Goal: Task Accomplishment & Management: Use online tool/utility

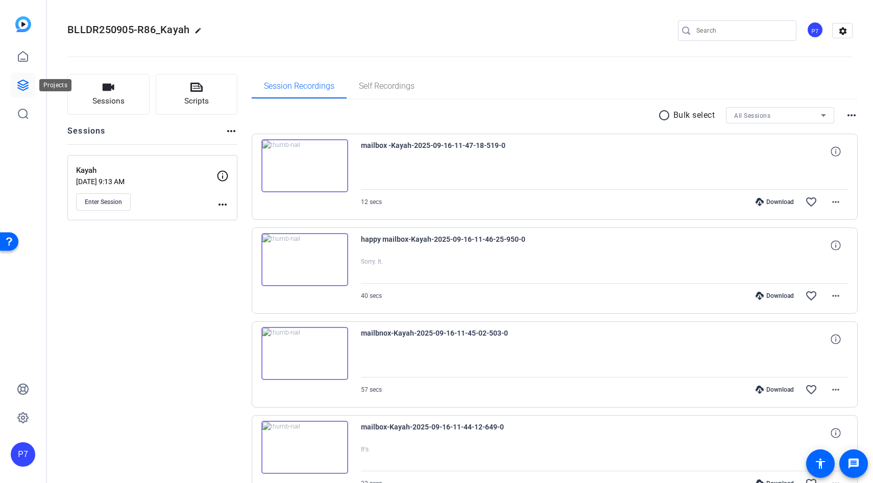
click at [28, 76] on link at bounding box center [23, 85] width 25 height 25
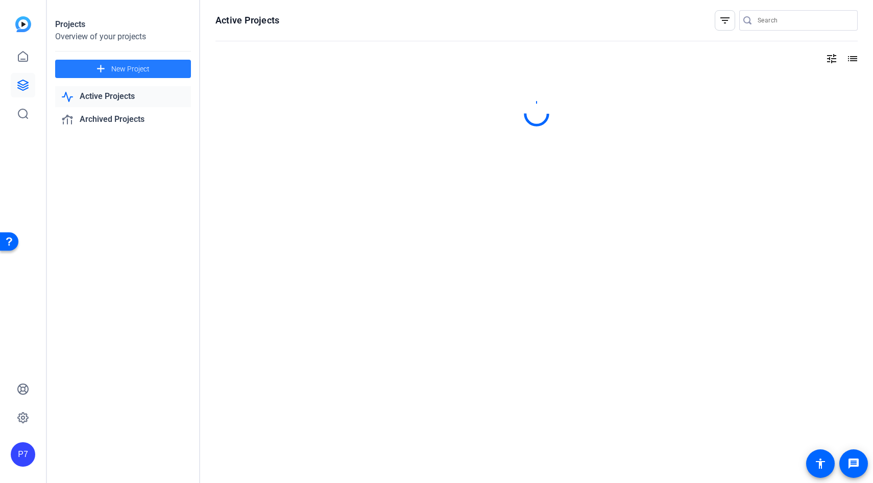
click at [136, 64] on span "New Project" at bounding box center [130, 69] width 38 height 11
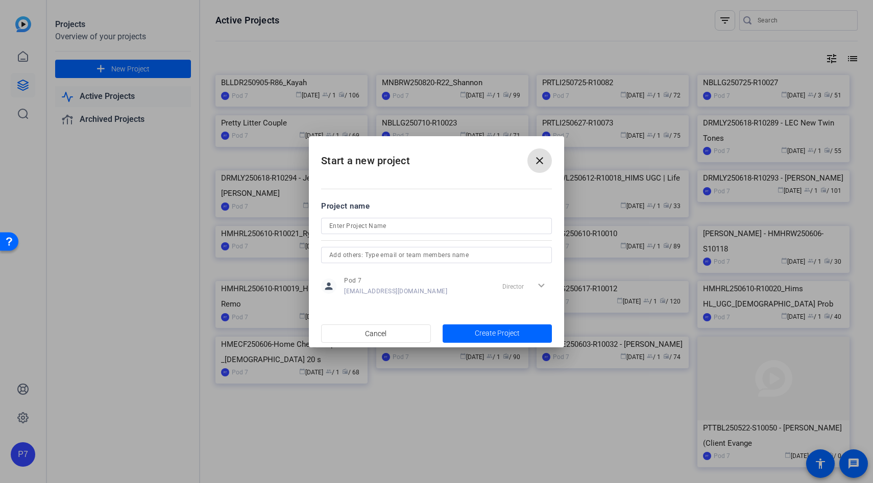
click at [387, 221] on input at bounding box center [436, 226] width 214 height 12
paste input "BLLDR250905-R87"
type input "BLLDR250905-R87_Rick"
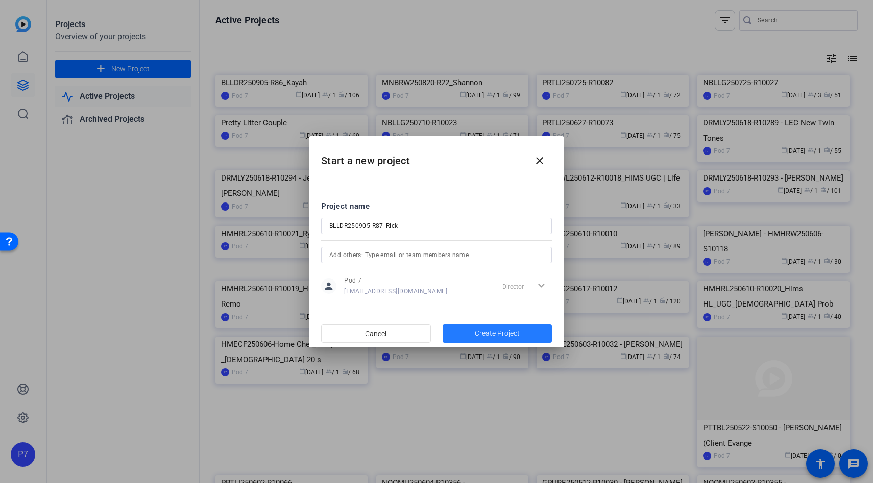
click at [512, 338] on span "Create Project" at bounding box center [497, 333] width 45 height 11
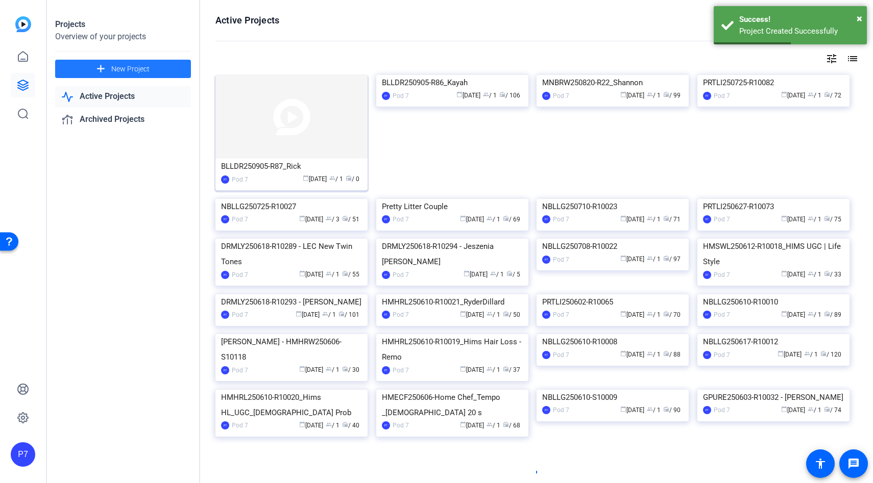
click at [309, 131] on img at bounding box center [291, 117] width 152 height 84
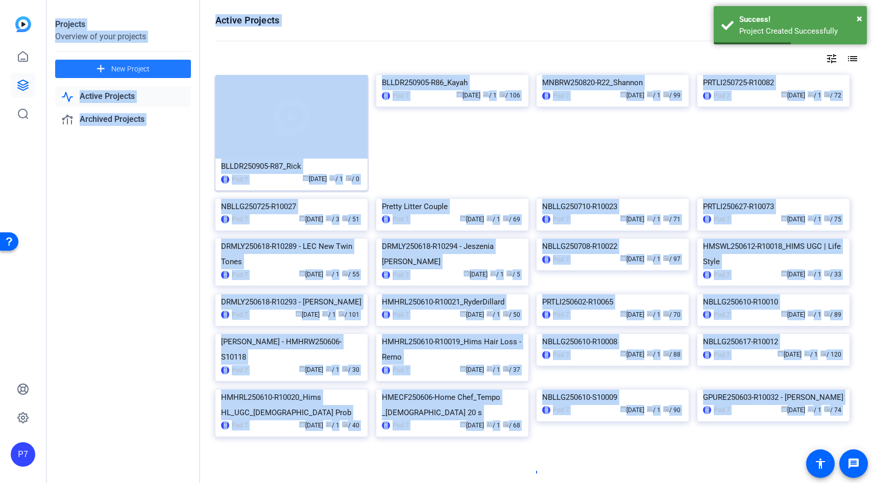
click at [309, 131] on div "Projects Overview of your projects add New Project Active Projects Archived Pro…" at bounding box center [460, 241] width 826 height 483
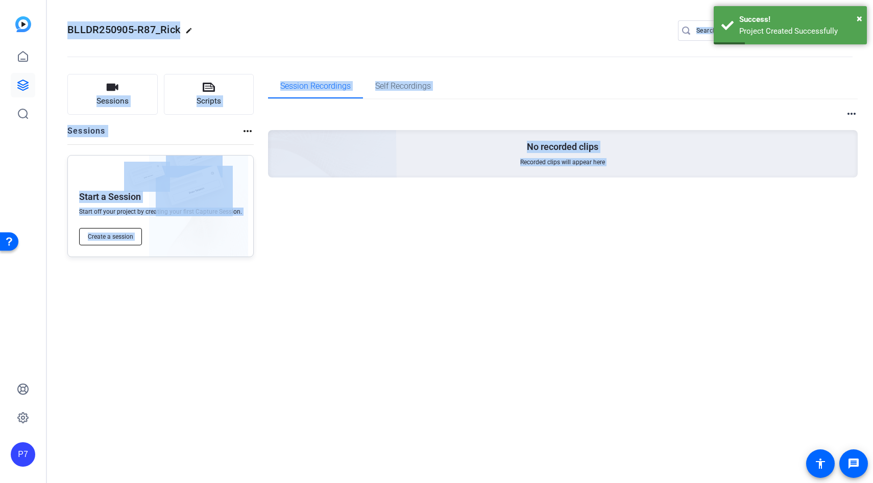
click at [118, 239] on span "Create a session" at bounding box center [110, 237] width 45 height 8
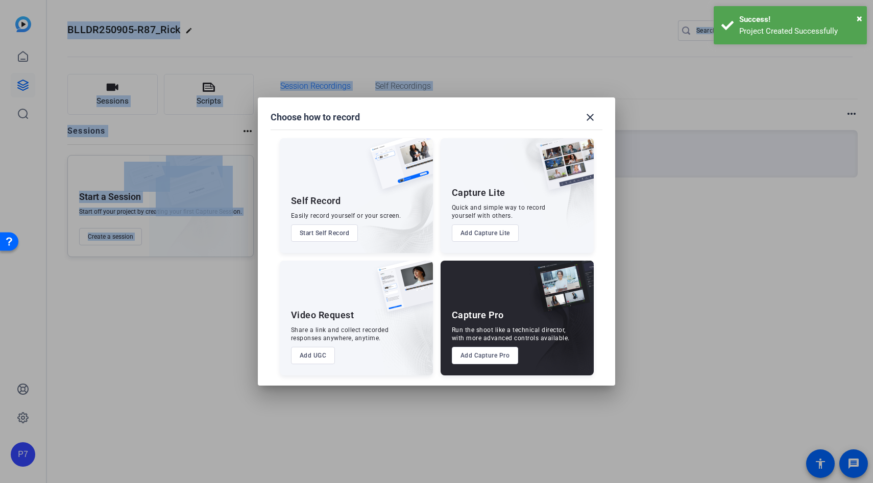
click at [468, 359] on button "Add Capture Pro" at bounding box center [485, 355] width 67 height 17
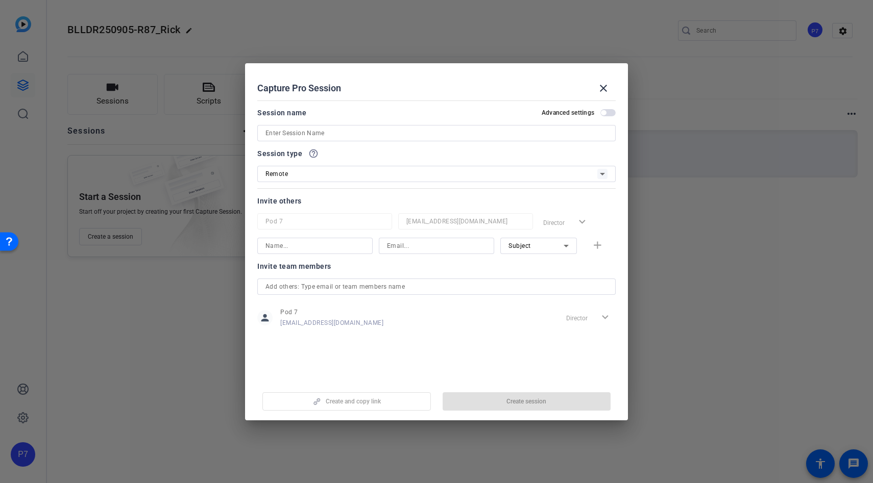
click at [376, 138] on input at bounding box center [436, 133] width 342 height 12
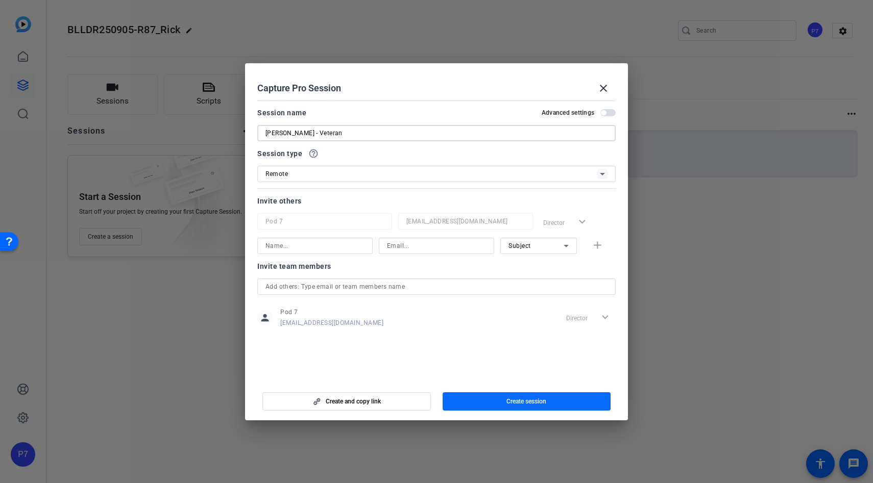
type input "[PERSON_NAME] - Veteran"
click at [494, 398] on span "button" at bounding box center [527, 401] width 168 height 25
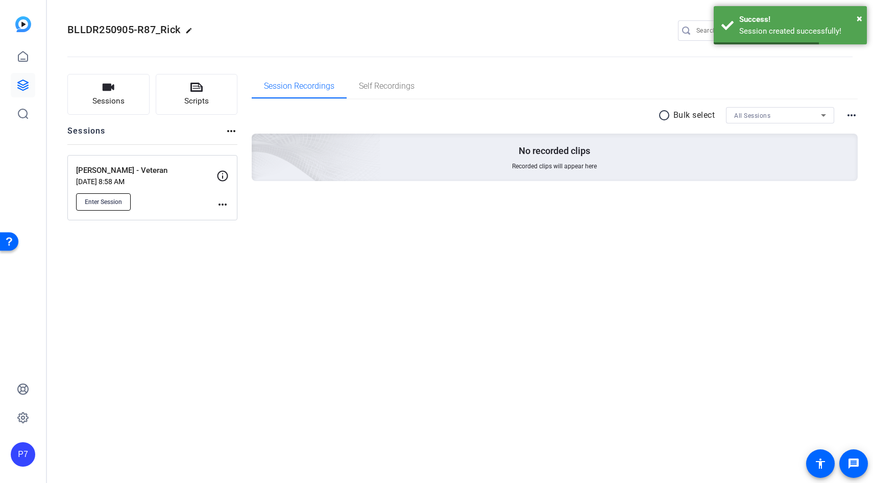
click at [126, 200] on button "Enter Session" at bounding box center [103, 201] width 55 height 17
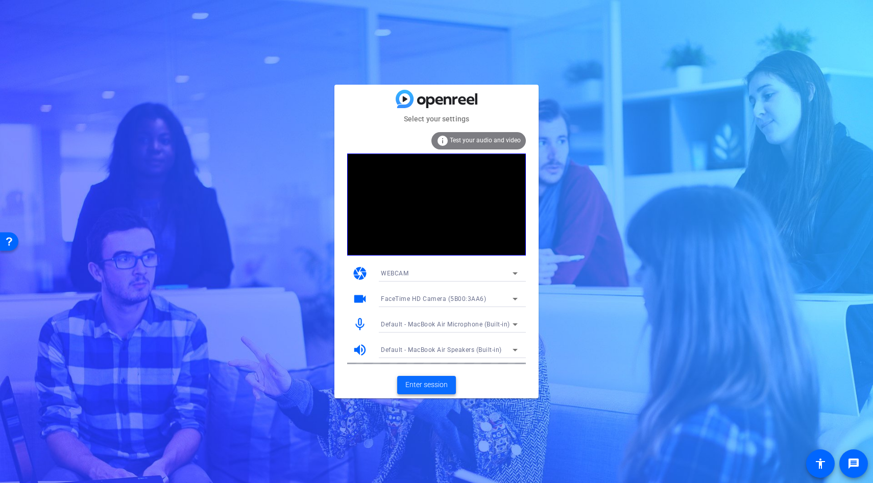
click at [428, 388] on span "Enter session" at bounding box center [426, 385] width 42 height 11
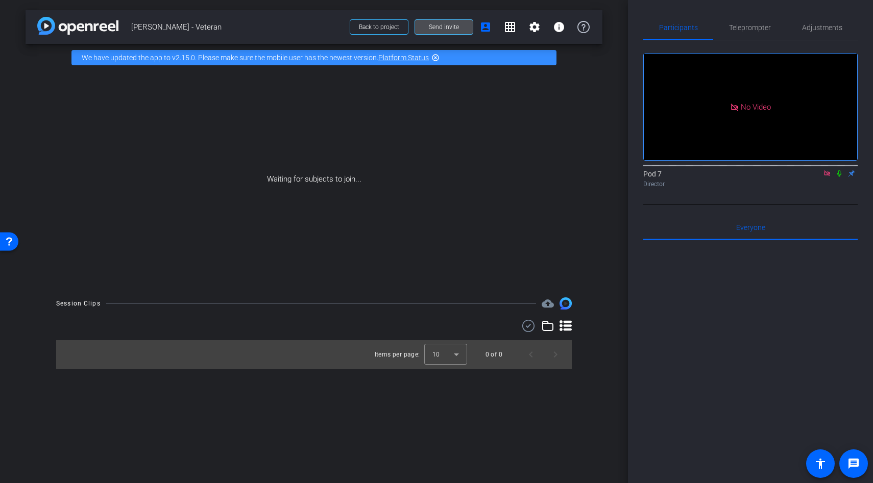
click at [441, 23] on span "Send invite" at bounding box center [444, 27] width 30 height 8
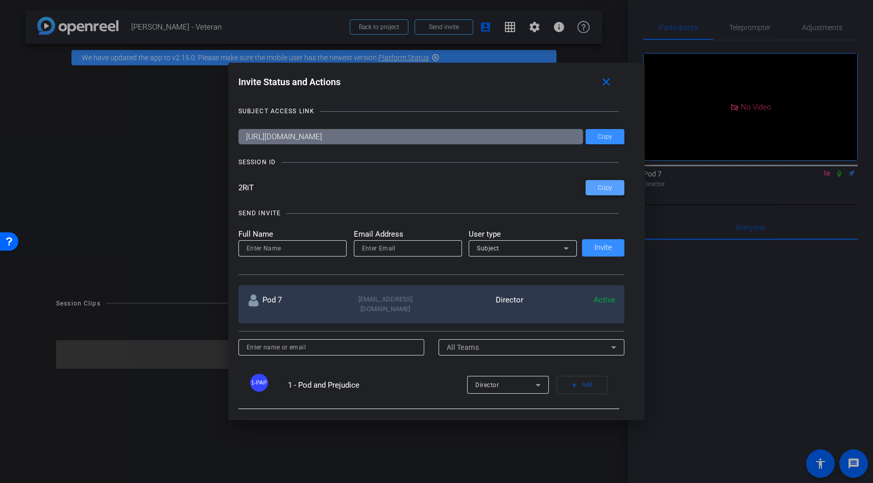
click at [608, 195] on span at bounding box center [604, 188] width 39 height 25
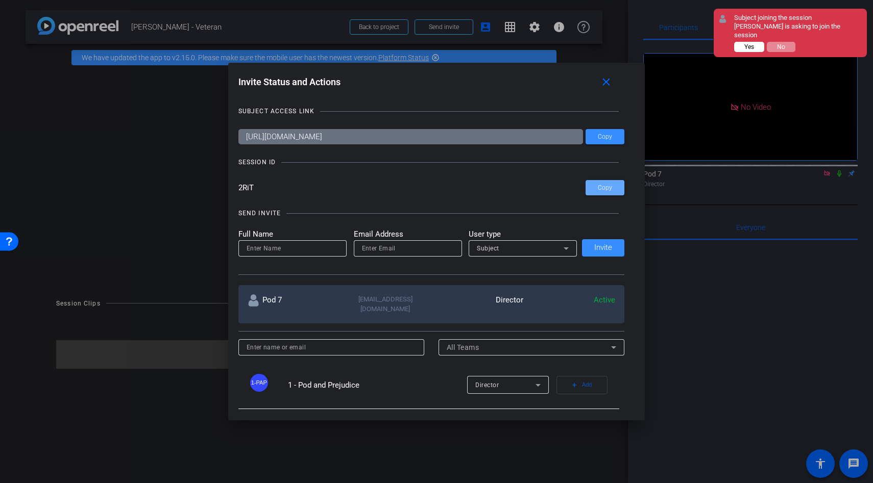
click at [742, 42] on button "Yes" at bounding box center [749, 47] width 30 height 10
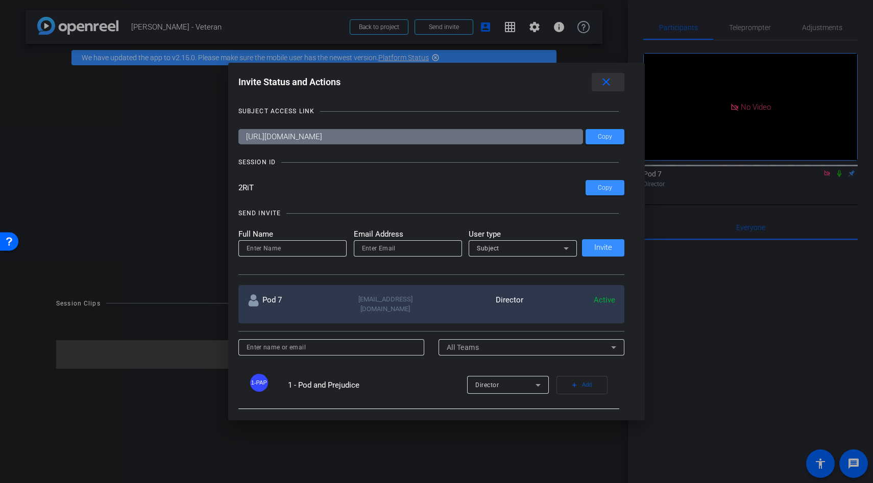
click at [604, 84] on mat-icon "close" at bounding box center [606, 82] width 13 height 13
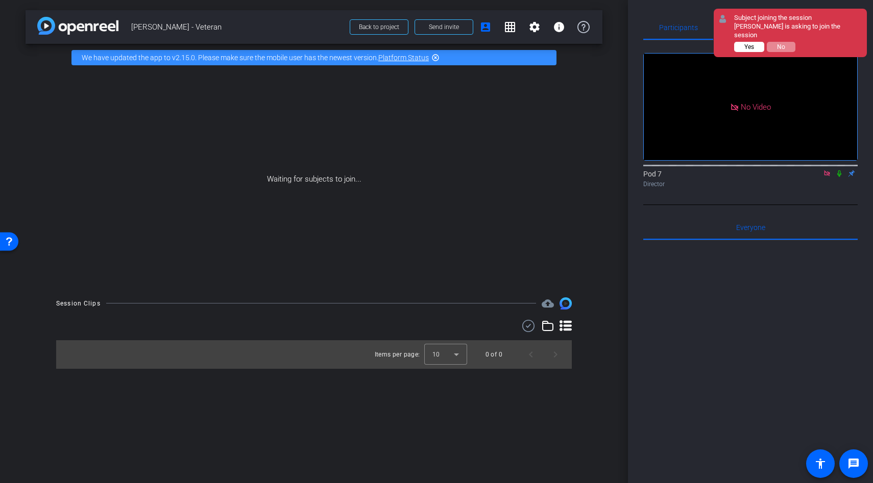
click at [739, 42] on button "Yes" at bounding box center [749, 47] width 30 height 10
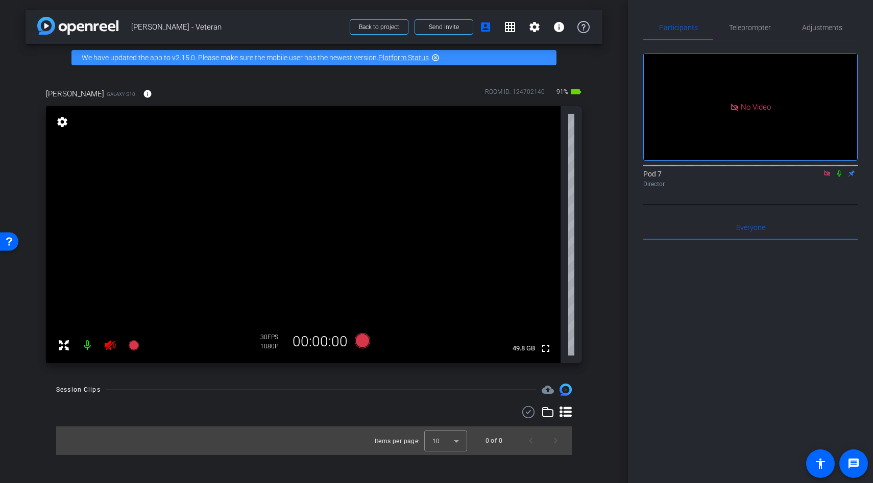
click at [108, 347] on icon at bounding box center [110, 345] width 12 height 12
click at [816, 24] on span "Adjustments" at bounding box center [822, 27] width 40 height 7
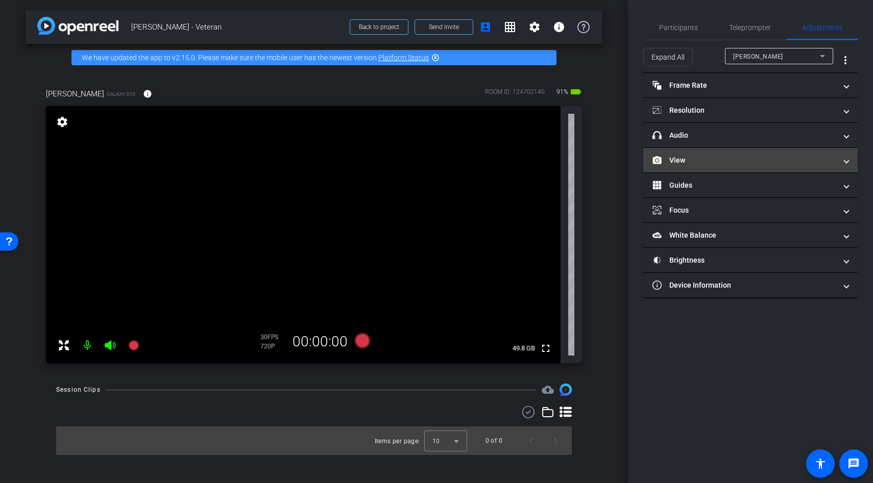
click at [689, 155] on mat-panel-title "View" at bounding box center [744, 160] width 184 height 11
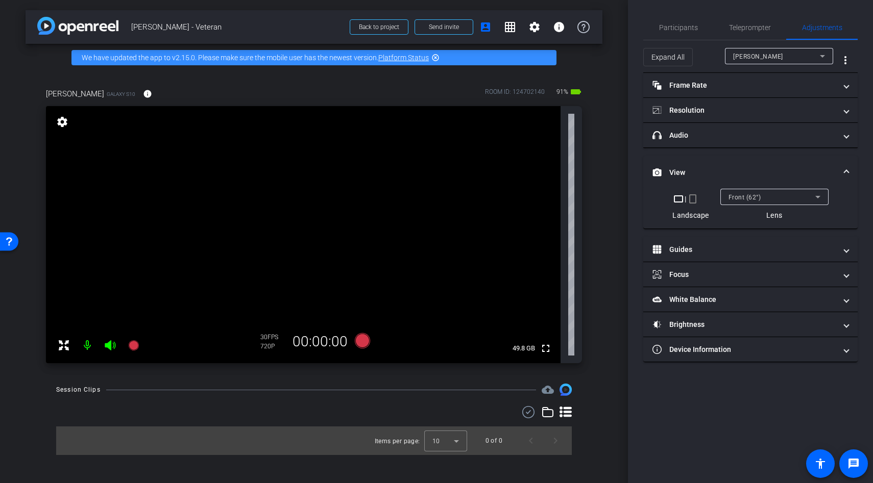
click at [693, 198] on mat-icon "crop_portrait" at bounding box center [693, 199] width 12 height 12
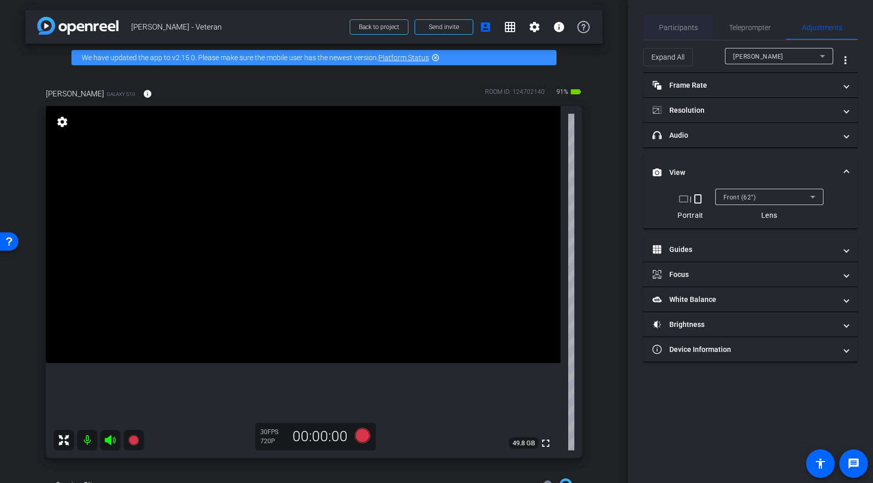
click at [673, 29] on span "Participants" at bounding box center [678, 27] width 39 height 7
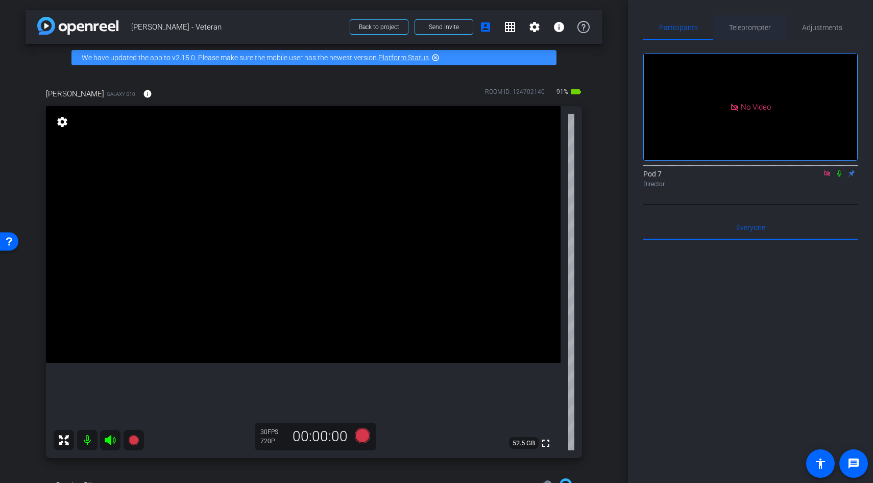
click at [756, 33] on span "Teleprompter" at bounding box center [750, 27] width 42 height 25
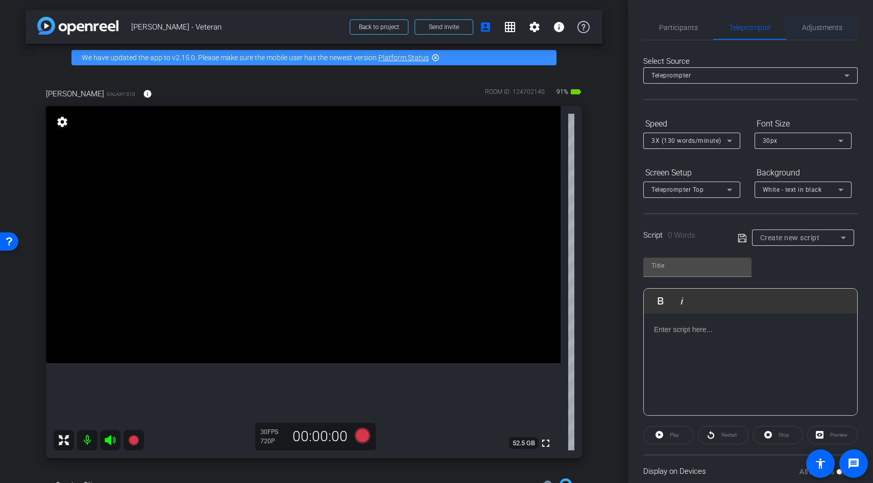
click at [816, 25] on span "Adjustments" at bounding box center [822, 27] width 40 height 7
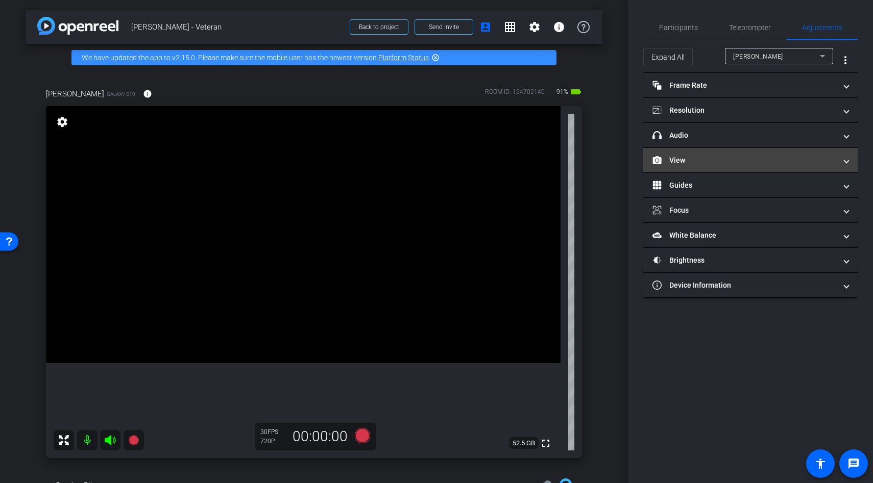
click at [689, 158] on mat-panel-title "View" at bounding box center [744, 160] width 184 height 11
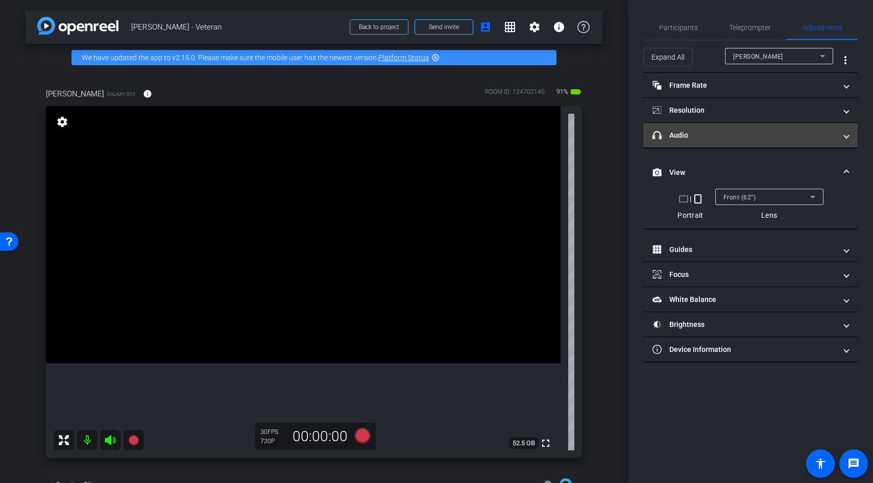
click at [694, 134] on mat-panel-title "headphone icon Audio" at bounding box center [744, 135] width 184 height 11
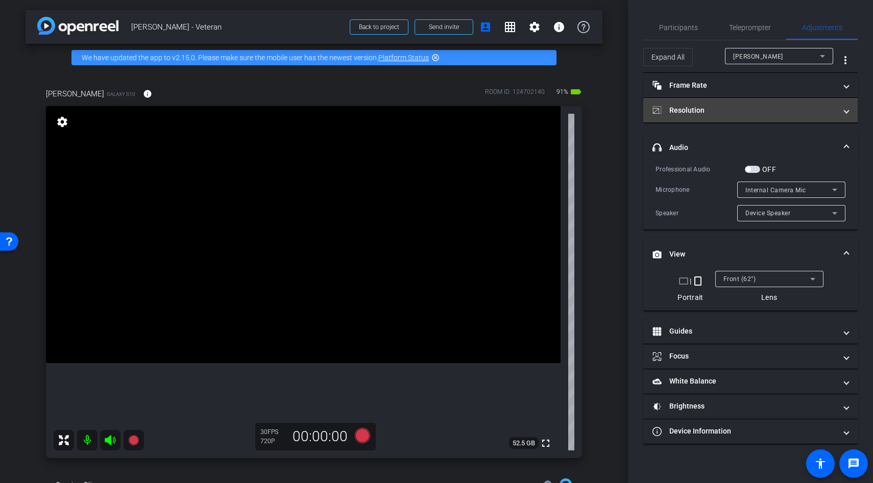
click at [708, 110] on mat-panel-title "Resolution" at bounding box center [744, 110] width 184 height 11
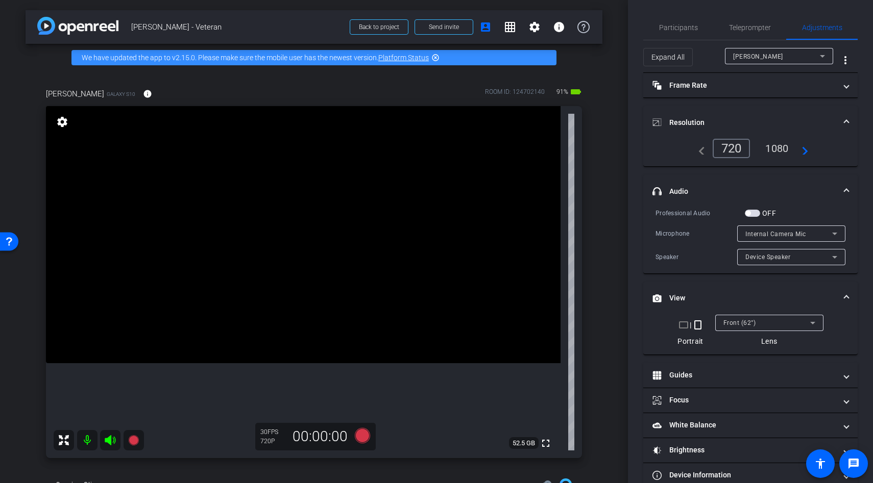
click at [773, 144] on div "1080" at bounding box center [776, 148] width 38 height 17
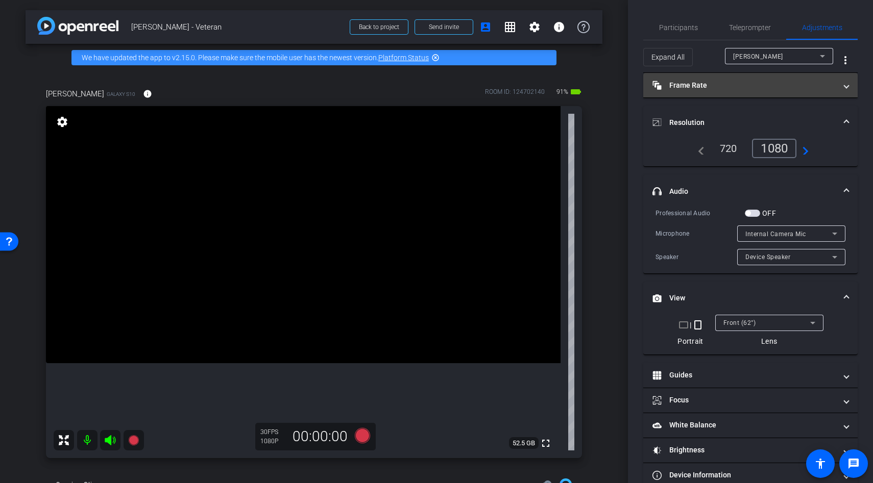
click at [714, 83] on mat-panel-title "Frame Rate Frame Rate" at bounding box center [744, 85] width 184 height 11
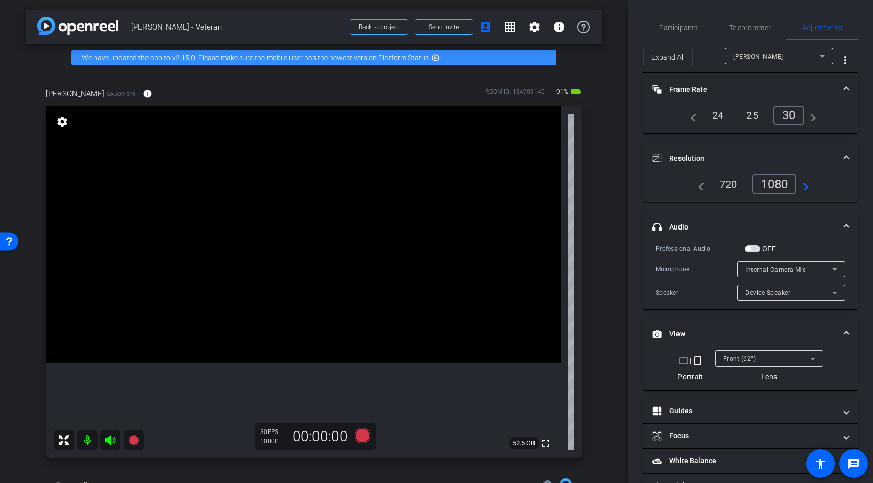
click at [714, 83] on mat-expansion-panel-header "Frame Rate Frame Rate" at bounding box center [750, 89] width 214 height 33
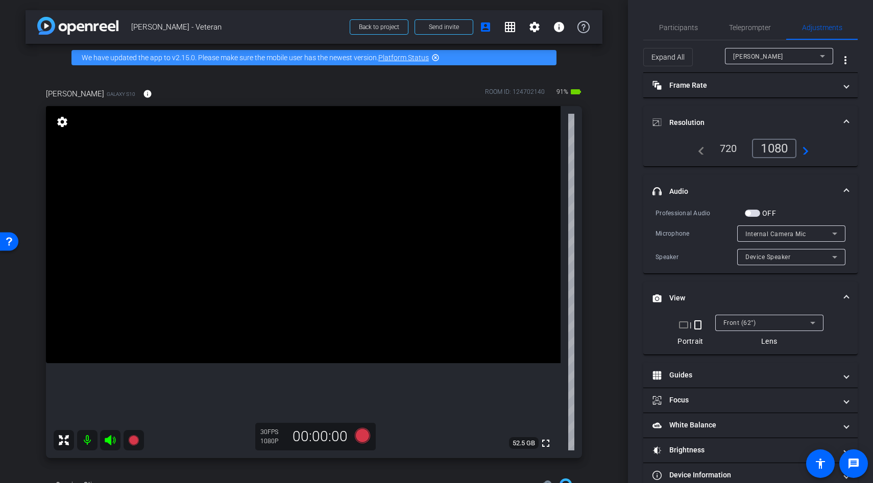
scroll to position [20, 0]
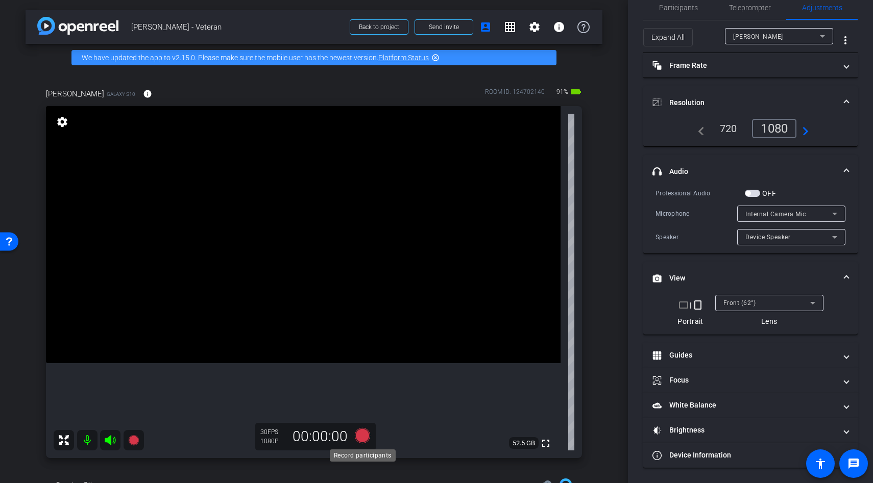
click at [361, 432] on icon at bounding box center [362, 435] width 15 height 15
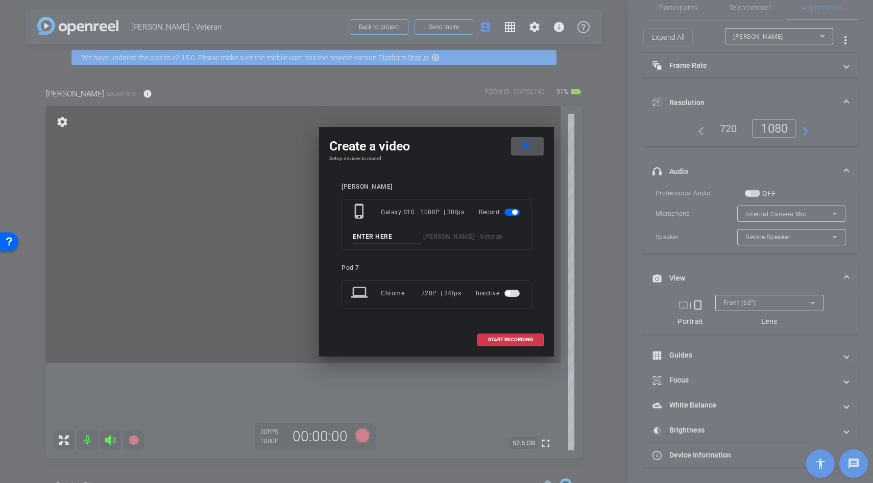
click at [371, 239] on input at bounding box center [387, 237] width 68 height 13
type input "test"
click at [499, 339] on span "START RECORDING" at bounding box center [510, 339] width 45 height 5
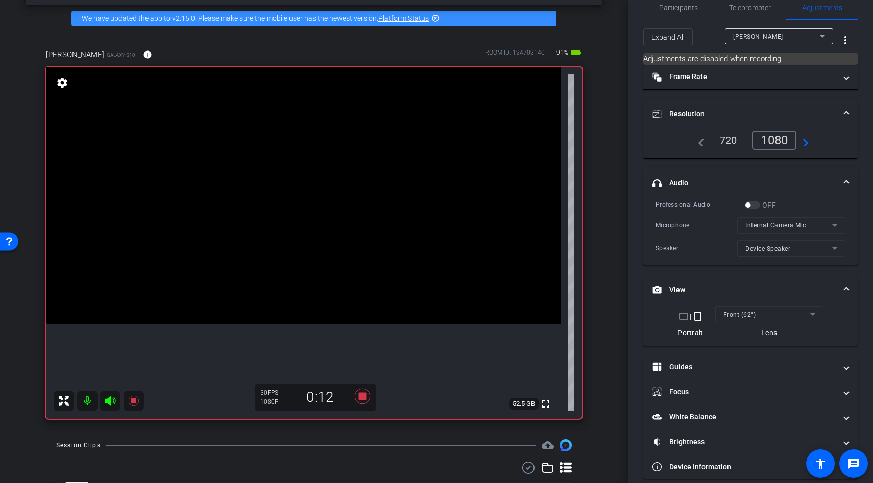
scroll to position [40, 0]
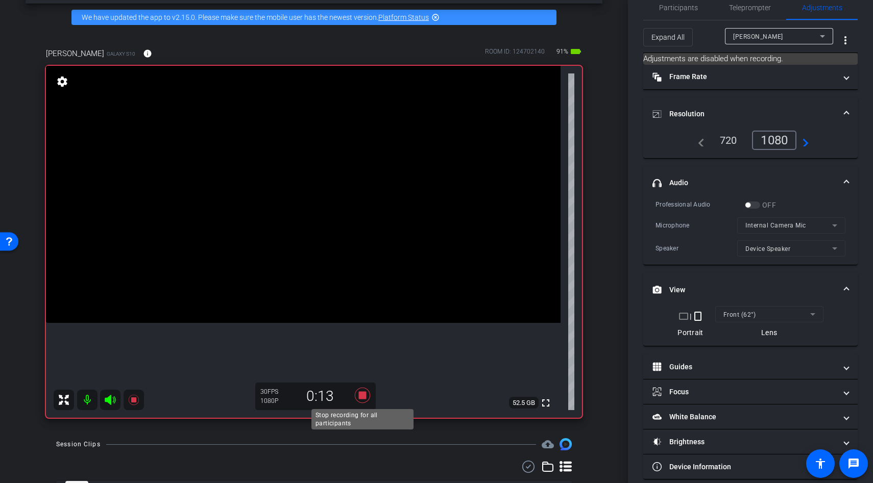
click at [360, 392] on icon at bounding box center [362, 395] width 15 height 15
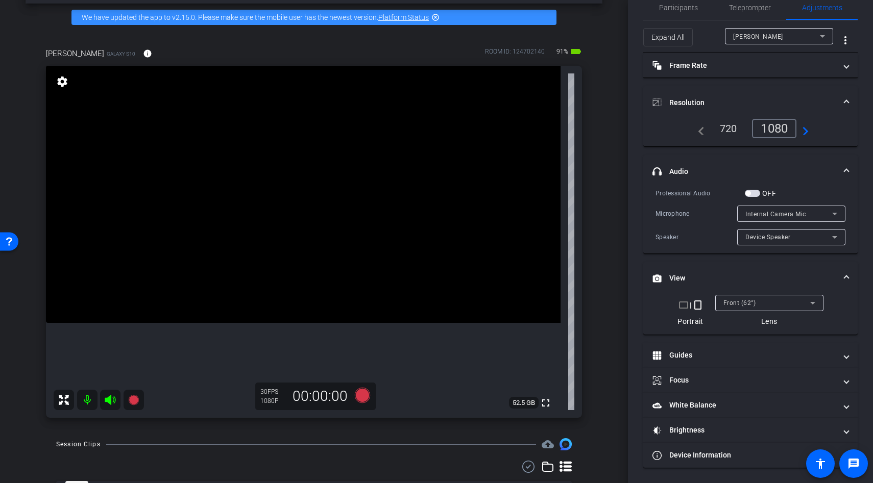
scroll to position [90, 0]
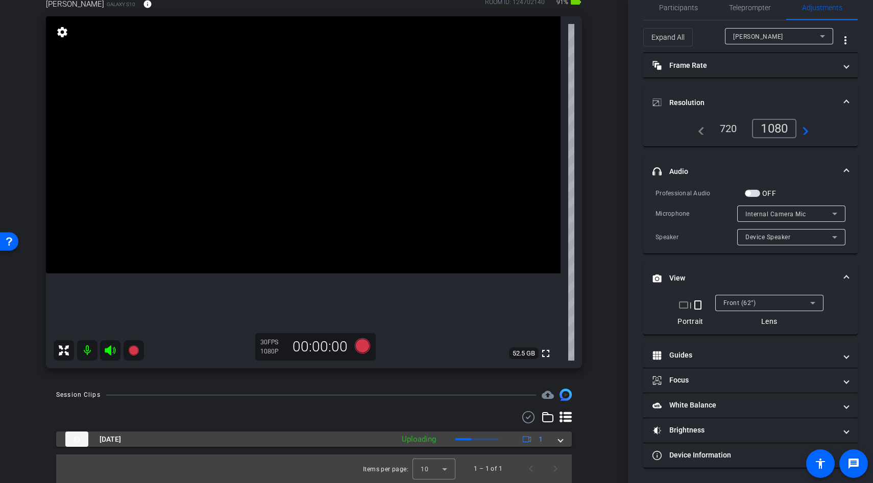
click at [563, 441] on mat-expansion-panel-header "Sep 17, 2025 Uploading 1" at bounding box center [314, 439] width 516 height 15
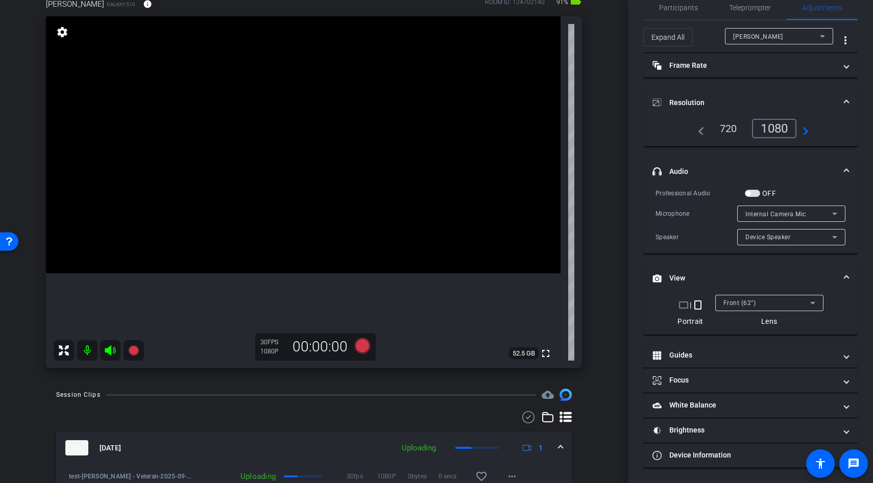
scroll to position [142, 0]
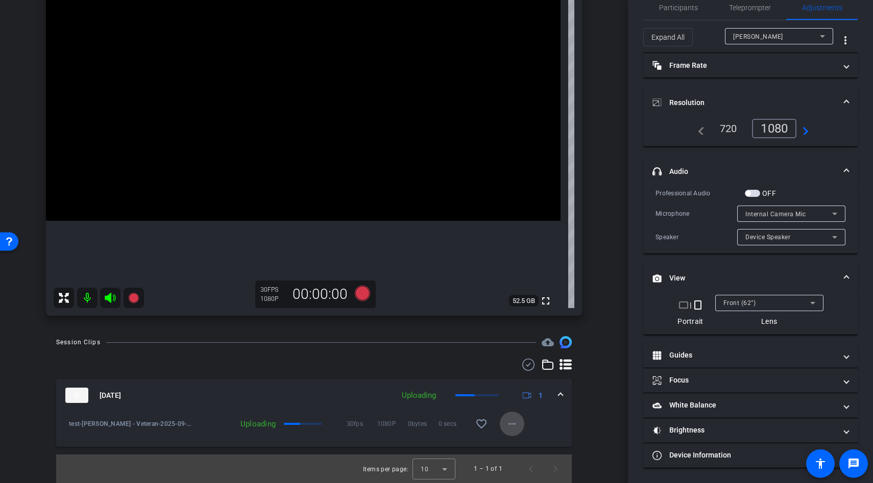
click at [510, 425] on mat-icon "more_horiz" at bounding box center [512, 424] width 12 height 12
click at [510, 425] on div at bounding box center [436, 241] width 873 height 483
click at [513, 424] on mat-icon "more_horiz" at bounding box center [512, 424] width 12 height 12
click at [570, 421] on div at bounding box center [436, 241] width 873 height 483
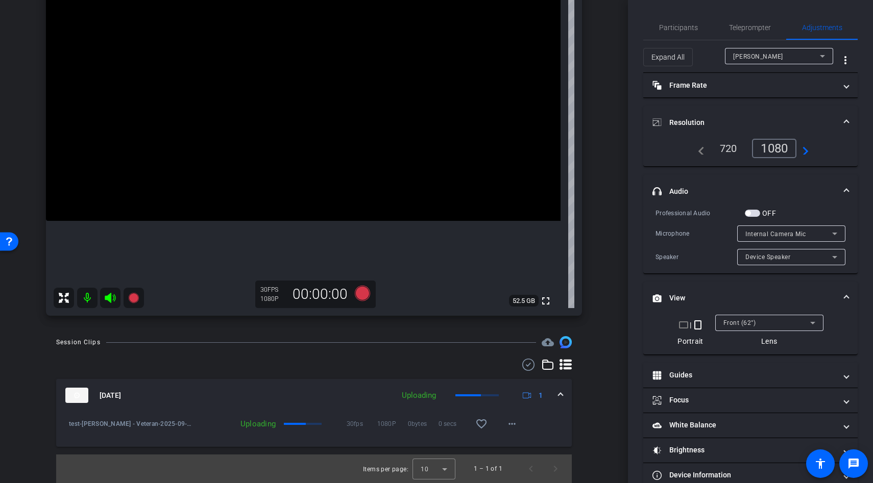
scroll to position [20, 0]
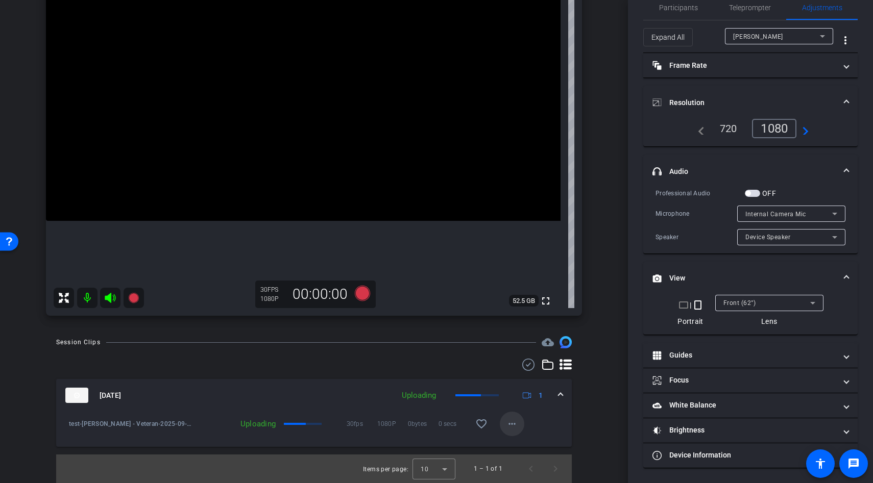
click at [511, 421] on mat-icon "more_horiz" at bounding box center [512, 424] width 12 height 12
click at [557, 417] on div at bounding box center [436, 241] width 873 height 483
click at [508, 419] on mat-icon "more_horiz" at bounding box center [512, 424] width 12 height 12
click at [550, 421] on div at bounding box center [436, 241] width 873 height 483
click at [514, 422] on mat-icon "more_horiz" at bounding box center [512, 424] width 12 height 12
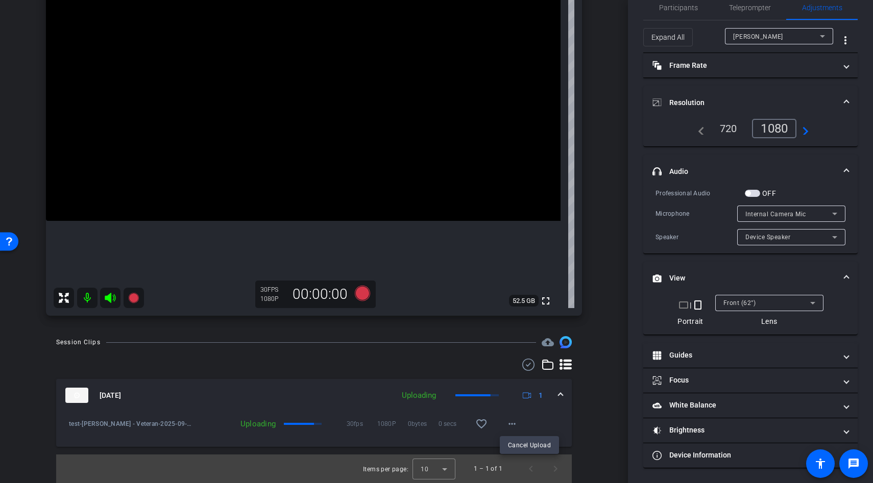
click at [535, 420] on div at bounding box center [436, 241] width 873 height 483
click at [510, 422] on mat-icon "more_horiz" at bounding box center [512, 424] width 12 height 12
click at [553, 421] on div at bounding box center [436, 241] width 873 height 483
click at [512, 423] on mat-icon "more_horiz" at bounding box center [512, 424] width 12 height 12
click at [549, 415] on div at bounding box center [436, 241] width 873 height 483
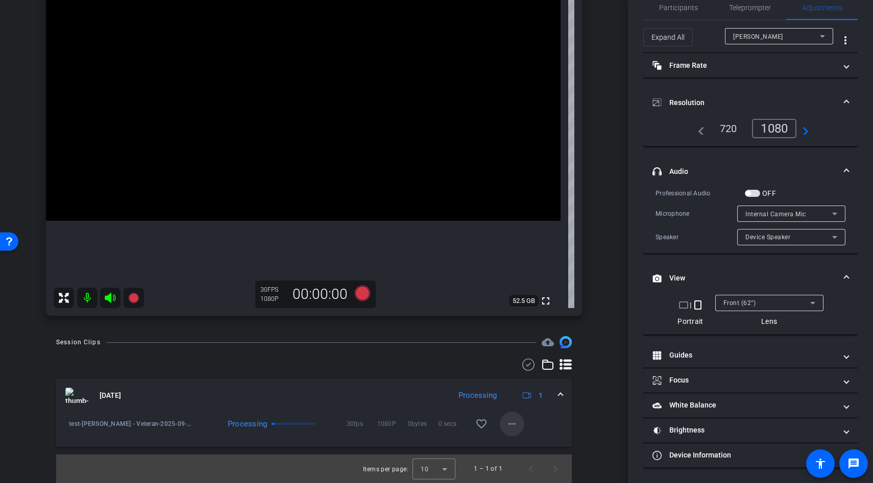
click at [517, 419] on mat-icon "more_horiz" at bounding box center [512, 424] width 12 height 12
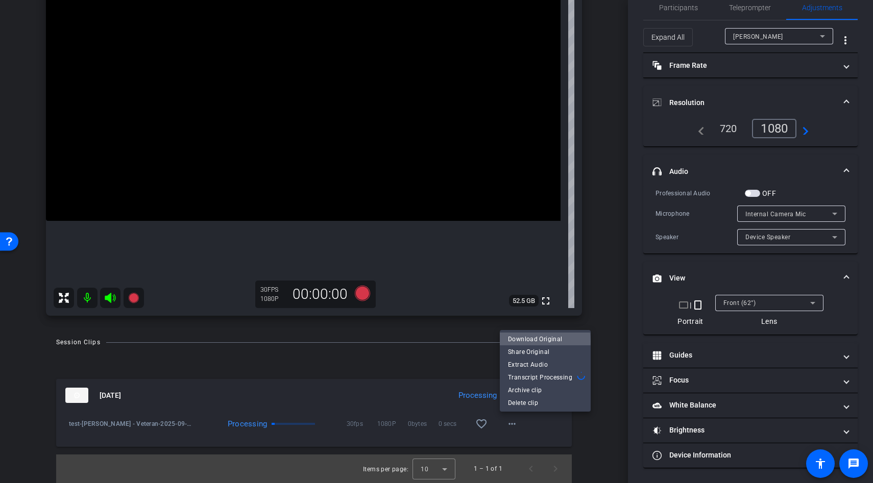
click at [534, 342] on span "Download Original" at bounding box center [545, 339] width 75 height 12
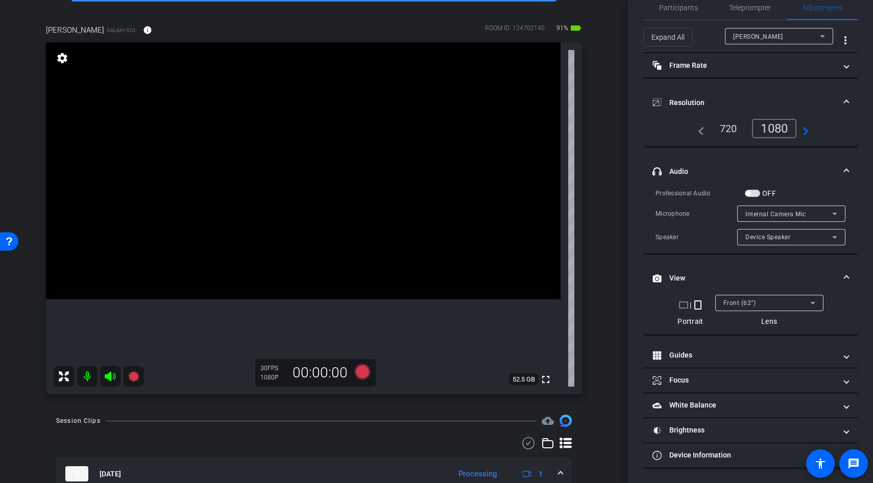
scroll to position [60, 0]
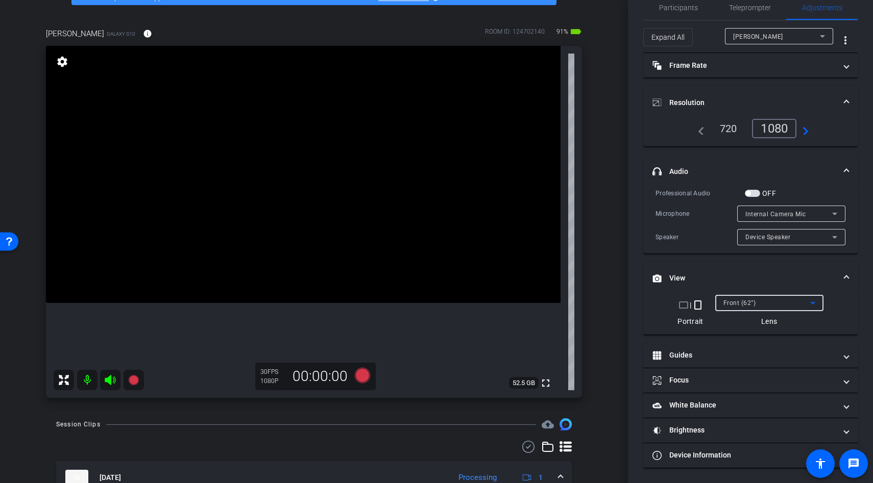
click at [725, 300] on span "Front (62°)" at bounding box center [739, 303] width 33 height 7
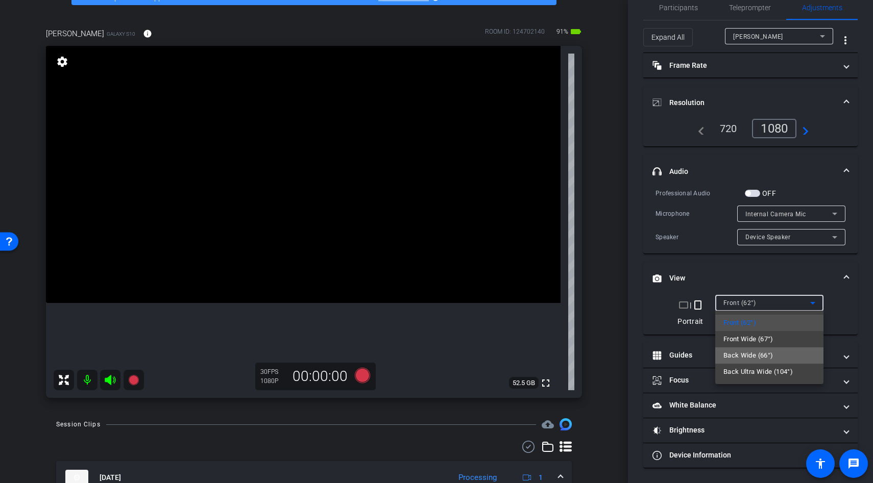
click at [734, 353] on span "Back Wide (66°)" at bounding box center [748, 356] width 50 height 12
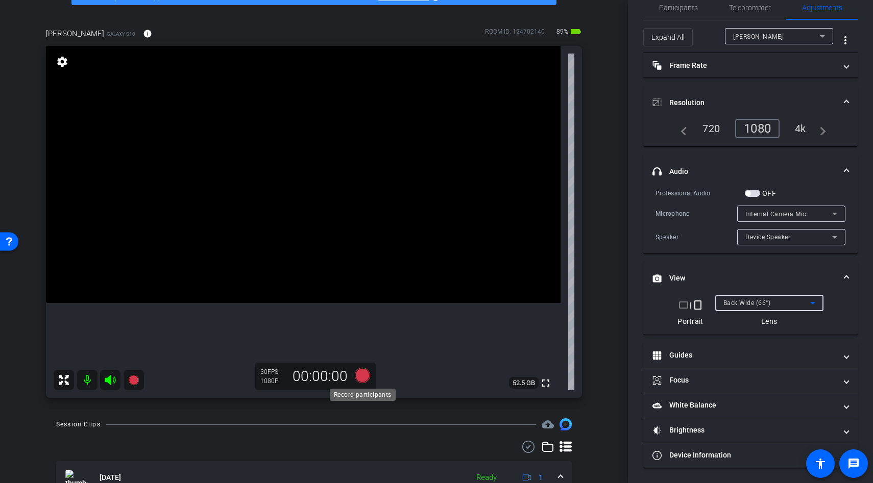
click at [359, 377] on icon at bounding box center [362, 375] width 15 height 15
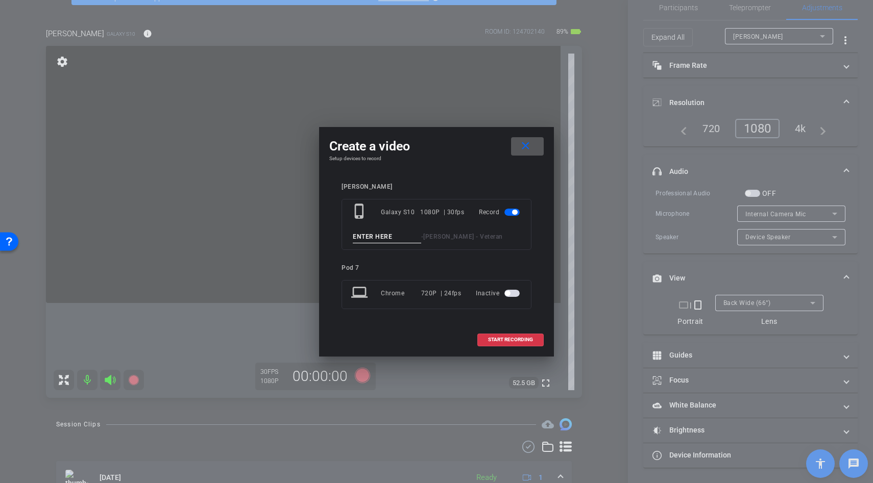
click at [365, 234] on input at bounding box center [387, 237] width 68 height 13
type input "test"
click at [498, 330] on span at bounding box center [510, 340] width 65 height 25
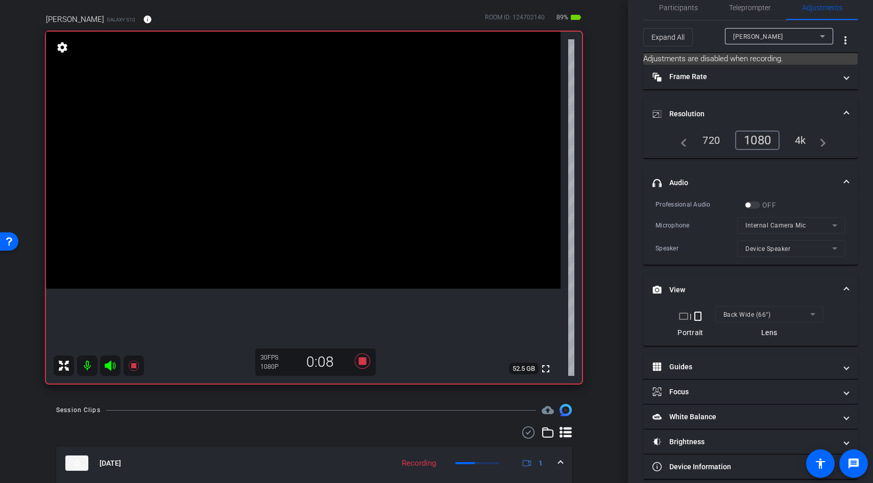
scroll to position [76, 0]
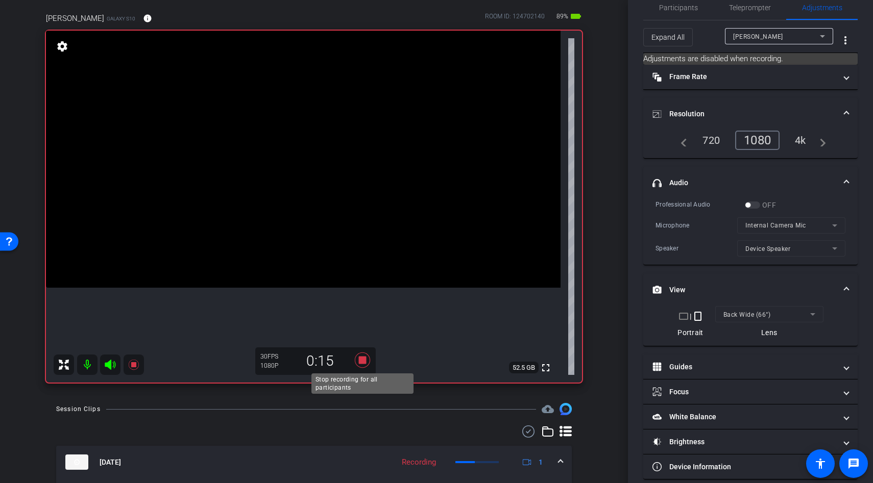
click at [361, 357] on icon at bounding box center [362, 360] width 15 height 15
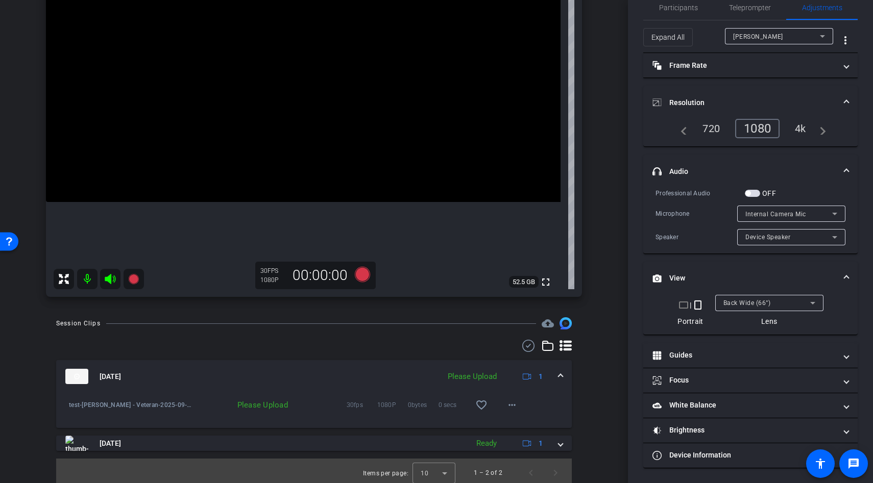
scroll to position [162, 0]
click at [512, 407] on mat-icon "more_horiz" at bounding box center [512, 404] width 12 height 12
click at [588, 393] on div at bounding box center [436, 241] width 873 height 483
click at [512, 406] on mat-icon "more_horiz" at bounding box center [512, 404] width 12 height 12
click at [569, 398] on div at bounding box center [436, 241] width 873 height 483
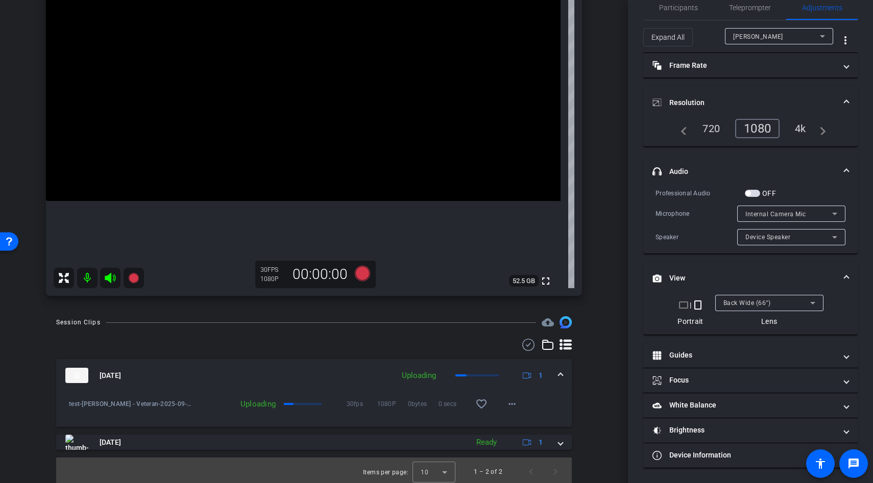
click at [601, 345] on div "Session Clips cloud_upload Sep 17, 2025 Uploading 1 test-Rick - Veteran-2025-09…" at bounding box center [314, 401] width 577 height 170
click at [517, 402] on mat-icon "more_horiz" at bounding box center [512, 404] width 12 height 12
click at [607, 397] on div at bounding box center [436, 241] width 873 height 483
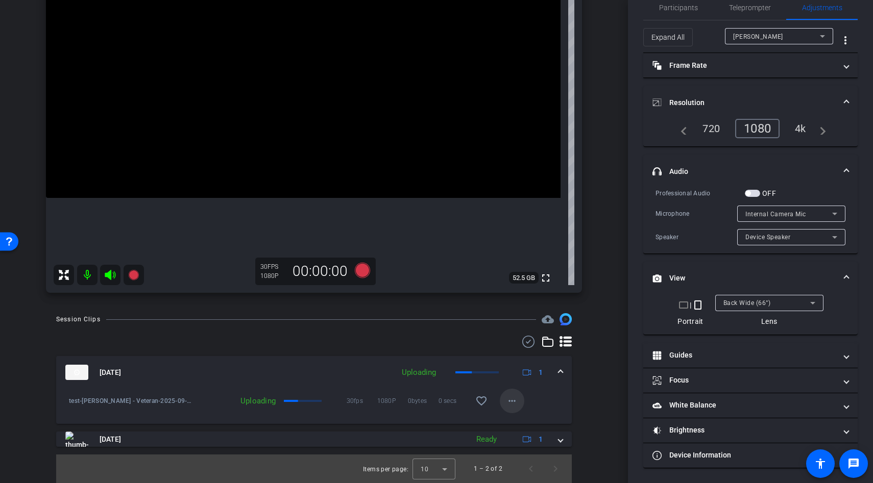
click at [514, 395] on mat-icon "more_horiz" at bounding box center [512, 401] width 12 height 12
click at [572, 382] on div at bounding box center [436, 241] width 873 height 483
click at [514, 403] on mat-icon "more_horiz" at bounding box center [512, 401] width 12 height 12
click at [610, 414] on div at bounding box center [436, 241] width 873 height 483
click at [509, 400] on mat-icon "more_horiz" at bounding box center [512, 401] width 12 height 12
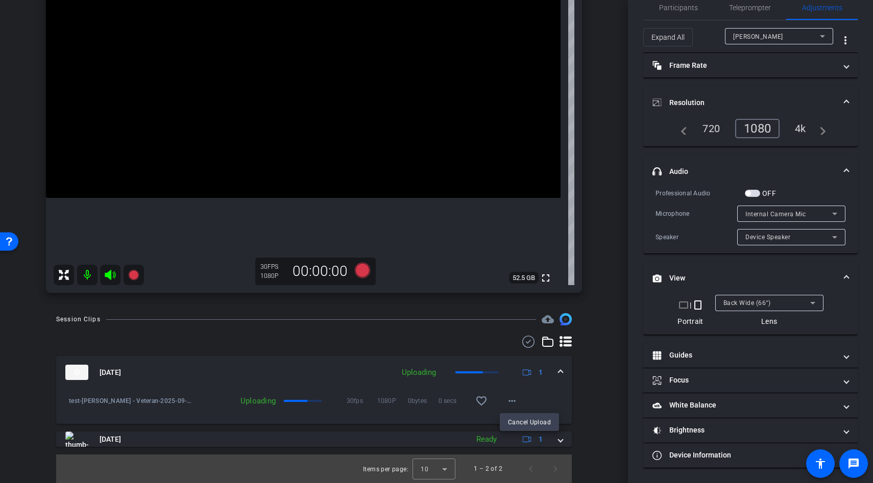
click at [550, 395] on div at bounding box center [436, 241] width 873 height 483
click at [512, 397] on mat-icon "more_horiz" at bounding box center [512, 401] width 12 height 12
click at [558, 396] on div at bounding box center [436, 241] width 873 height 483
click at [512, 401] on mat-icon "more_horiz" at bounding box center [512, 401] width 12 height 12
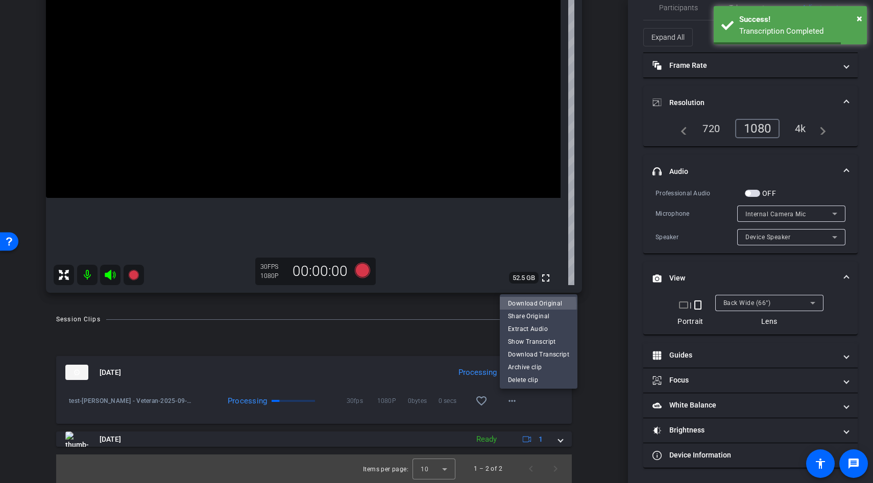
click at [521, 306] on span "Download Original" at bounding box center [538, 304] width 61 height 12
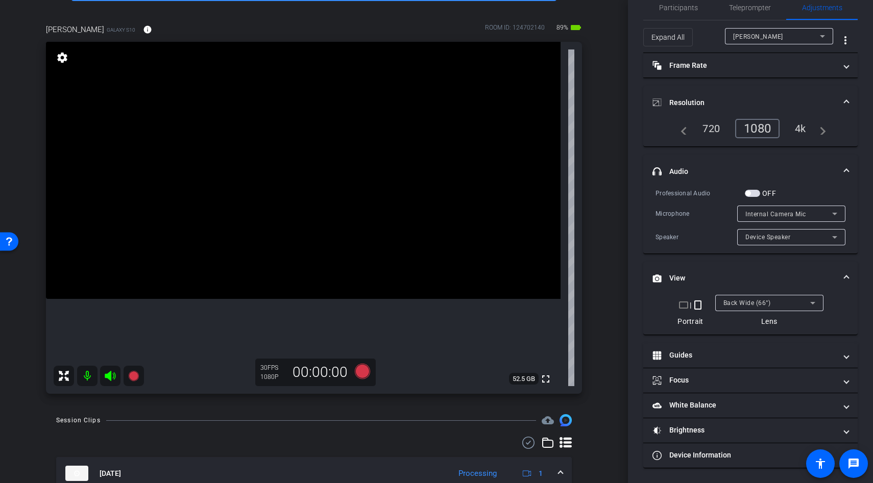
scroll to position [57, 0]
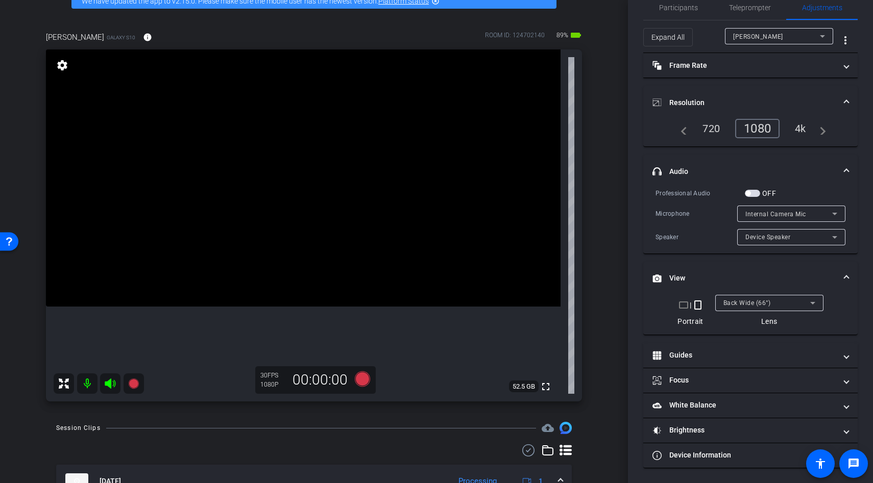
click at [616, 199] on div "arrow_back Rick - Veteran Back to project Send invite account_box grid_on setti…" at bounding box center [314, 184] width 628 height 483
click at [759, 303] on span "Back Wide (66°)" at bounding box center [746, 303] width 47 height 7
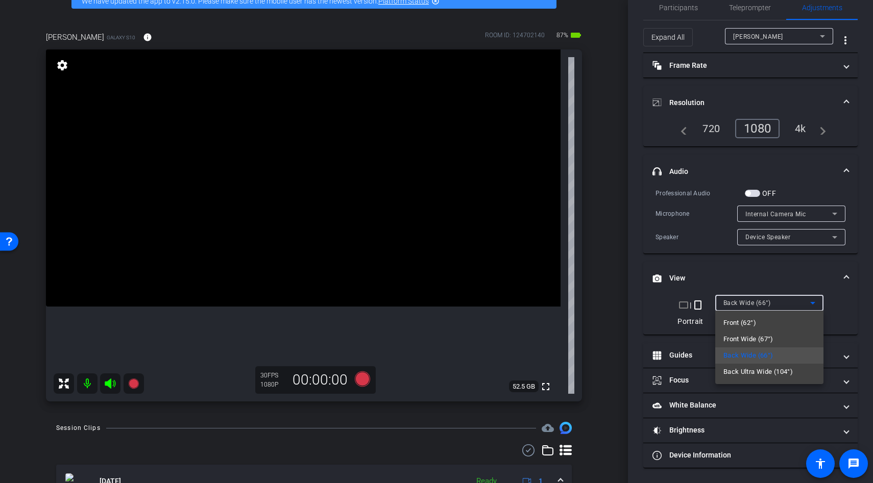
click at [358, 277] on div at bounding box center [436, 241] width 873 height 483
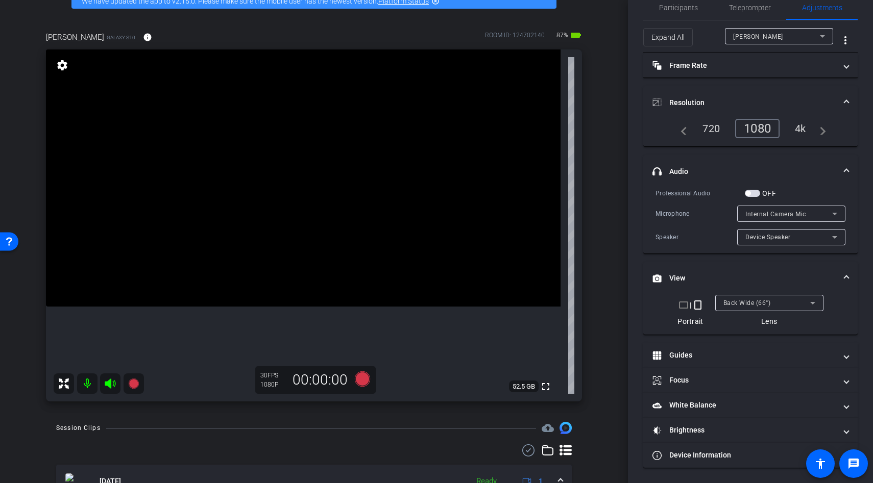
click at [319, 205] on video at bounding box center [303, 178] width 515 height 257
click at [301, 191] on video at bounding box center [303, 178] width 515 height 257
click at [296, 238] on video at bounding box center [303, 178] width 515 height 257
click at [307, 239] on div at bounding box center [296, 239] width 26 height 26
click at [360, 379] on icon at bounding box center [362, 379] width 15 height 15
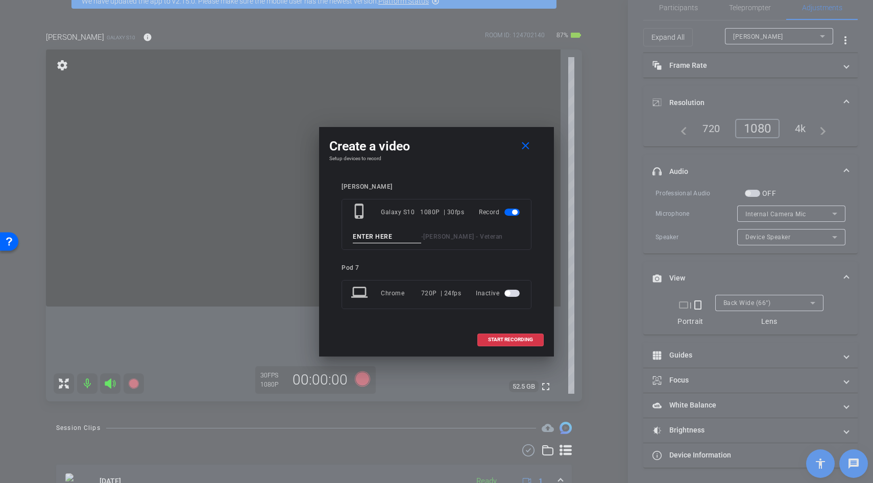
click at [371, 237] on input at bounding box center [387, 237] width 68 height 13
type input "lines"
click at [521, 337] on span "START RECORDING" at bounding box center [510, 339] width 45 height 5
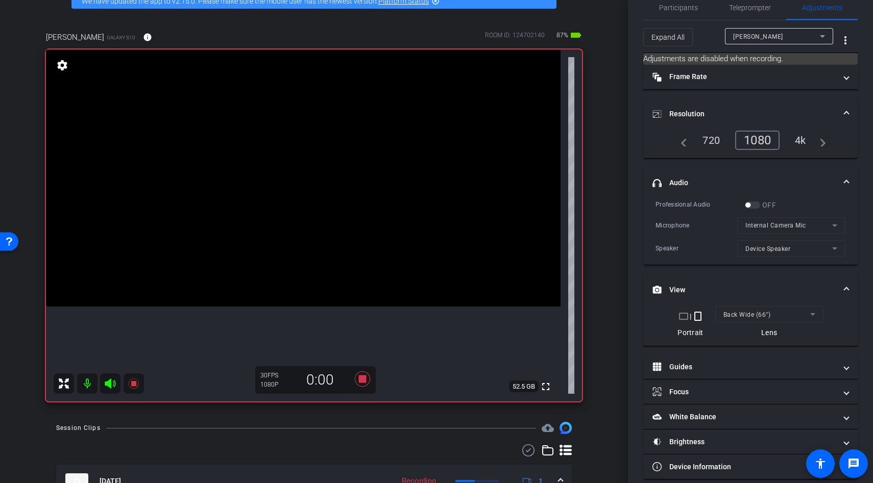
click at [106, 382] on icon at bounding box center [110, 384] width 11 height 10
click at [107, 385] on icon at bounding box center [110, 384] width 12 height 12
click at [134, 382] on icon at bounding box center [133, 384] width 10 height 10
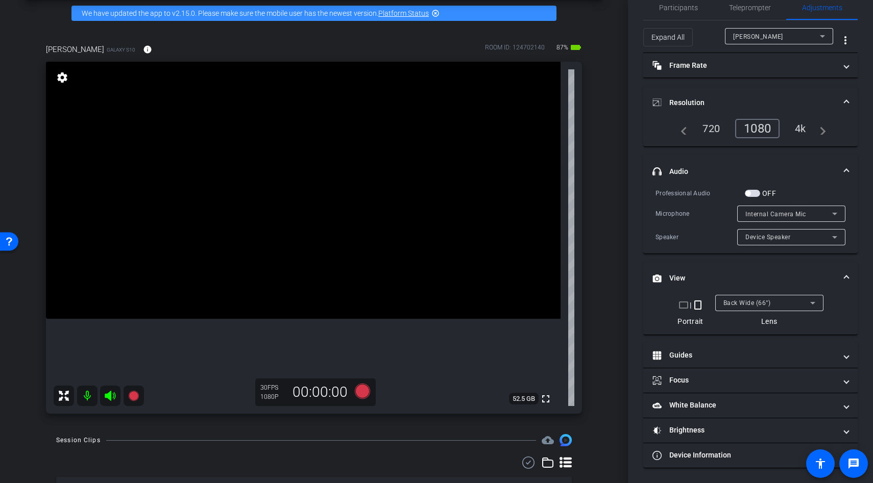
scroll to position [45, 0]
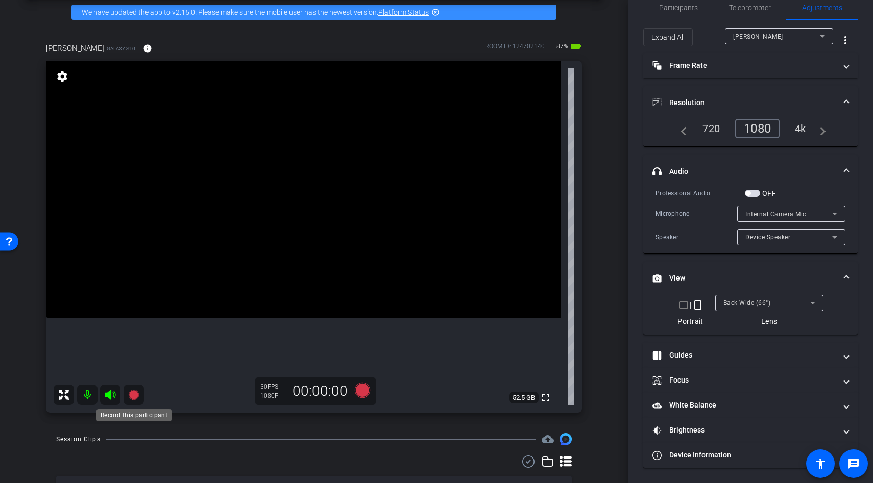
click at [136, 396] on icon at bounding box center [133, 395] width 10 height 10
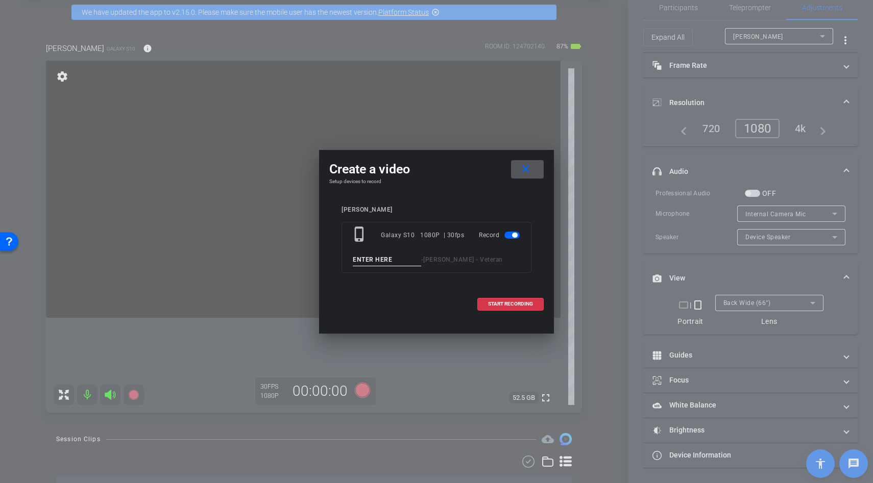
click at [373, 258] on input at bounding box center [387, 260] width 68 height 13
paste input "2RiT"
type input "2"
type input "lines"
click at [500, 304] on span "START RECORDING" at bounding box center [510, 304] width 45 height 5
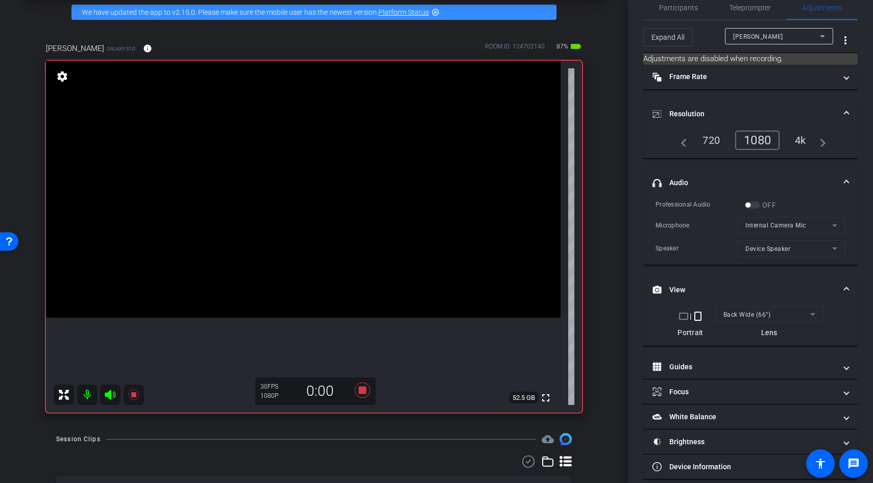
click at [110, 396] on icon at bounding box center [110, 395] width 11 height 10
click at [107, 393] on icon at bounding box center [110, 395] width 11 height 10
click at [133, 397] on icon at bounding box center [133, 395] width 10 height 10
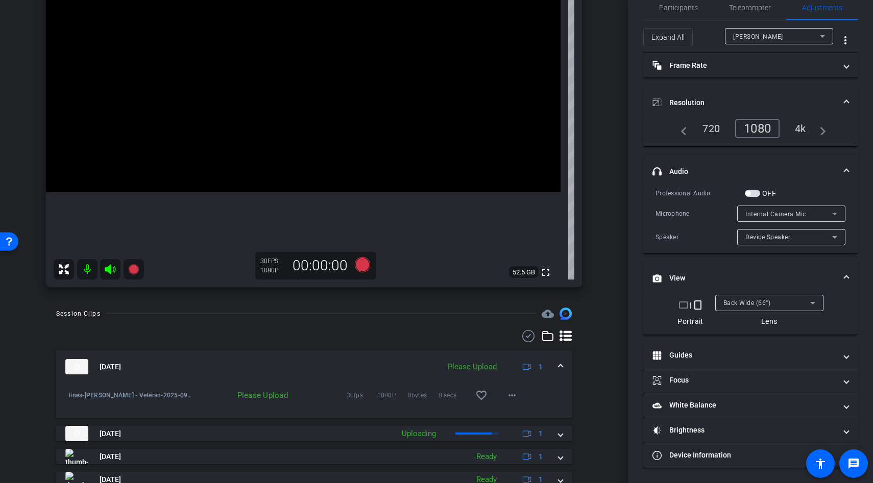
scroll to position [211, 0]
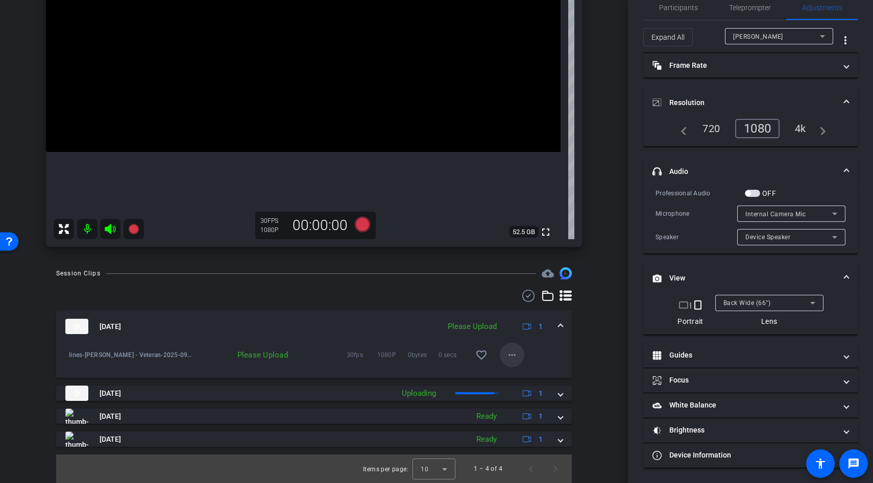
click at [509, 354] on mat-icon "more_horiz" at bounding box center [512, 355] width 12 height 12
click at [589, 348] on div at bounding box center [436, 241] width 873 height 483
click at [510, 353] on mat-icon "more_horiz" at bounding box center [512, 355] width 12 height 12
click at [579, 354] on div at bounding box center [436, 241] width 873 height 483
click at [510, 353] on mat-icon "more_horiz" at bounding box center [512, 355] width 12 height 12
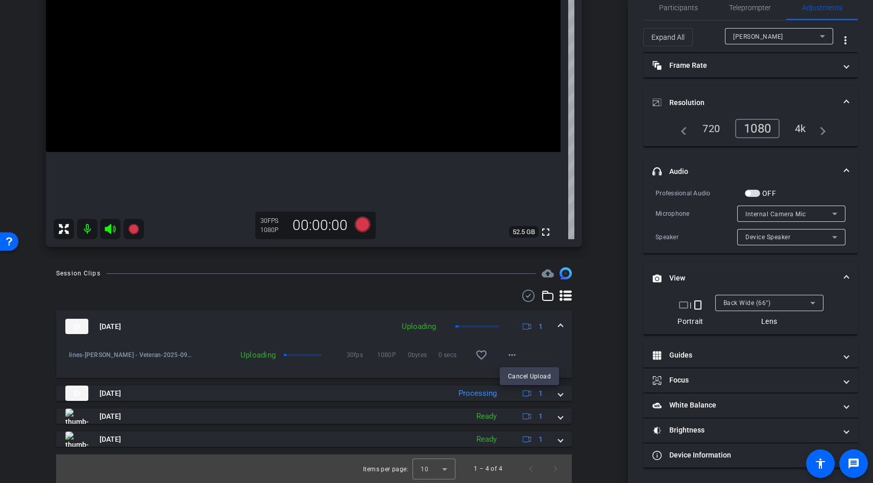
click at [458, 410] on div at bounding box center [436, 241] width 873 height 483
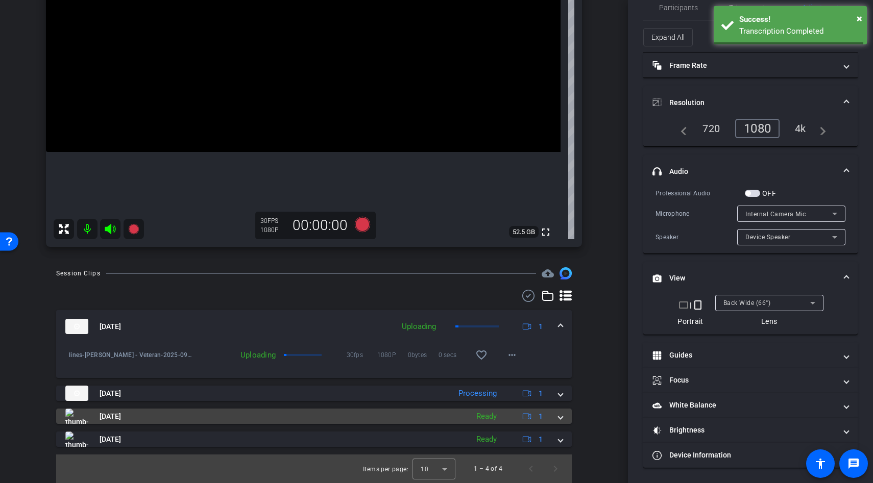
click at [454, 415] on mat-panel-title "[DATE]" at bounding box center [264, 416] width 398 height 15
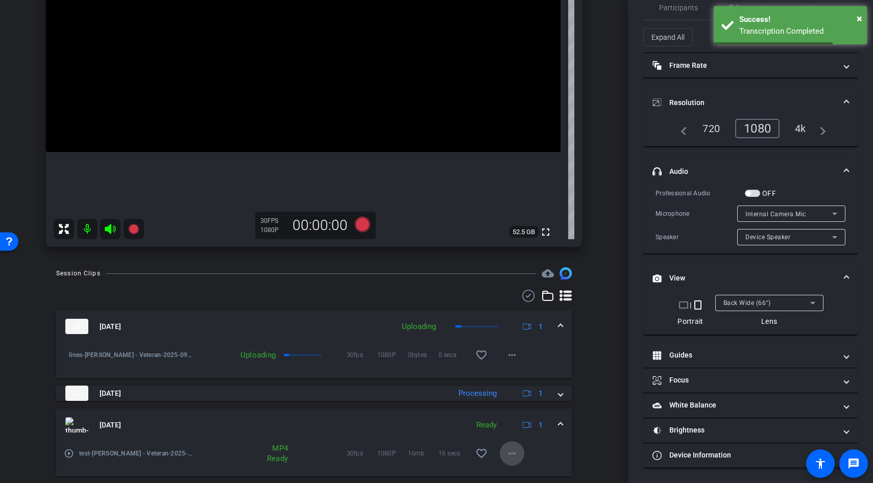
click at [510, 451] on mat-icon "more_horiz" at bounding box center [512, 454] width 12 height 12
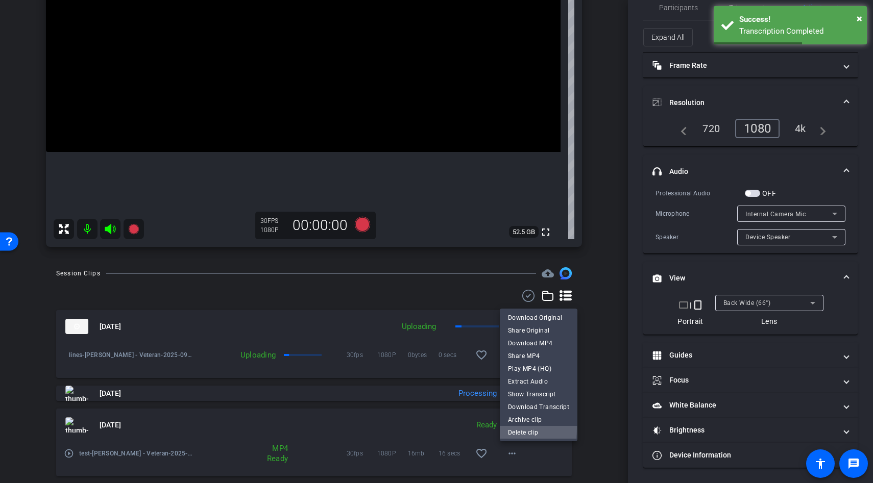
click at [519, 428] on span "Delete clip" at bounding box center [538, 433] width 61 height 12
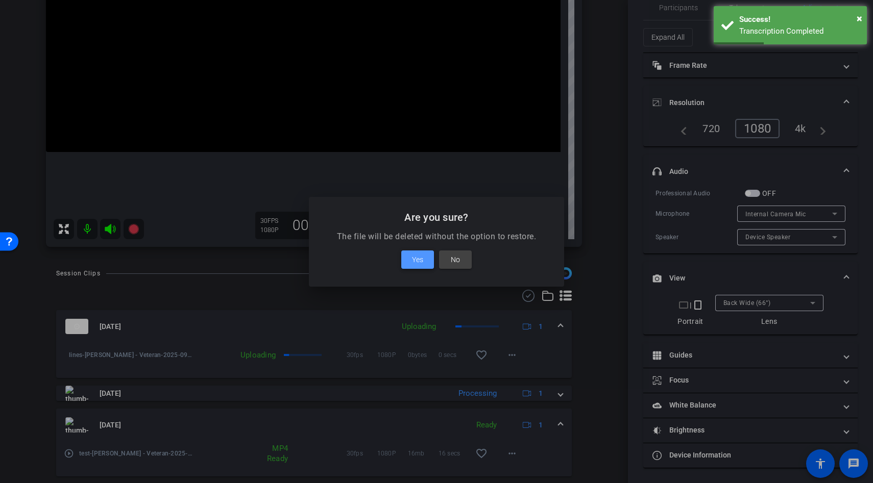
click at [429, 256] on span at bounding box center [417, 260] width 33 height 25
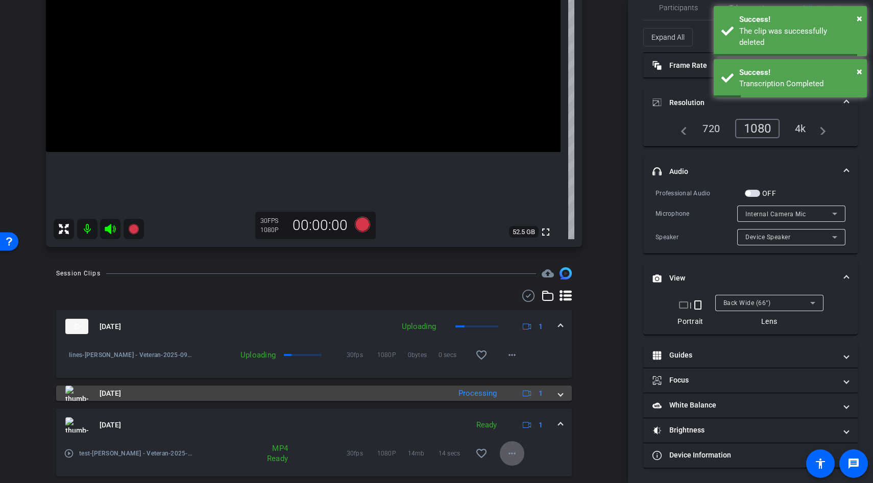
scroll to position [241, 0]
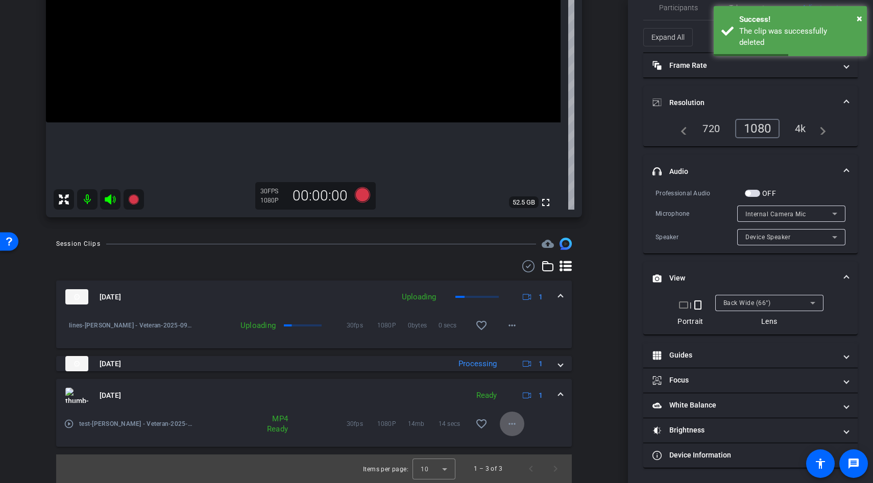
click at [569, 424] on div "play_circle_outline test-Rick - Veteran-2025-09-17-09-18-26-651-0 MP4 Ready 30f…" at bounding box center [314, 429] width 516 height 35
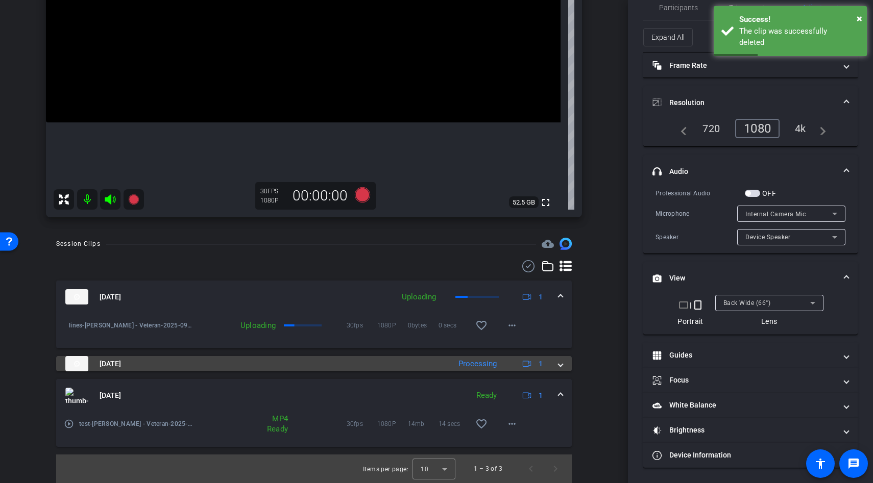
click at [511, 362] on mat-panel-description "Processing 1" at bounding box center [501, 363] width 97 height 15
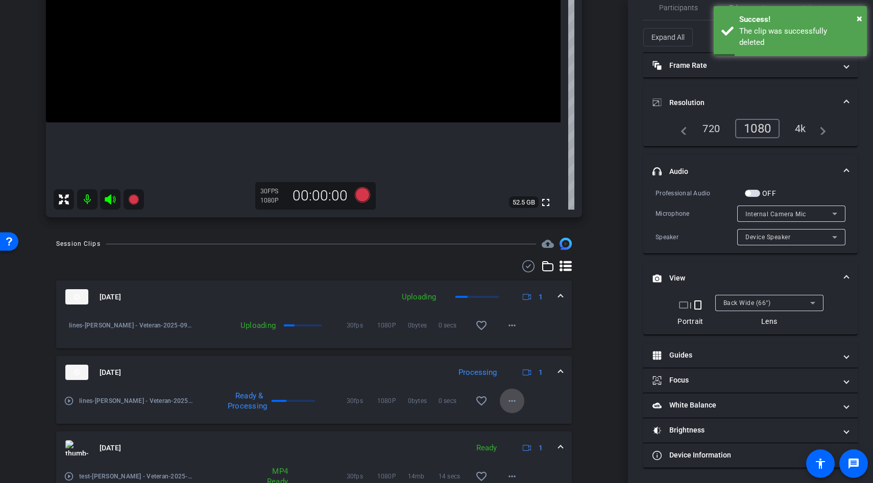
click at [509, 398] on mat-icon "more_horiz" at bounding box center [512, 401] width 12 height 12
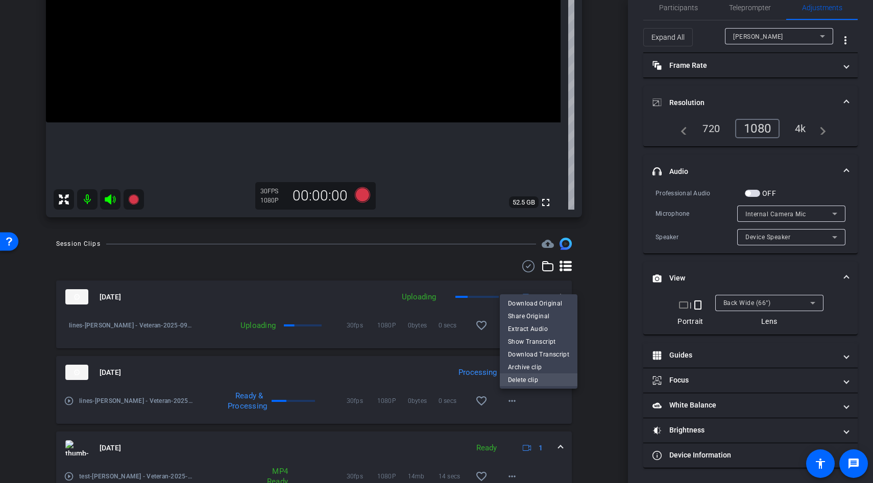
click at [519, 382] on span "Delete clip" at bounding box center [538, 380] width 61 height 12
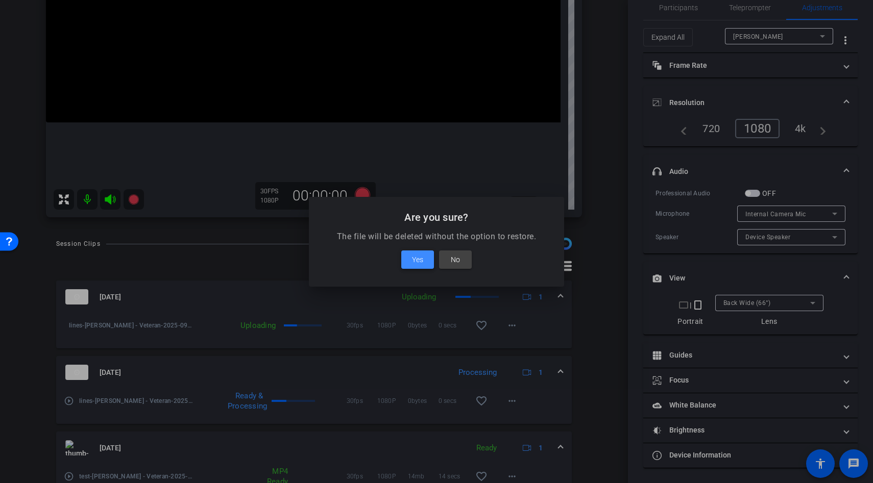
click at [428, 262] on span at bounding box center [417, 260] width 33 height 25
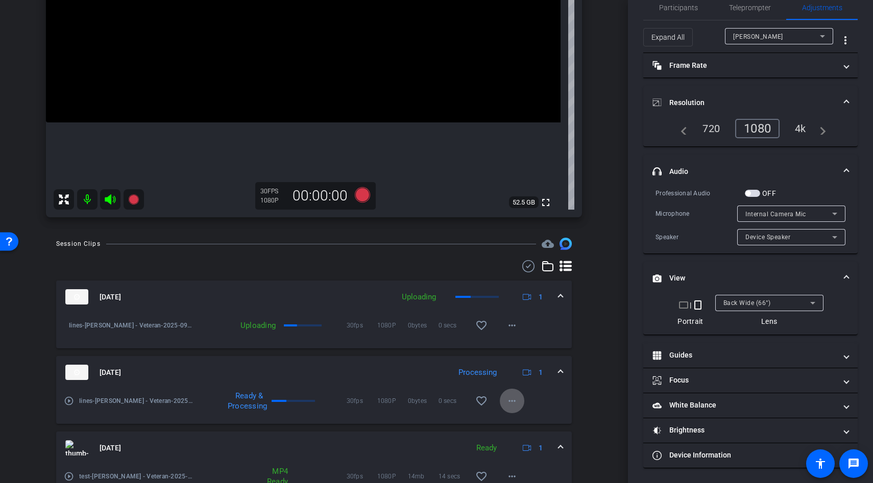
scroll to position [218, 0]
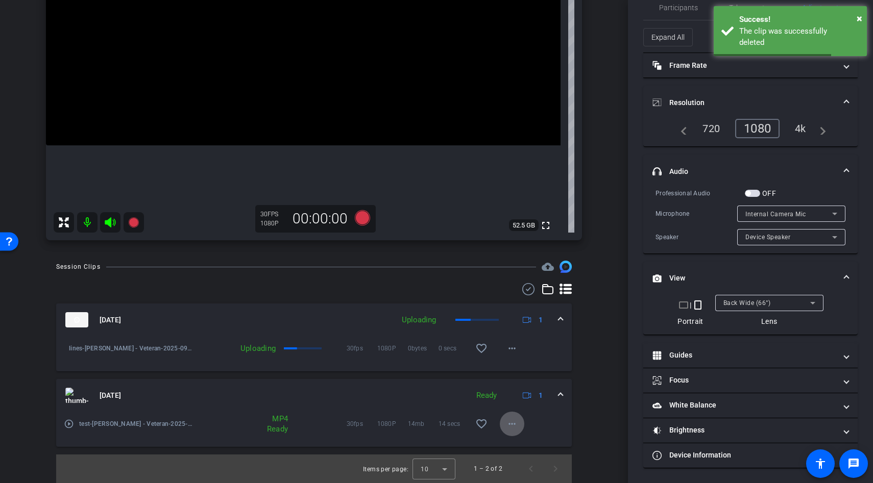
click at [513, 427] on mat-icon "more_horiz" at bounding box center [512, 424] width 12 height 12
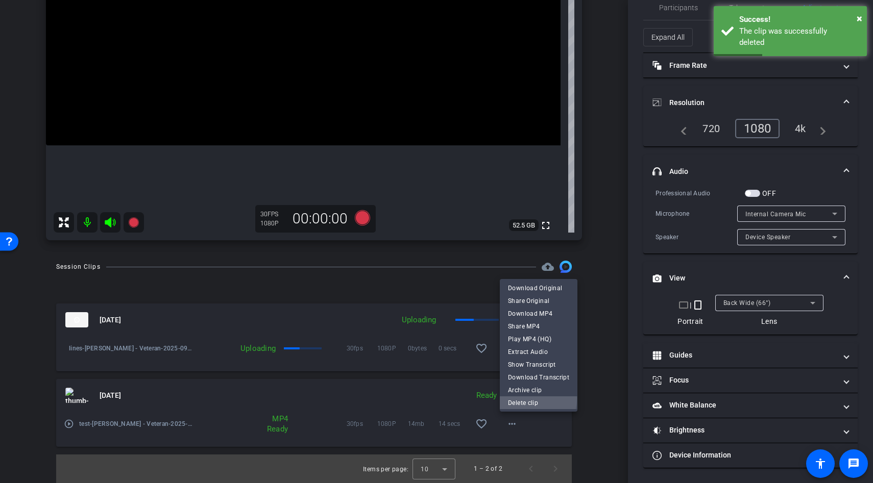
click at [521, 399] on span "Delete clip" at bounding box center [538, 403] width 61 height 12
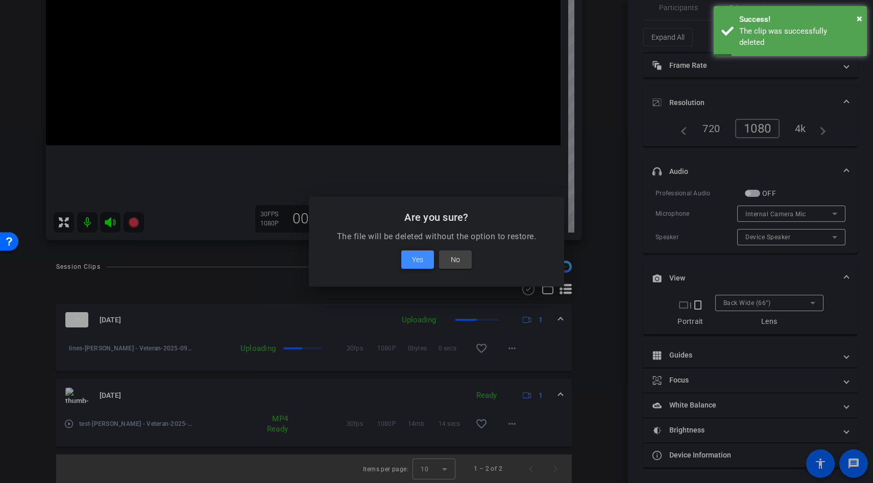
click at [420, 268] on span at bounding box center [417, 260] width 33 height 25
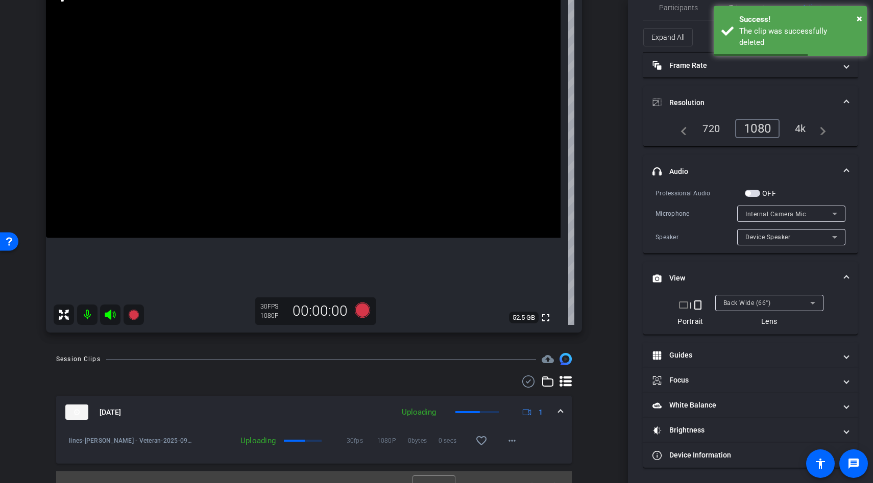
scroll to position [142, 0]
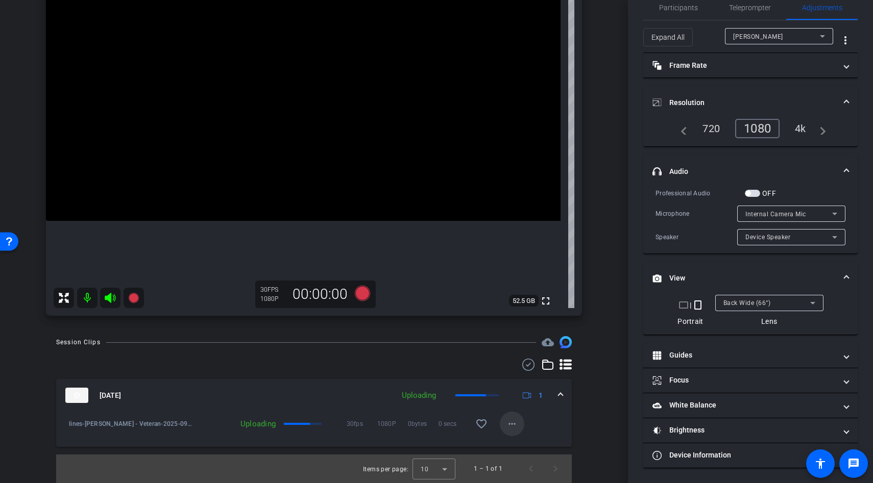
click at [514, 420] on mat-icon "more_horiz" at bounding box center [512, 424] width 12 height 12
click at [534, 419] on div at bounding box center [436, 241] width 873 height 483
click at [509, 426] on mat-icon "more_horiz" at bounding box center [512, 424] width 12 height 12
click at [550, 423] on div at bounding box center [436, 241] width 873 height 483
click at [508, 422] on mat-icon "more_horiz" at bounding box center [512, 424] width 12 height 12
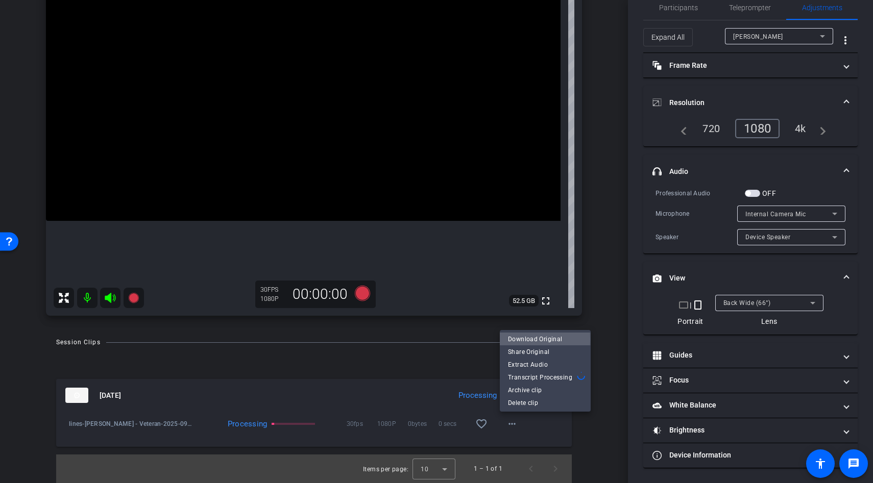
click at [520, 339] on span "Download Original" at bounding box center [545, 339] width 75 height 12
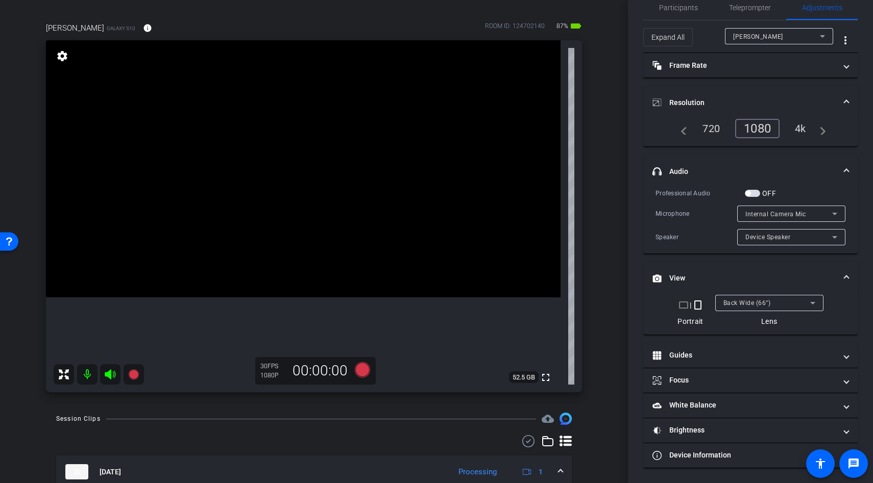
scroll to position [64, 0]
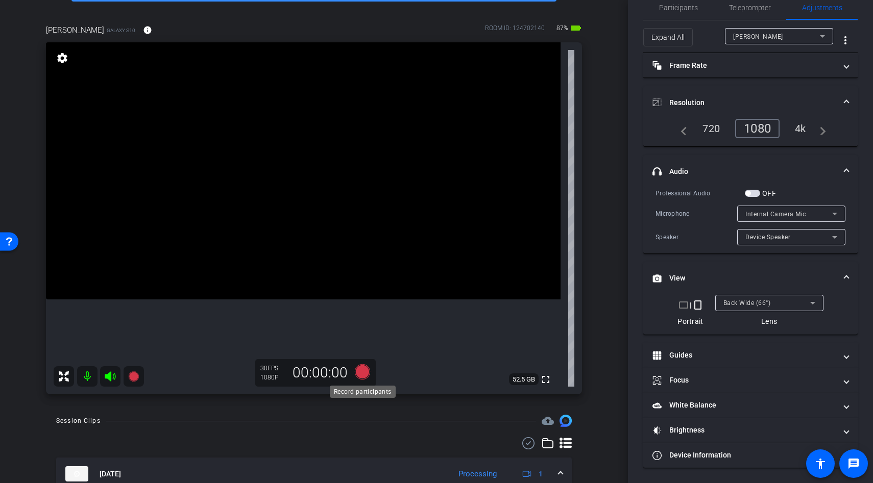
click at [361, 373] on icon at bounding box center [362, 371] width 15 height 15
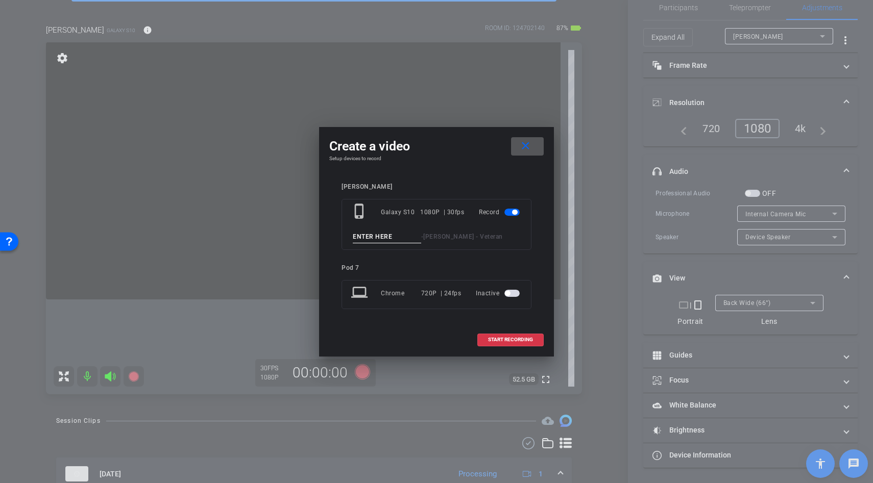
click at [372, 240] on input at bounding box center [387, 237] width 68 height 13
type input "lines"
click at [510, 344] on span at bounding box center [510, 340] width 65 height 25
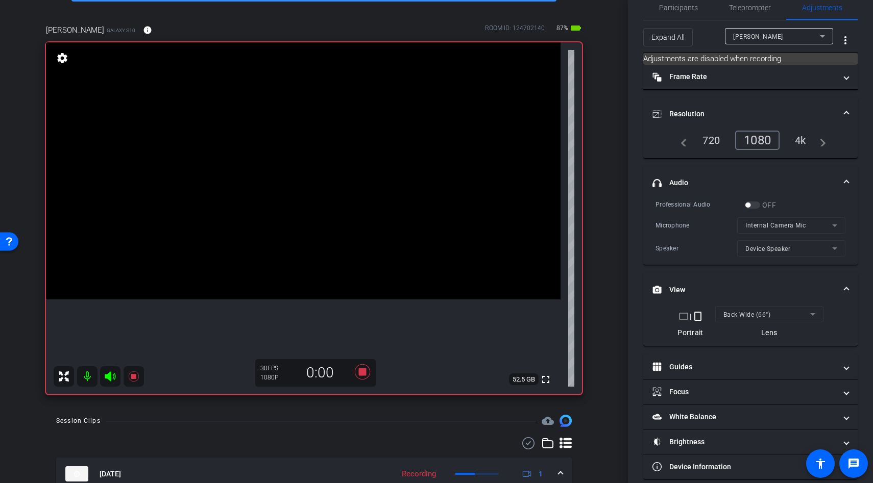
click at [108, 377] on icon at bounding box center [110, 377] width 11 height 10
click at [108, 377] on icon at bounding box center [110, 377] width 12 height 12
click at [108, 377] on icon at bounding box center [110, 377] width 11 height 10
click at [108, 377] on icon at bounding box center [110, 377] width 12 height 12
click at [132, 379] on icon at bounding box center [133, 377] width 10 height 10
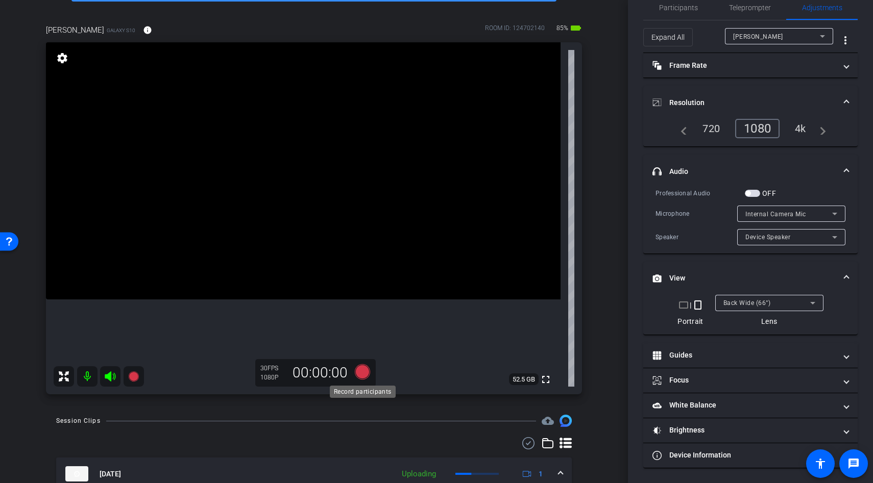
click at [364, 368] on icon at bounding box center [362, 371] width 15 height 15
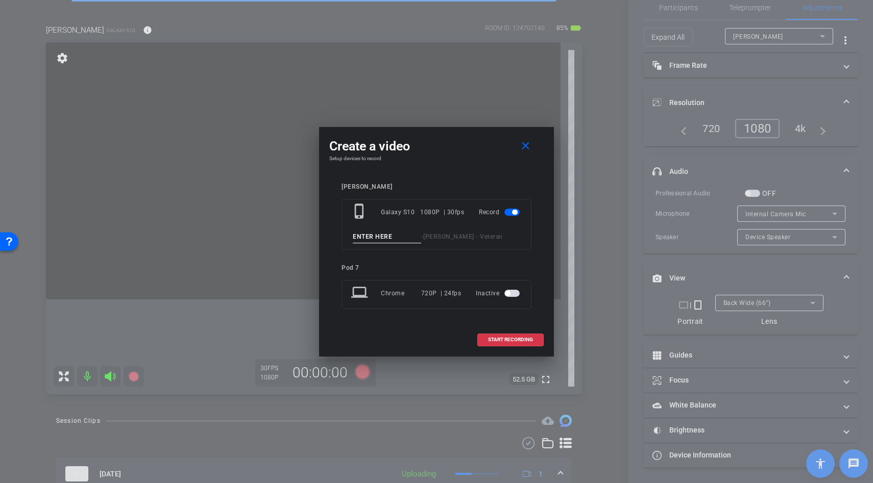
click at [368, 232] on input at bounding box center [387, 237] width 68 height 13
type input "lines"
click at [519, 343] on span "START RECORDING" at bounding box center [510, 339] width 45 height 5
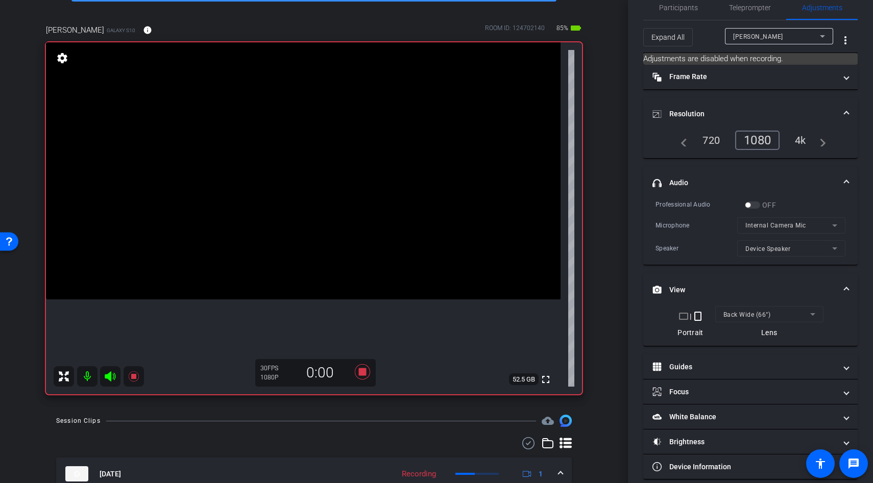
click at [108, 376] on icon at bounding box center [110, 377] width 11 height 10
click at [109, 378] on icon at bounding box center [110, 377] width 11 height 10
click at [131, 377] on icon at bounding box center [133, 377] width 10 height 10
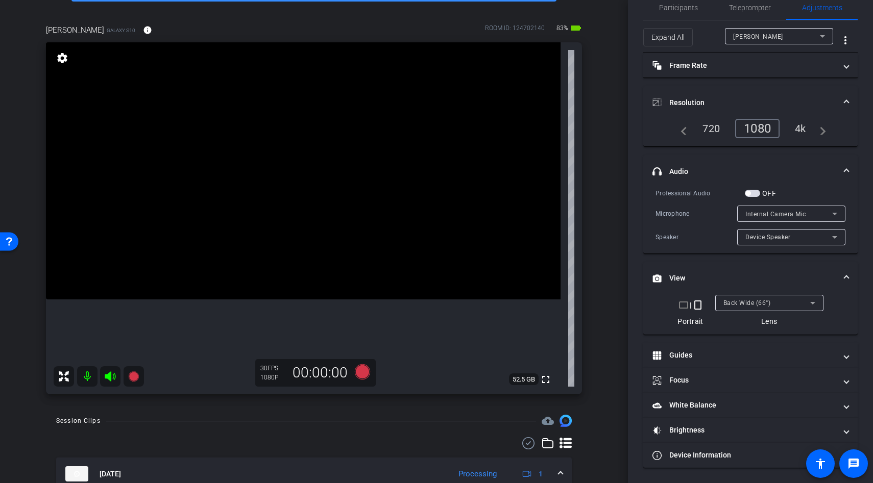
click at [308, 204] on video at bounding box center [303, 170] width 515 height 257
click at [306, 209] on div at bounding box center [309, 204] width 26 height 26
click at [306, 179] on video at bounding box center [303, 170] width 515 height 257
click at [306, 179] on div at bounding box center [306, 179] width 26 height 26
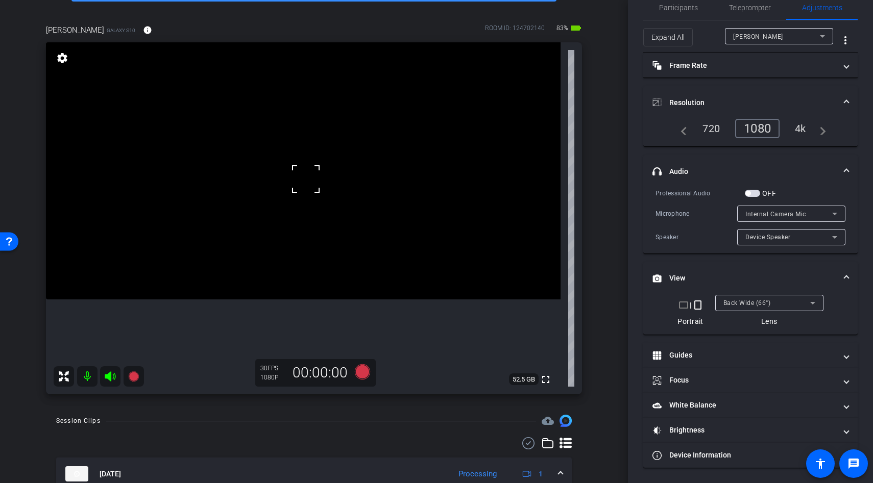
click at [306, 179] on div at bounding box center [306, 179] width 26 height 26
click at [310, 204] on video at bounding box center [303, 170] width 515 height 257
click at [752, 302] on span "Back Wide (66°)" at bounding box center [746, 303] width 47 height 7
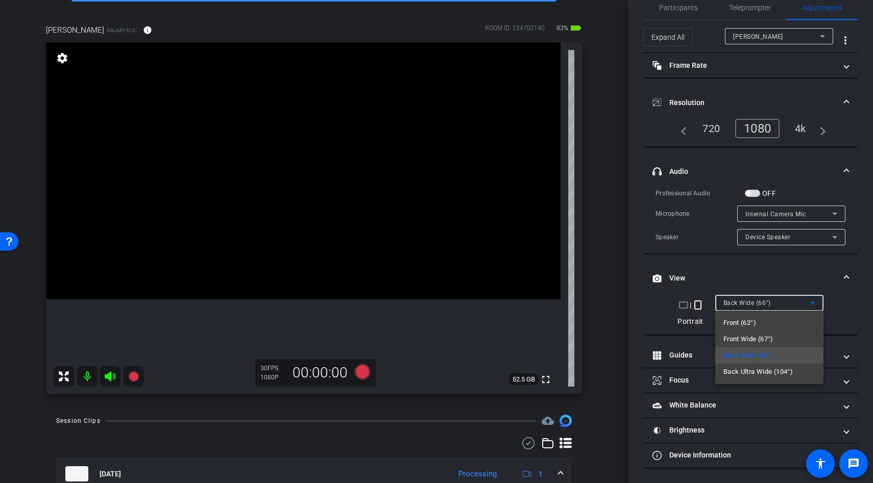
click at [749, 278] on div at bounding box center [436, 241] width 873 height 483
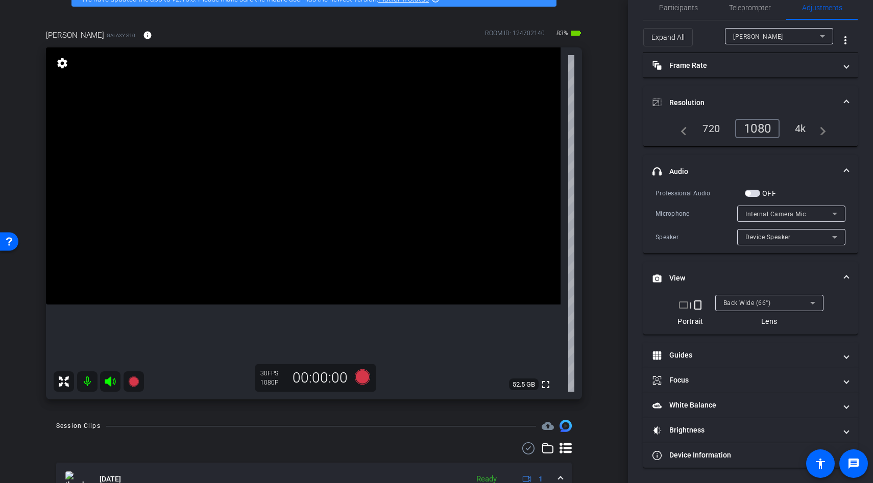
scroll to position [46, 0]
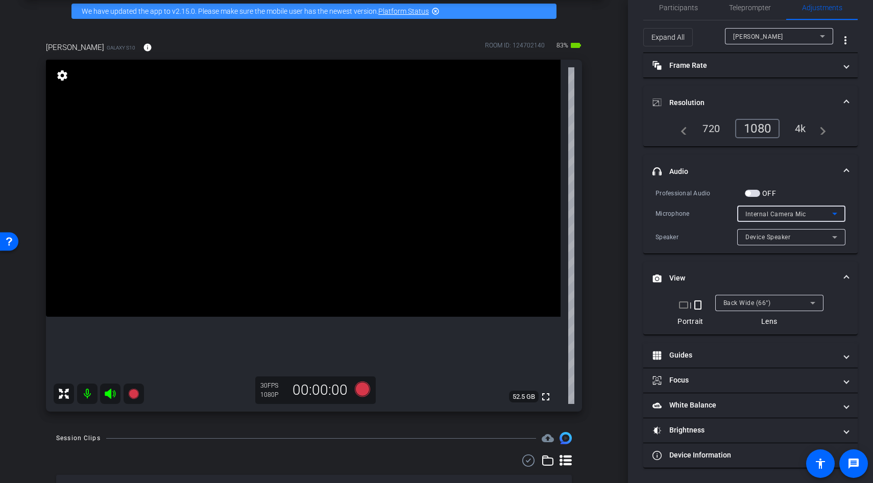
click at [791, 213] on span "Internal Camera Mic" at bounding box center [775, 214] width 61 height 7
click at [791, 213] on div at bounding box center [436, 241] width 873 height 483
click at [593, 185] on div "Rick Ramirez Galaxy S10 info ROOM ID: 124702140 83% battery_std fullscreen sett…" at bounding box center [314, 223] width 577 height 397
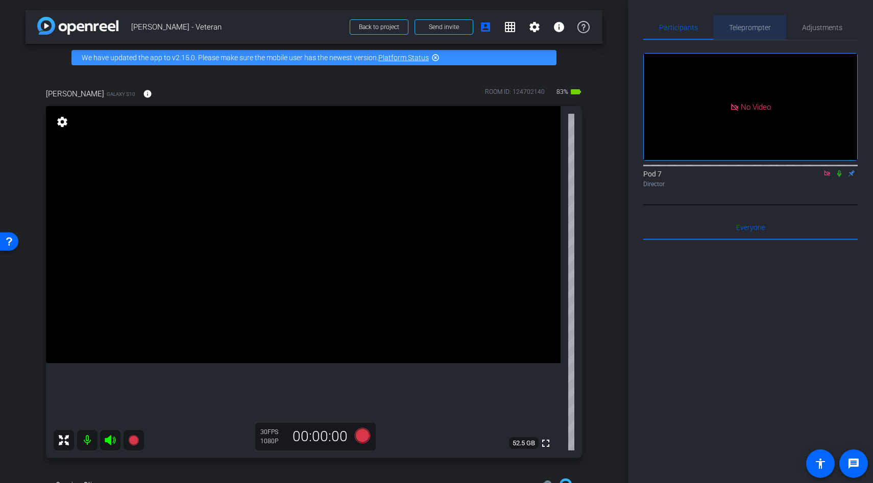
click at [757, 32] on span "Teleprompter" at bounding box center [750, 27] width 42 height 25
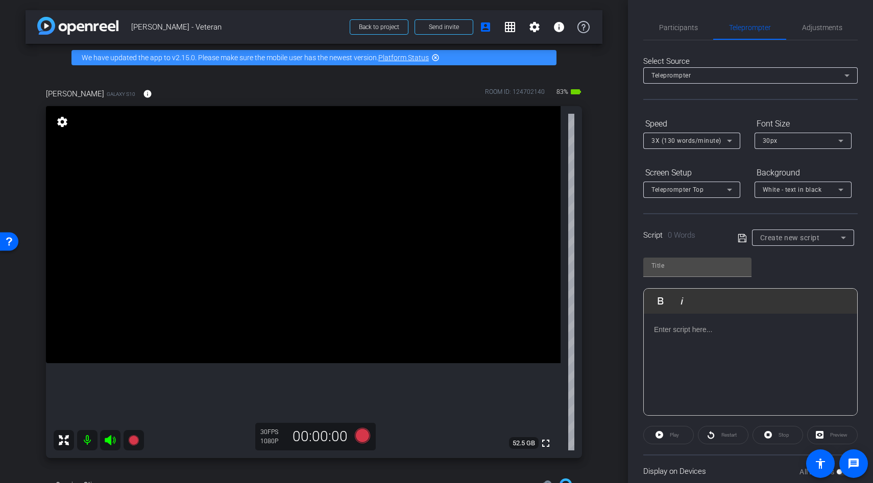
click at [830, 12] on div "Participants Teleprompter Adjustments Pod 7 Director Everyone 0 Mark all read T…" at bounding box center [750, 241] width 245 height 483
click at [820, 26] on span "Adjustments" at bounding box center [822, 27] width 40 height 7
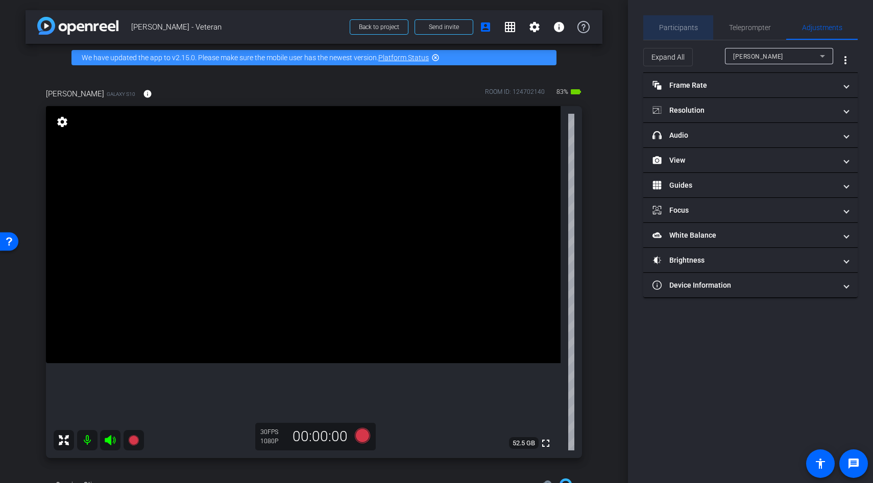
click at [681, 28] on span "Participants" at bounding box center [678, 27] width 39 height 7
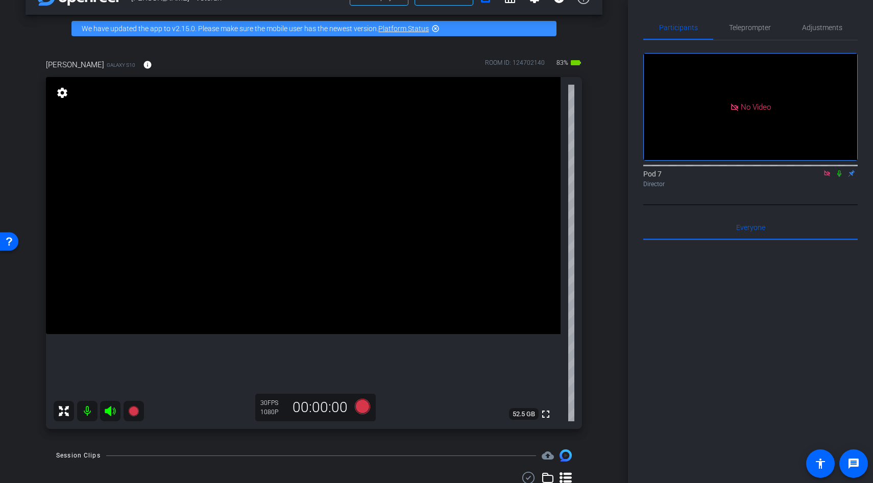
scroll to position [19, 0]
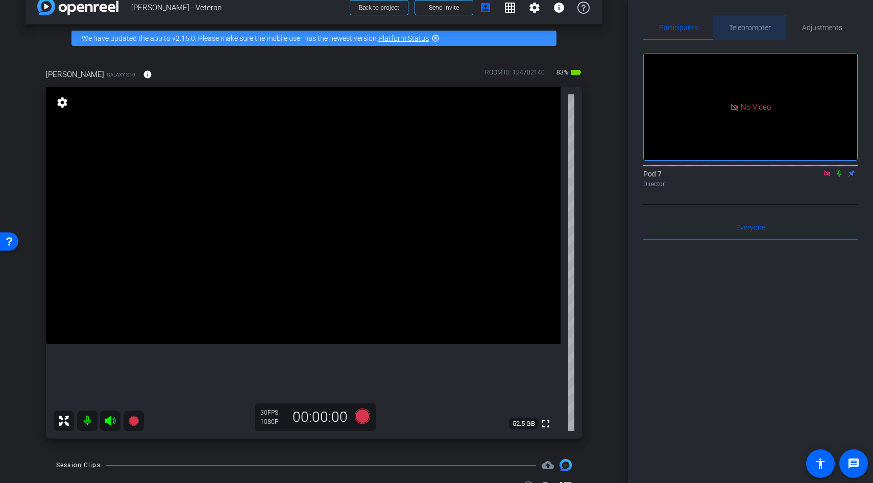
click at [742, 21] on span "Teleprompter" at bounding box center [750, 27] width 42 height 25
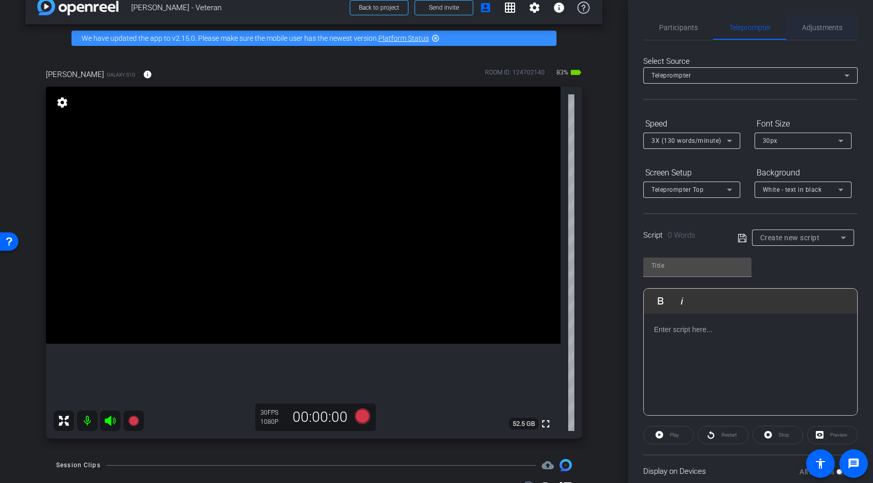
click at [821, 25] on span "Adjustments" at bounding box center [822, 27] width 40 height 7
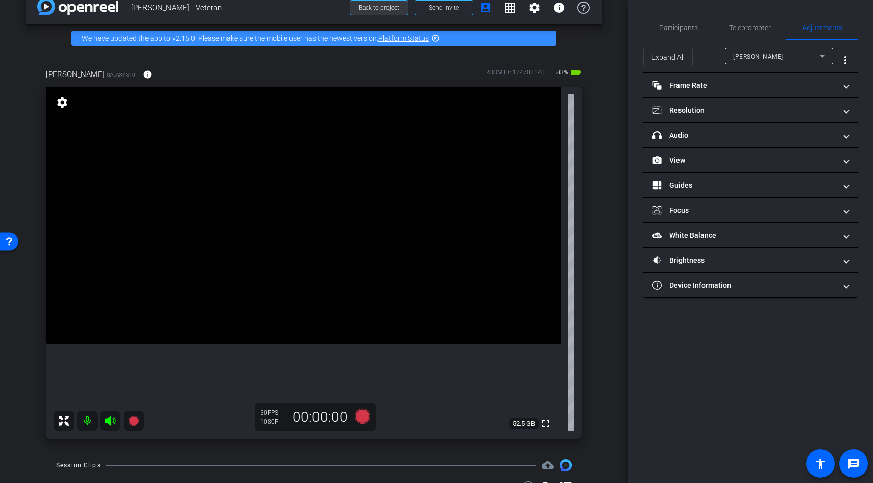
click at [383, 6] on span "Back to project" at bounding box center [379, 7] width 40 height 7
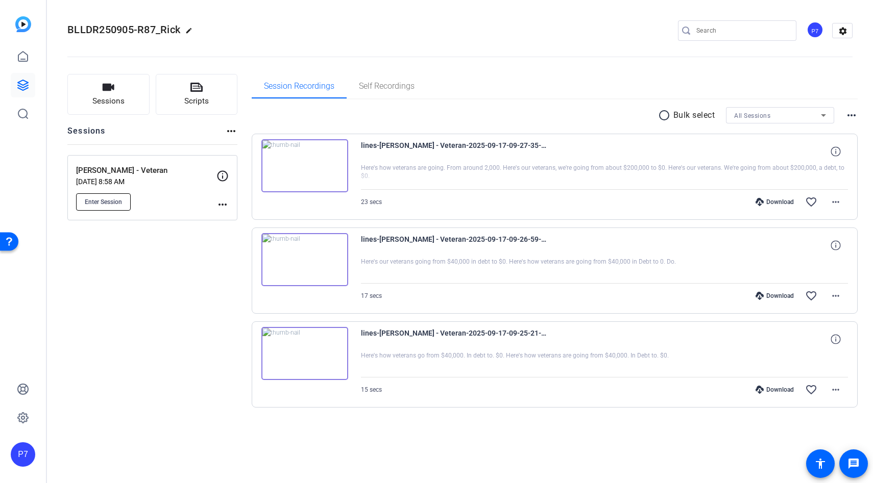
click at [116, 207] on button "Enter Session" at bounding box center [103, 201] width 55 height 17
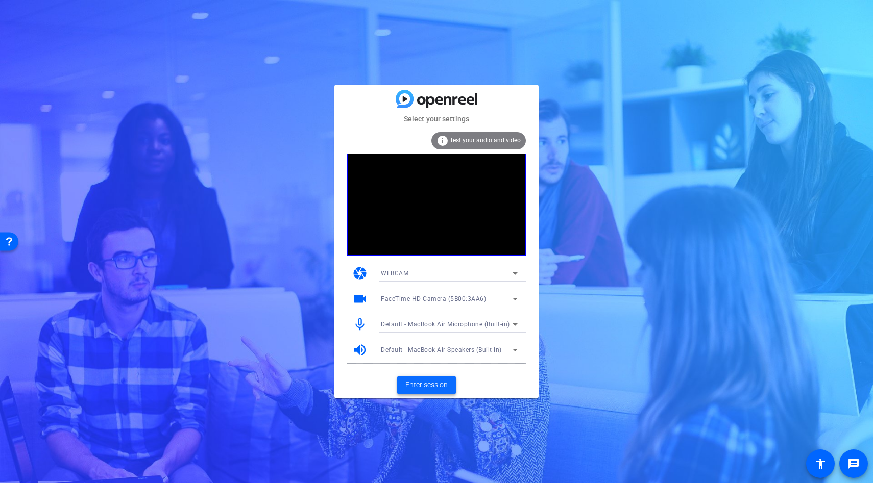
click at [426, 383] on span "Enter session" at bounding box center [426, 385] width 42 height 11
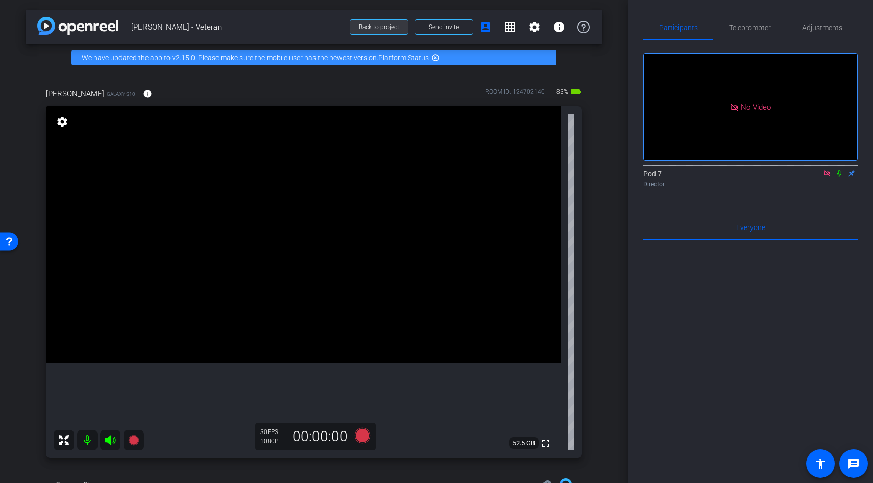
click at [377, 27] on span "Back to project" at bounding box center [379, 26] width 40 height 7
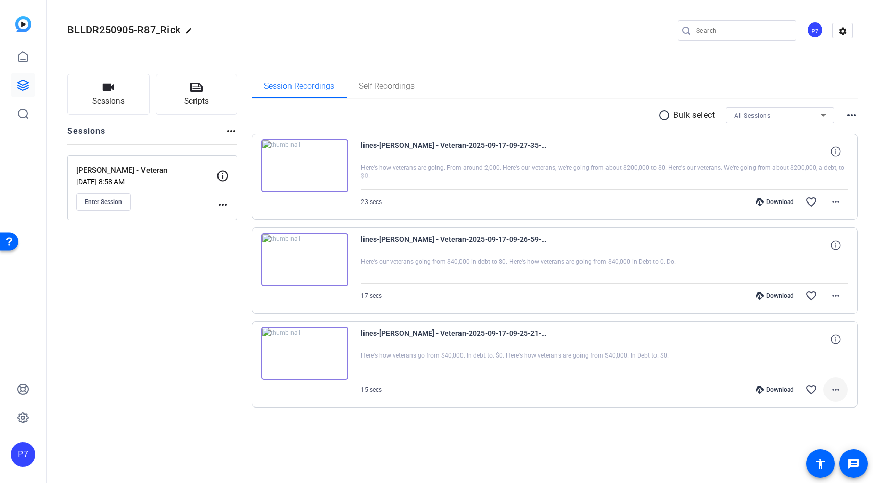
click at [838, 385] on mat-icon "more_horiz" at bounding box center [835, 390] width 12 height 12
click at [810, 366] on span "Delete clip" at bounding box center [808, 369] width 61 height 12
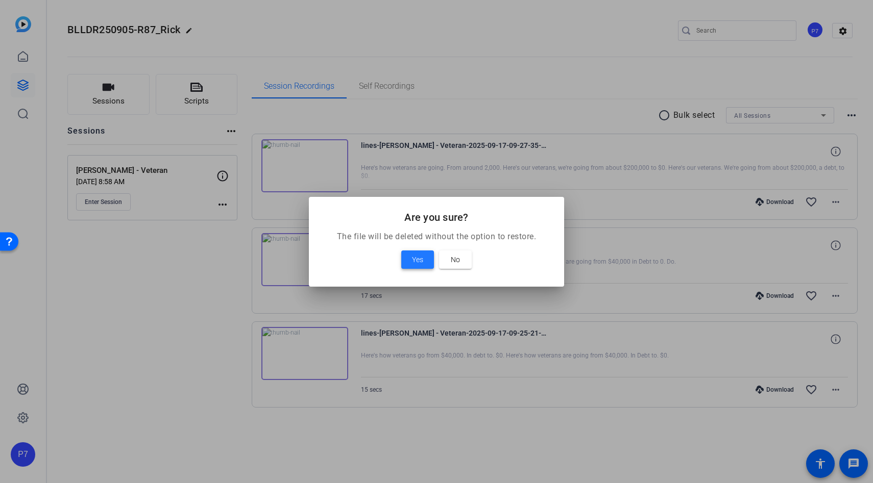
click at [412, 258] on span "Yes" at bounding box center [417, 260] width 11 height 12
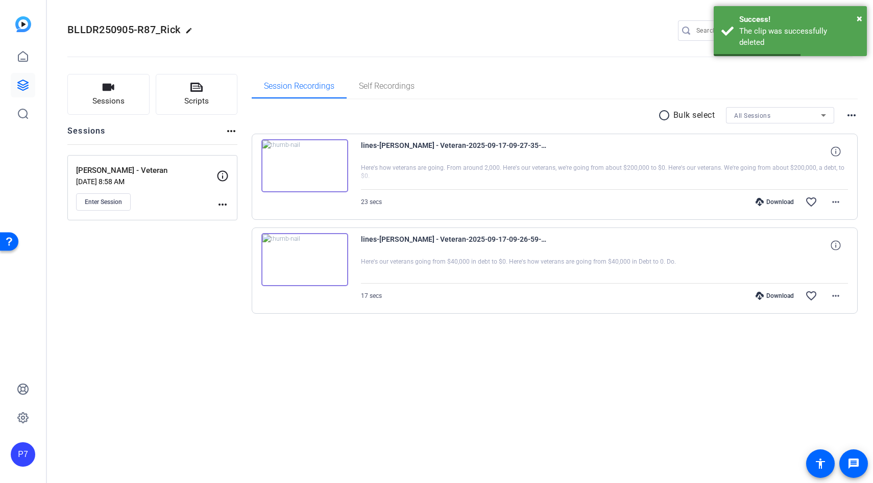
click at [314, 166] on img at bounding box center [304, 165] width 87 height 53
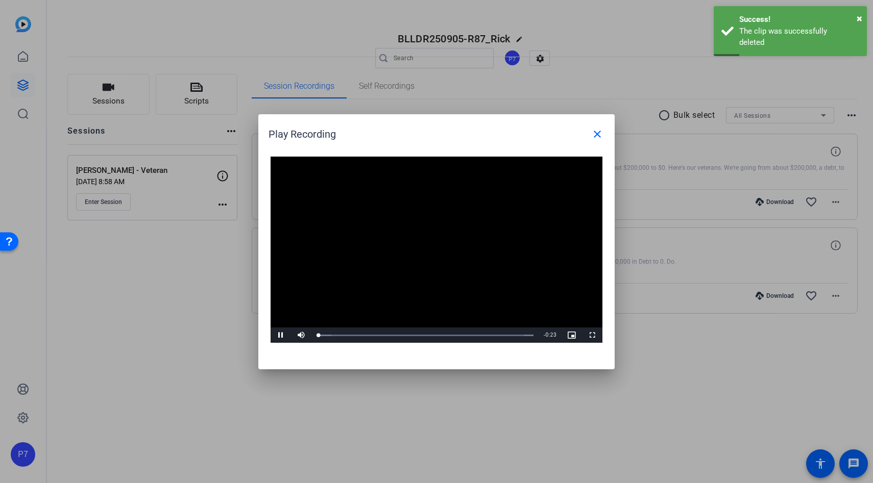
click at [435, 243] on video "Video Player" at bounding box center [437, 250] width 332 height 187
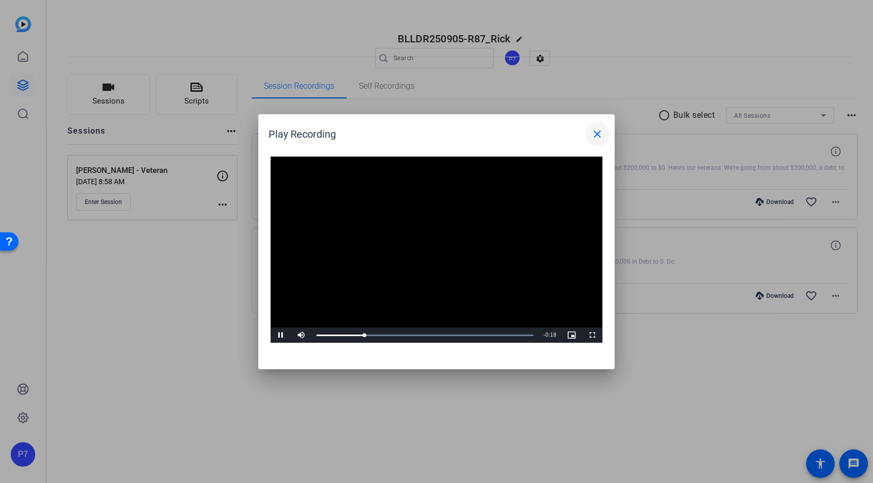
click at [593, 135] on mat-icon "close" at bounding box center [597, 134] width 12 height 12
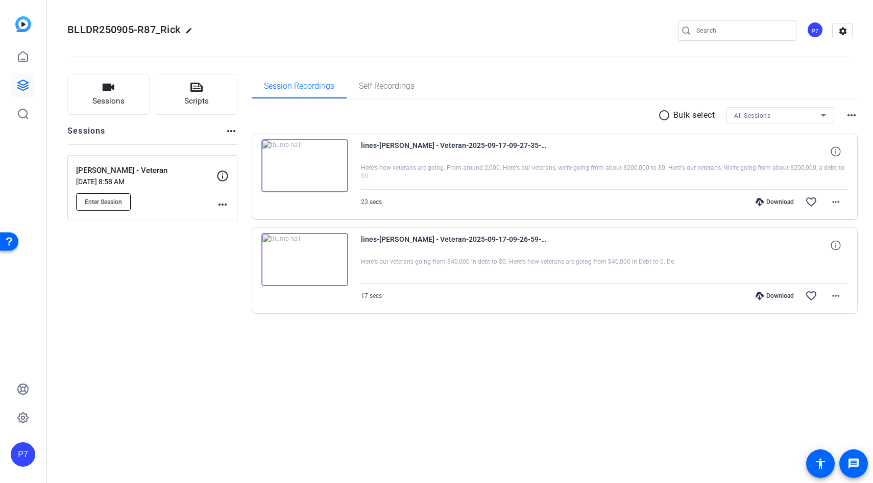
click at [97, 207] on button "Enter Session" at bounding box center [103, 201] width 55 height 17
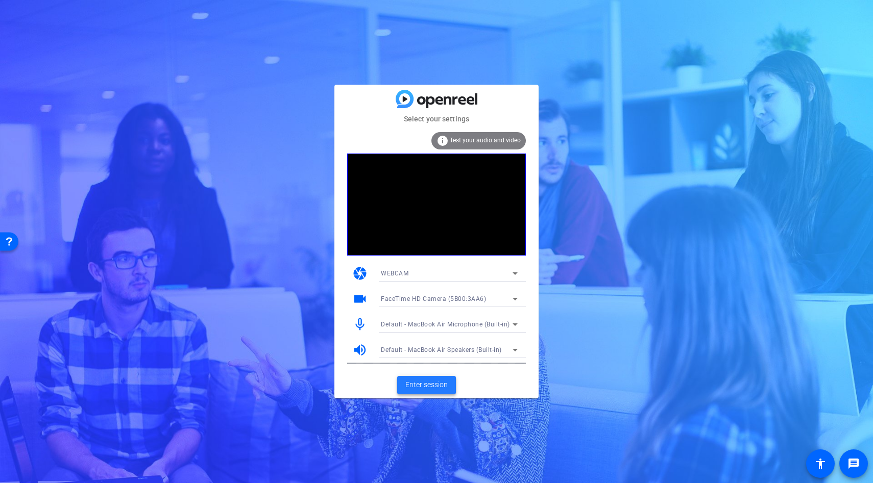
click at [432, 385] on span "Enter session" at bounding box center [426, 385] width 42 height 11
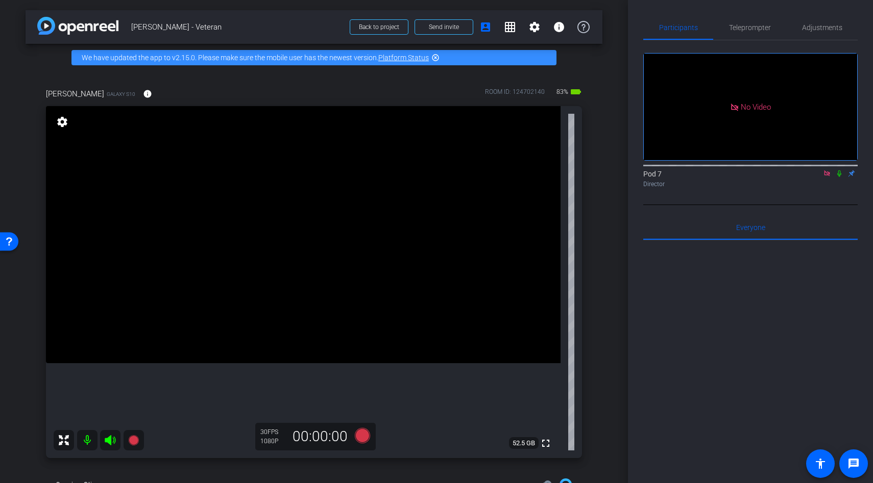
click at [233, 253] on video at bounding box center [303, 234] width 515 height 257
click at [748, 28] on span "Teleprompter" at bounding box center [750, 27] width 42 height 7
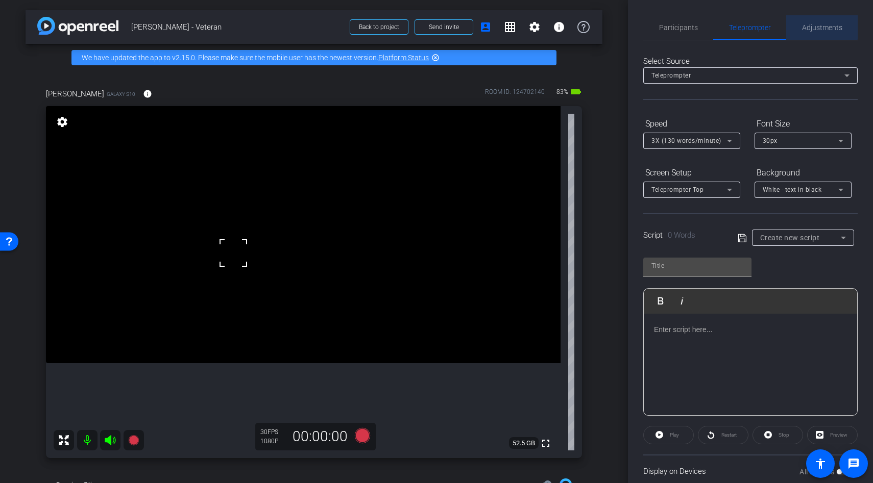
click at [806, 27] on span "Adjustments" at bounding box center [822, 27] width 40 height 7
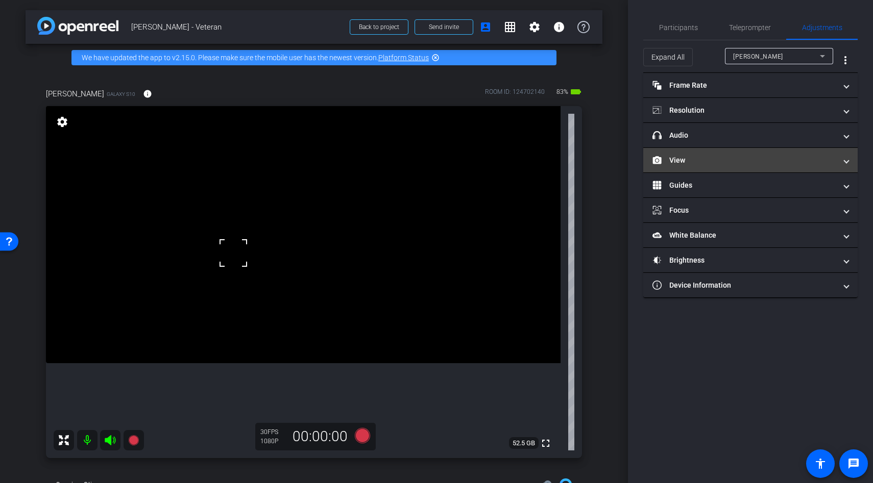
click at [705, 157] on mat-panel-title "View" at bounding box center [744, 160] width 184 height 11
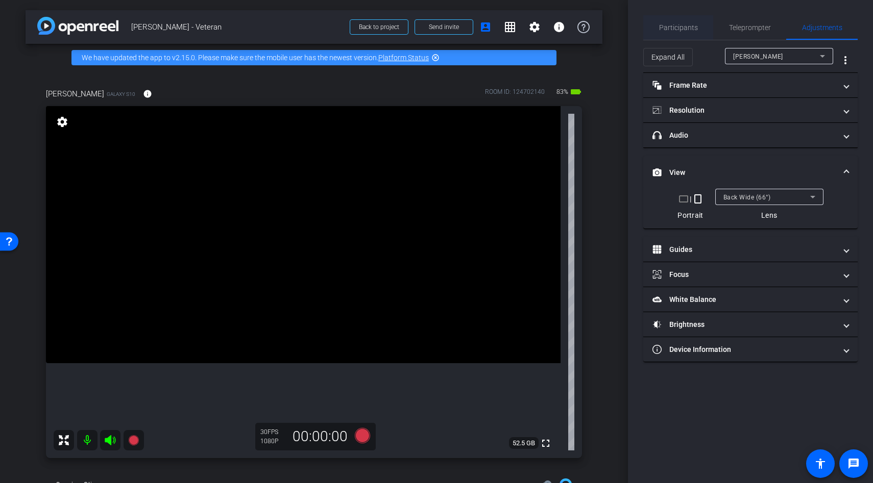
click at [679, 24] on span "Participants" at bounding box center [678, 27] width 39 height 7
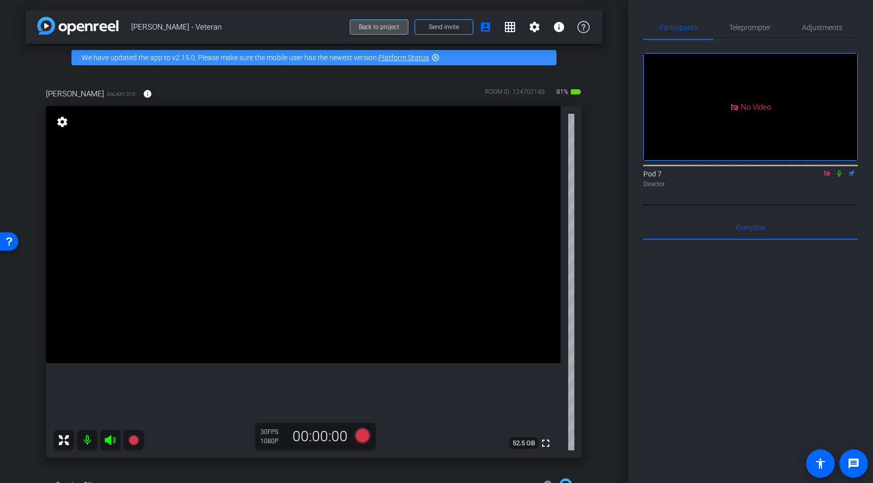
click at [365, 28] on span "Back to project" at bounding box center [379, 26] width 40 height 7
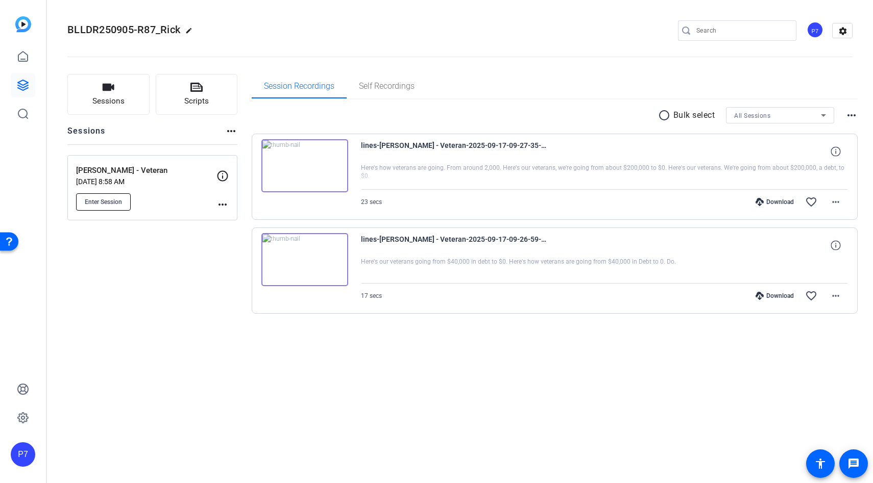
click at [114, 206] on button "Enter Session" at bounding box center [103, 201] width 55 height 17
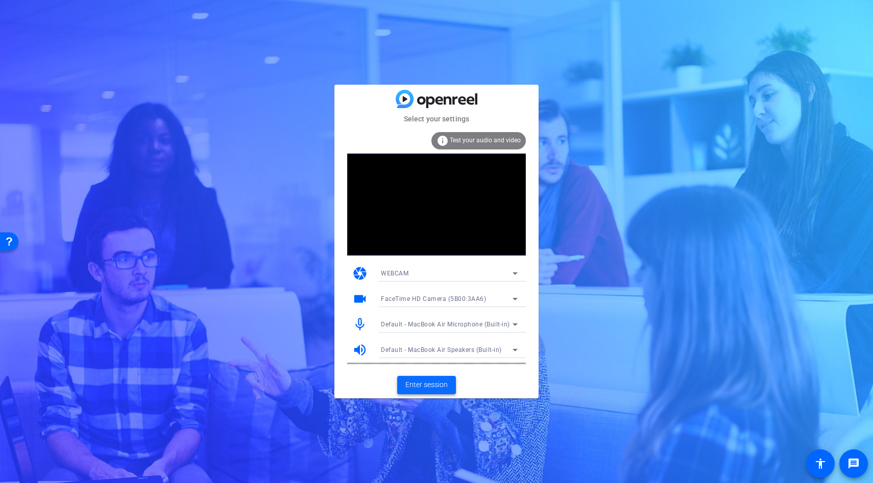
click at [426, 392] on span at bounding box center [426, 385] width 59 height 25
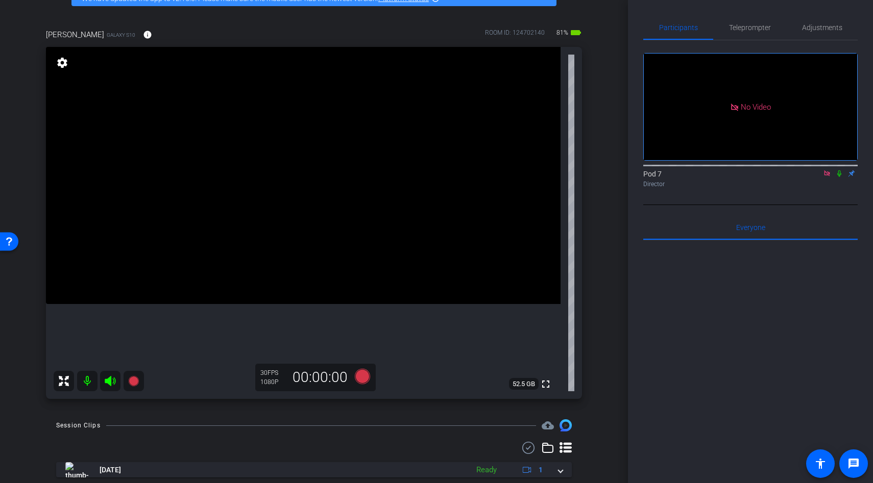
scroll to position [113, 0]
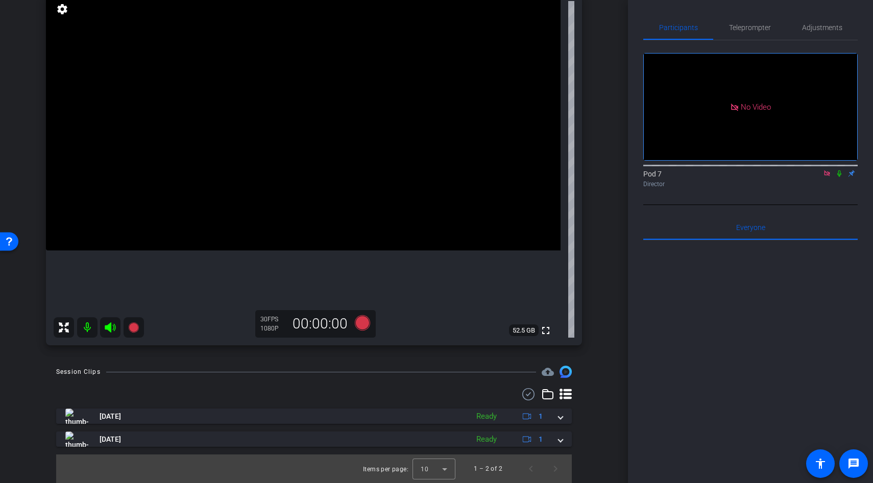
click at [320, 427] on div "Sep 17, 2025 Ready 1 Sep 17, 2025 Ready 1" at bounding box center [314, 428] width 516 height 38
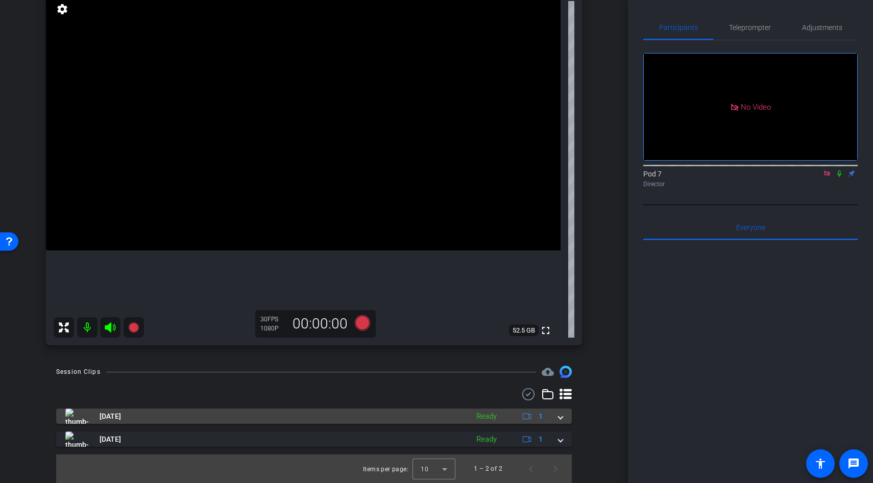
click at [325, 416] on mat-panel-title "[DATE]" at bounding box center [264, 416] width 398 height 15
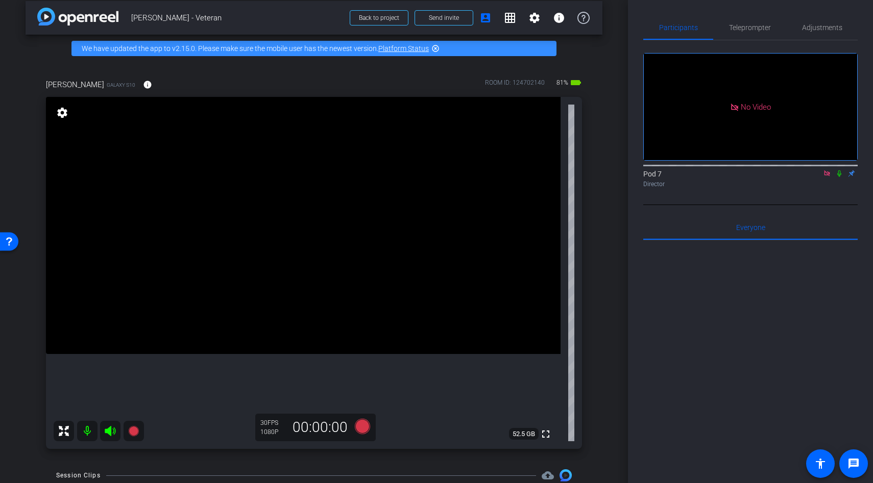
scroll to position [7, 0]
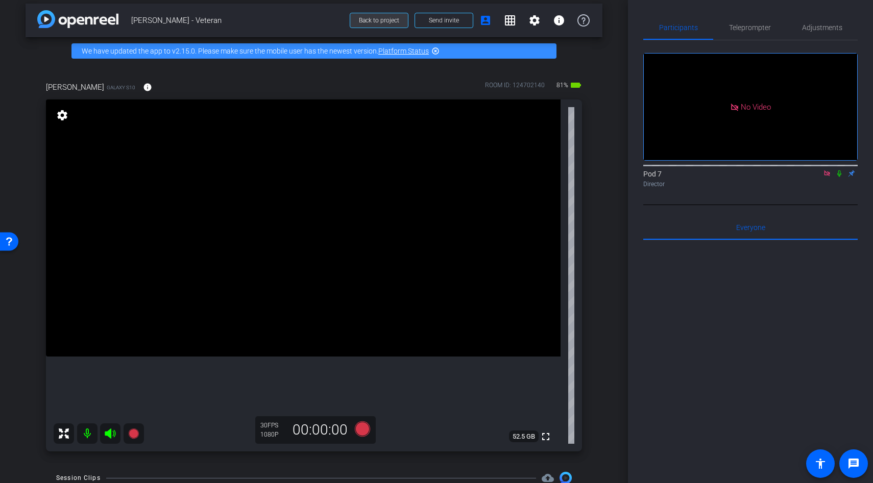
click at [380, 28] on span at bounding box center [379, 20] width 58 height 25
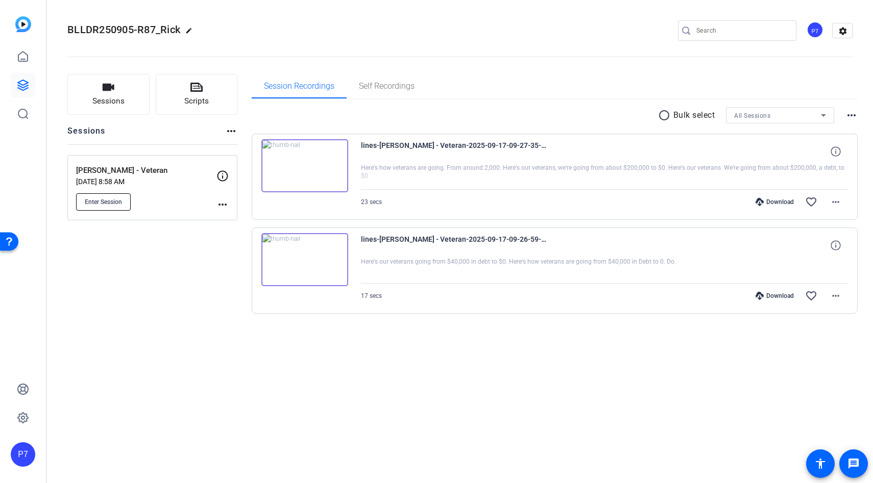
click at [119, 202] on span "Enter Session" at bounding box center [103, 202] width 37 height 8
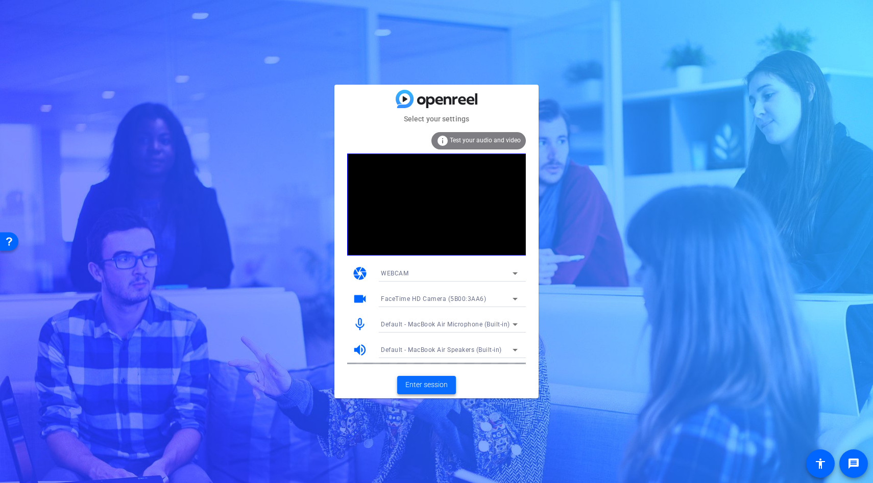
click at [426, 379] on span at bounding box center [426, 385] width 59 height 25
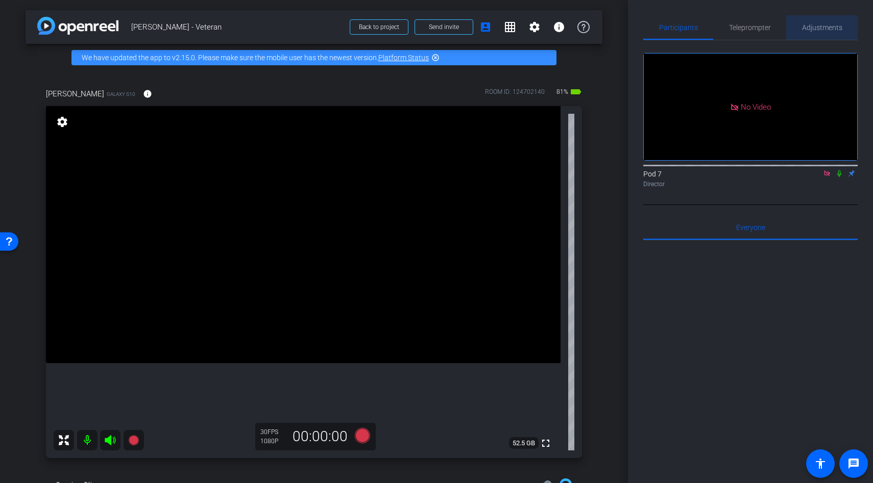
click at [817, 24] on span "Adjustments" at bounding box center [822, 27] width 40 height 7
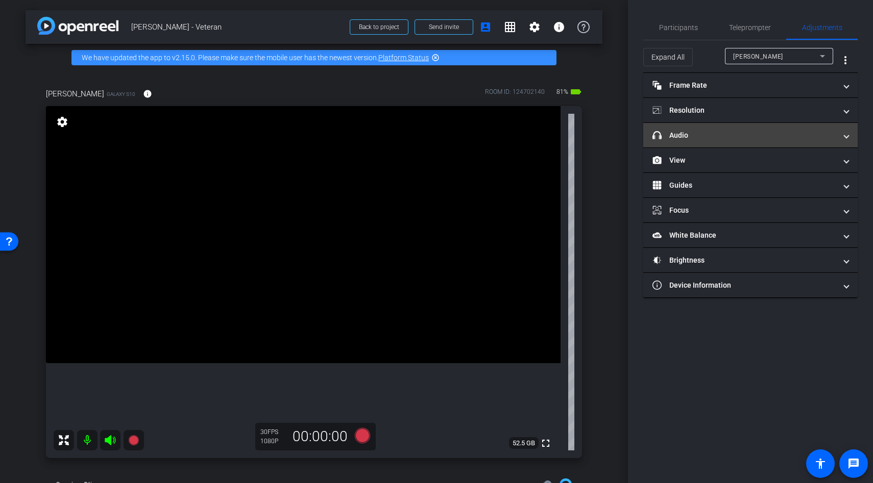
click at [701, 138] on mat-panel-title "headphone icon Audio" at bounding box center [744, 135] width 184 height 11
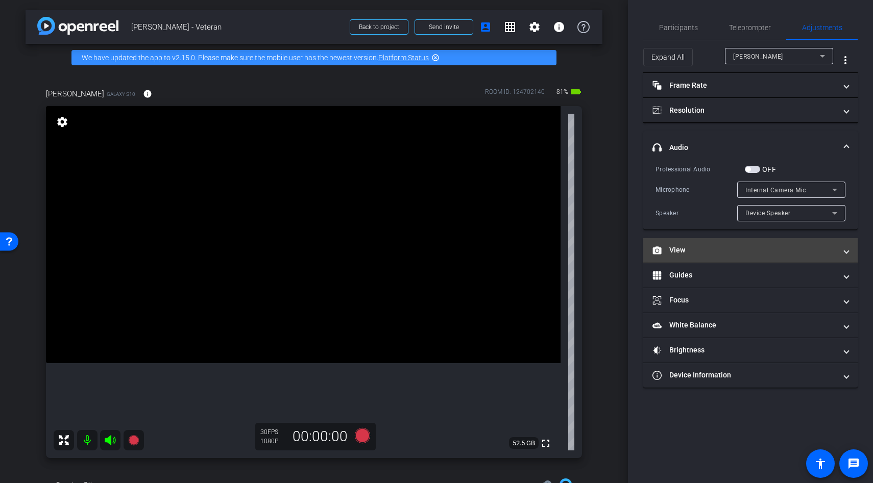
click at [691, 247] on mat-panel-title "View" at bounding box center [744, 250] width 184 height 11
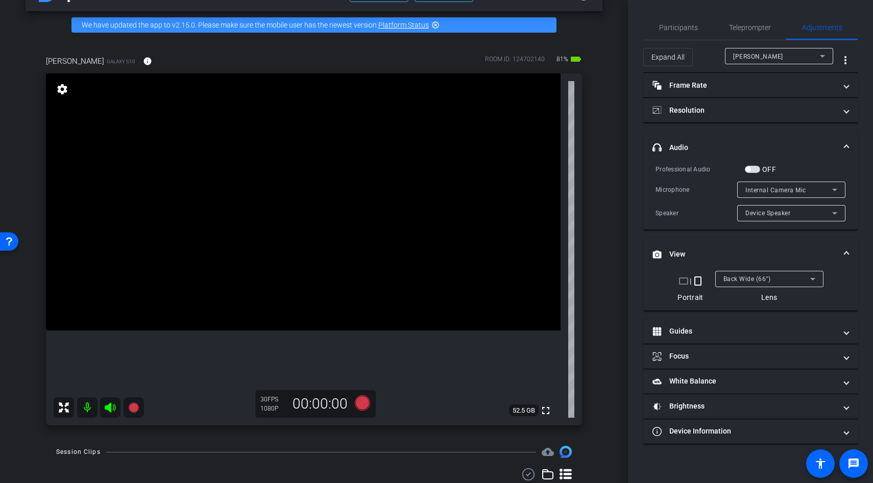
scroll to position [35, 0]
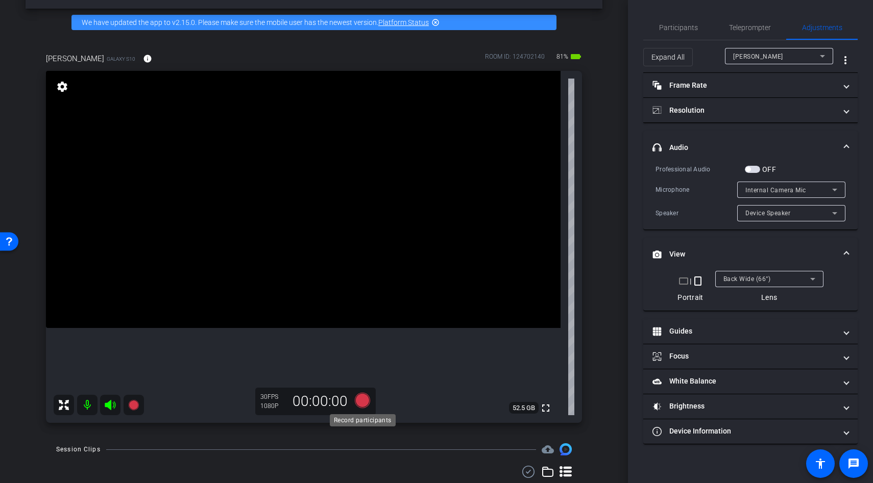
click at [360, 400] on icon at bounding box center [362, 400] width 15 height 15
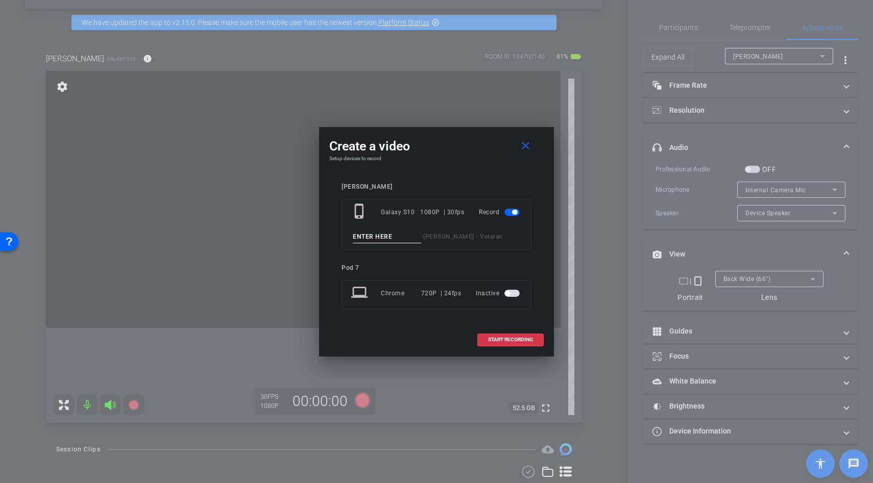
click at [363, 238] on input at bounding box center [387, 237] width 68 height 13
type input "lines"
click at [510, 338] on span "START RECORDING" at bounding box center [510, 339] width 45 height 5
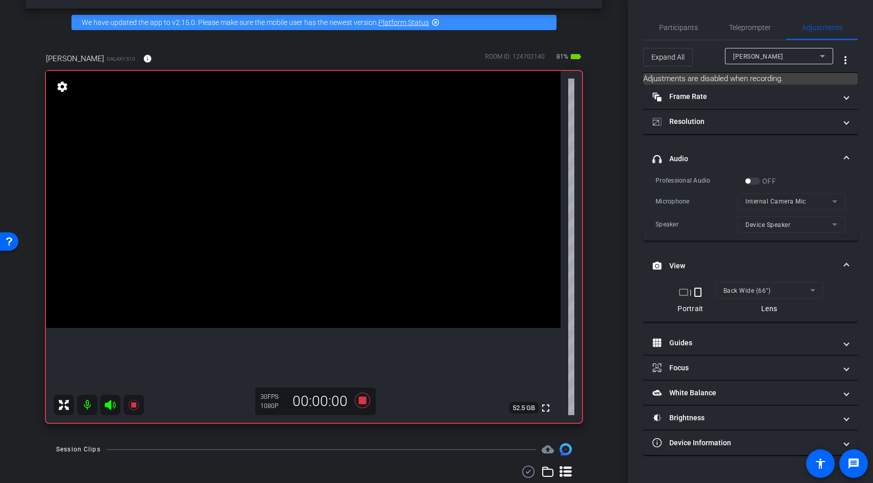
click at [111, 406] on icon at bounding box center [110, 405] width 12 height 12
click at [132, 407] on icon at bounding box center [133, 405] width 10 height 10
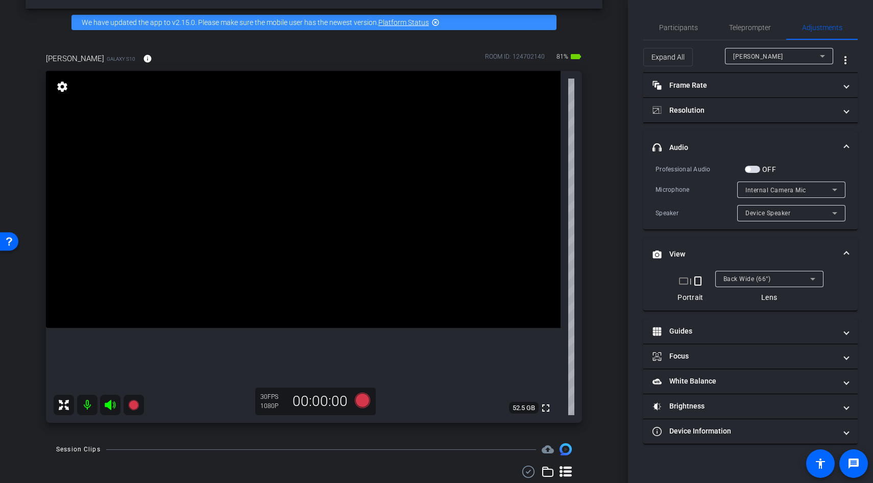
click at [754, 170] on span "button" at bounding box center [752, 169] width 15 height 7
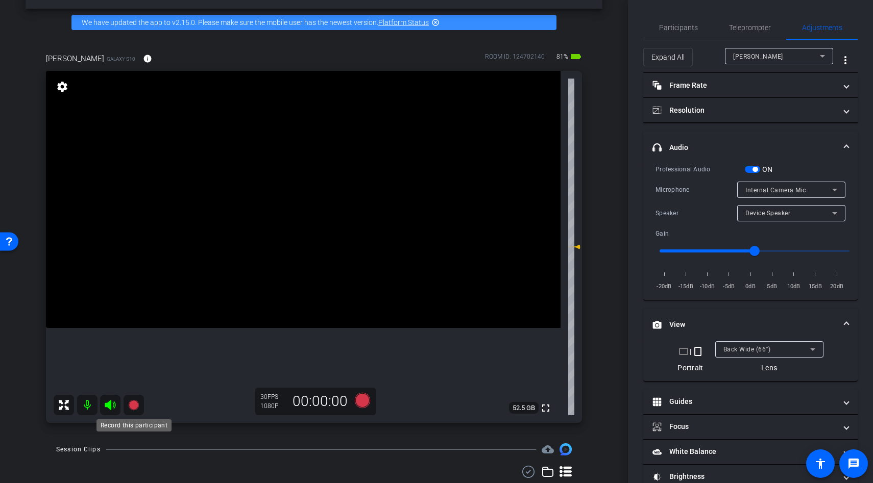
click at [137, 407] on icon at bounding box center [134, 405] width 12 height 12
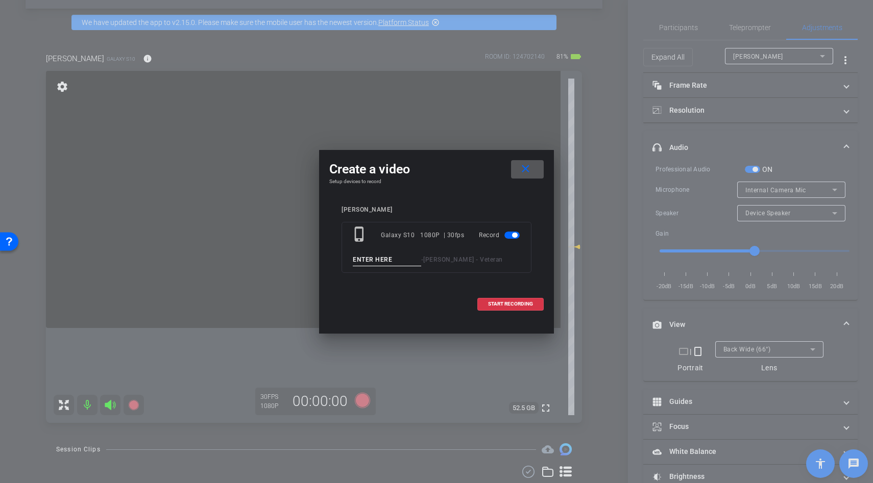
click at [369, 258] on input at bounding box center [387, 260] width 68 height 13
type input "lines"
click at [481, 299] on span at bounding box center [510, 304] width 65 height 25
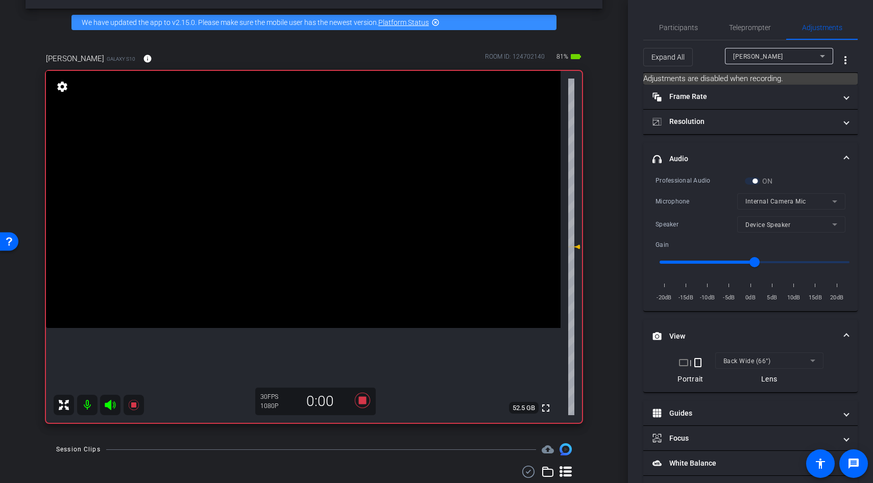
click at [107, 410] on icon at bounding box center [110, 405] width 12 height 12
click at [109, 409] on icon at bounding box center [110, 405] width 12 height 12
click at [134, 407] on icon at bounding box center [133, 405] width 10 height 10
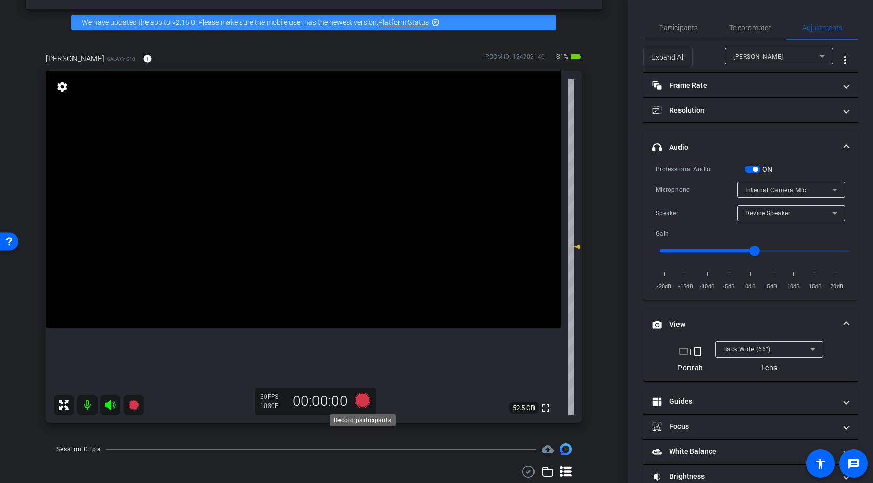
click at [368, 404] on icon at bounding box center [362, 401] width 25 height 18
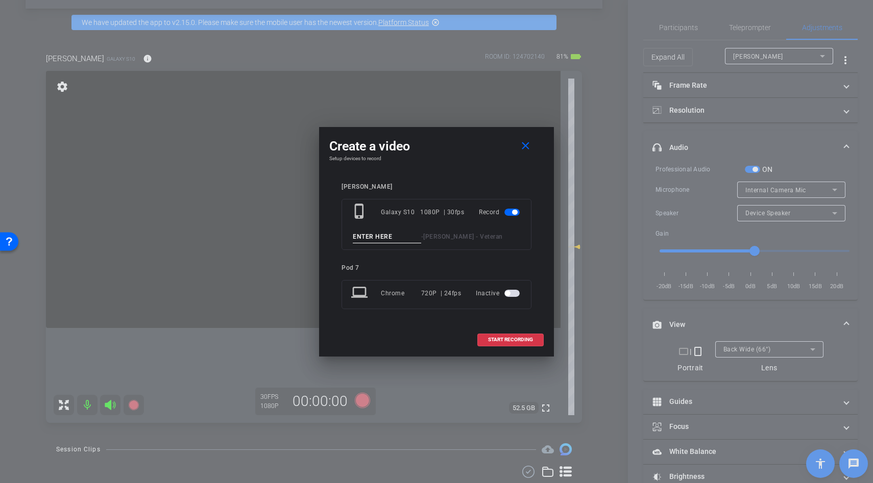
click at [383, 235] on input at bounding box center [387, 237] width 68 height 13
type input "lines"
click at [525, 149] on mat-icon "close" at bounding box center [525, 146] width 13 height 13
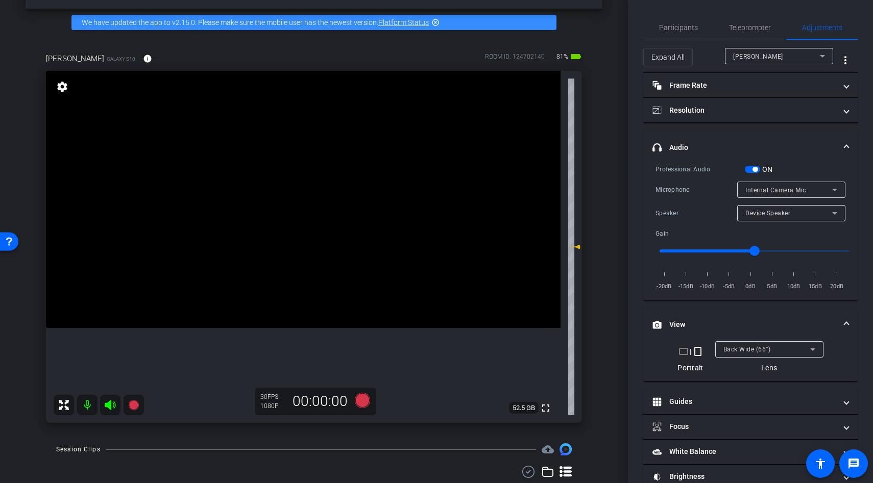
click at [754, 169] on span "button" at bounding box center [754, 169] width 5 height 5
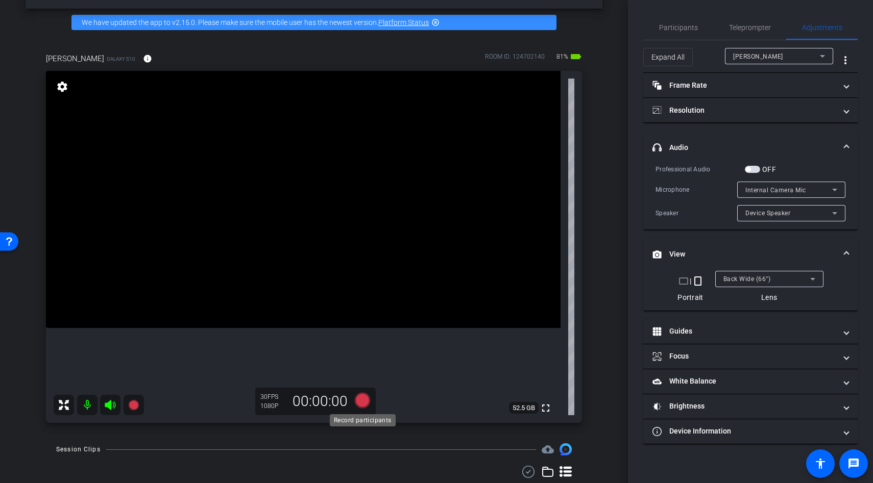
click at [363, 407] on icon at bounding box center [362, 400] width 15 height 15
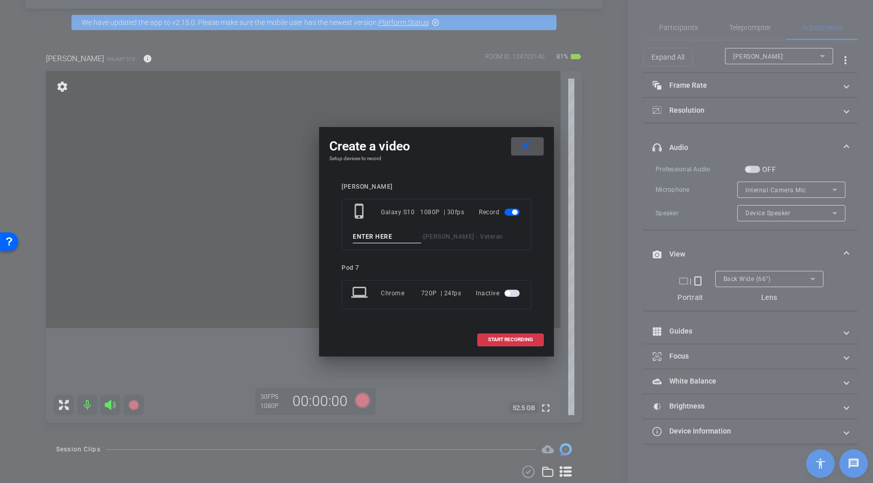
click at [373, 240] on input at bounding box center [387, 237] width 68 height 13
type input "lines"
click at [506, 335] on span at bounding box center [510, 340] width 65 height 25
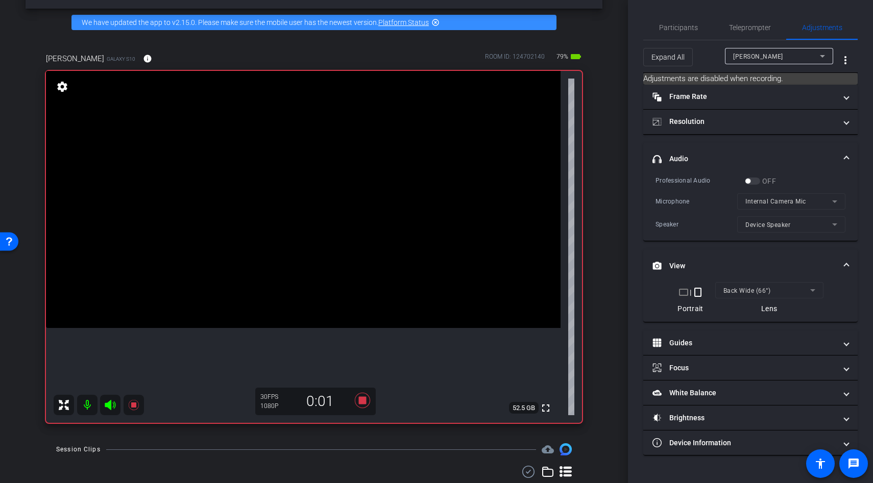
click at [107, 402] on icon at bounding box center [110, 405] width 12 height 12
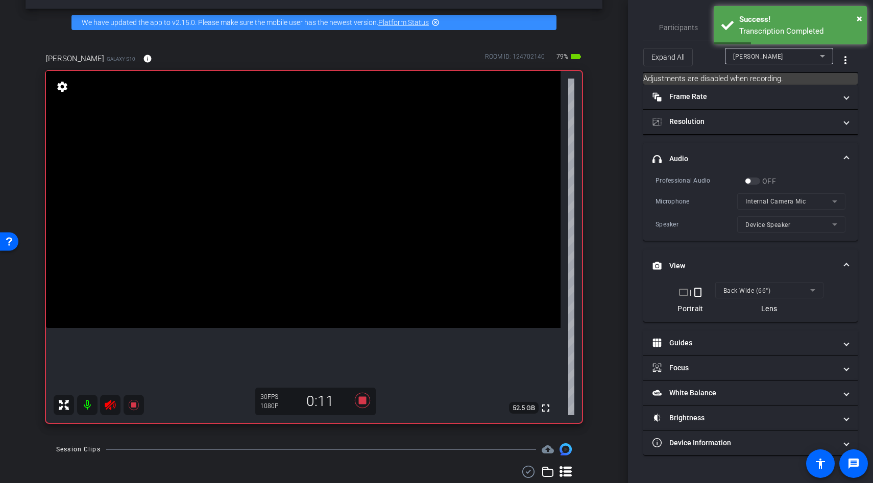
click at [102, 403] on mat-icon at bounding box center [110, 405] width 20 height 20
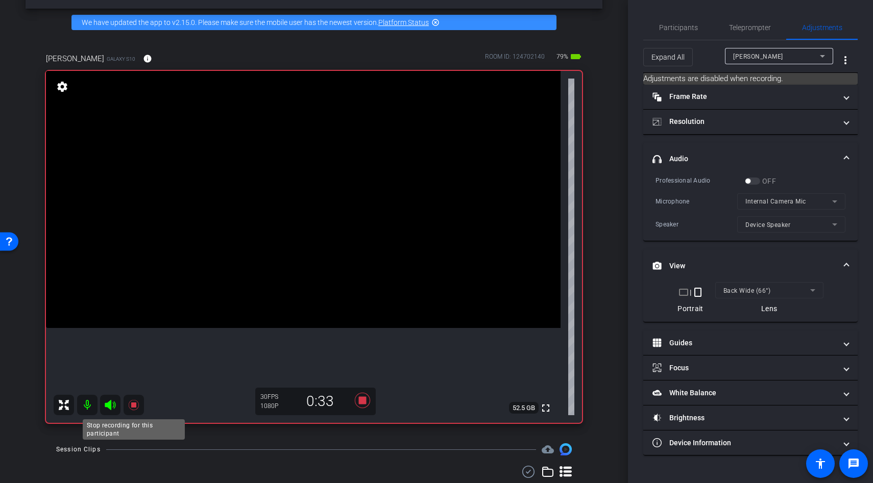
click at [131, 403] on icon at bounding box center [134, 405] width 12 height 12
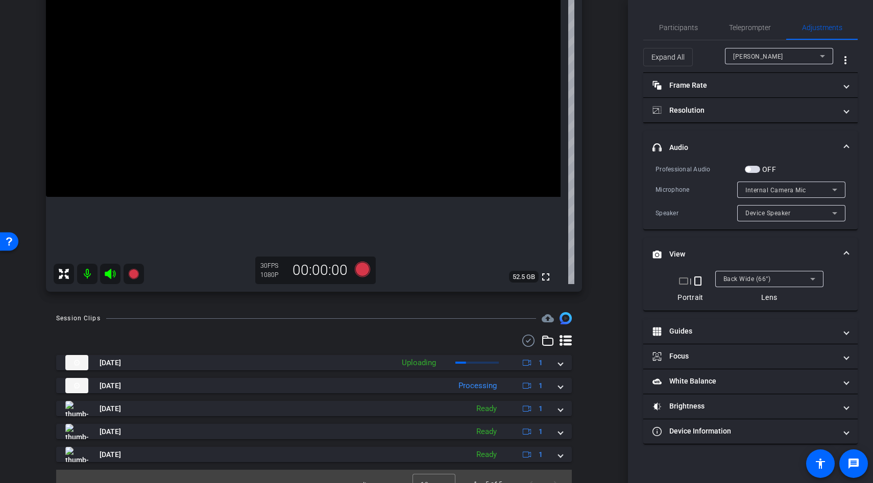
scroll to position [182, 0]
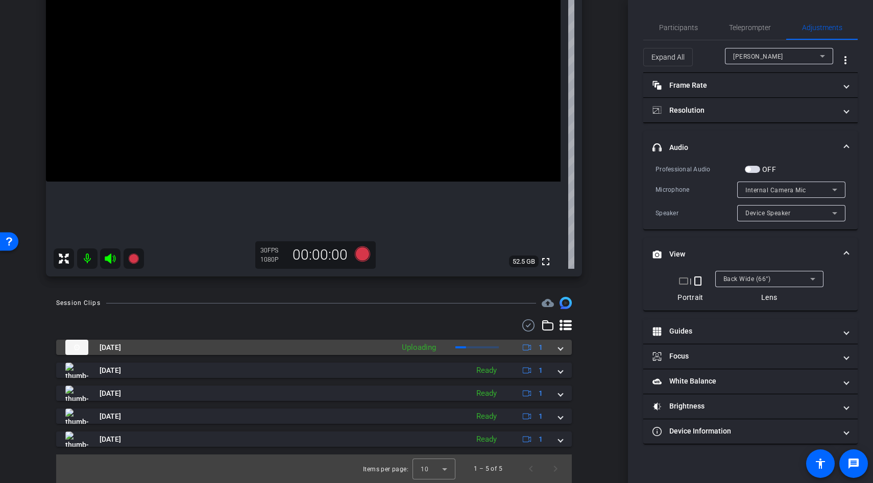
click at [188, 345] on mat-panel-title "[DATE]" at bounding box center [226, 347] width 323 height 15
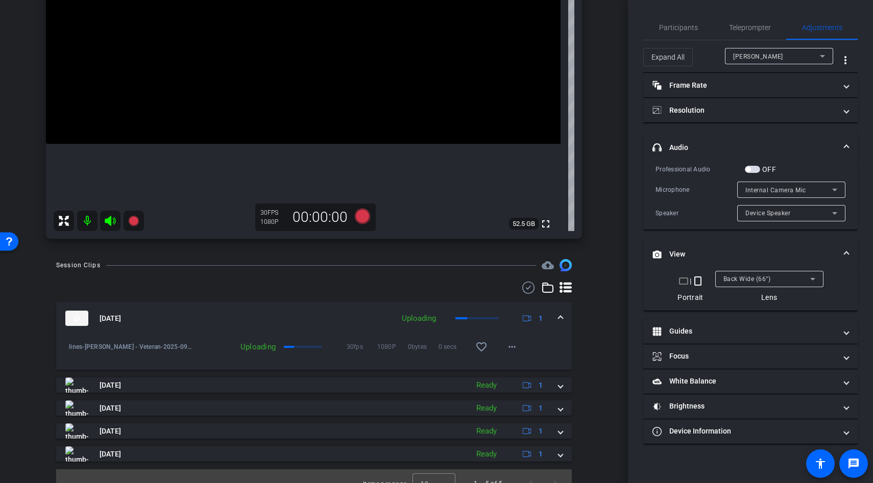
scroll to position [233, 0]
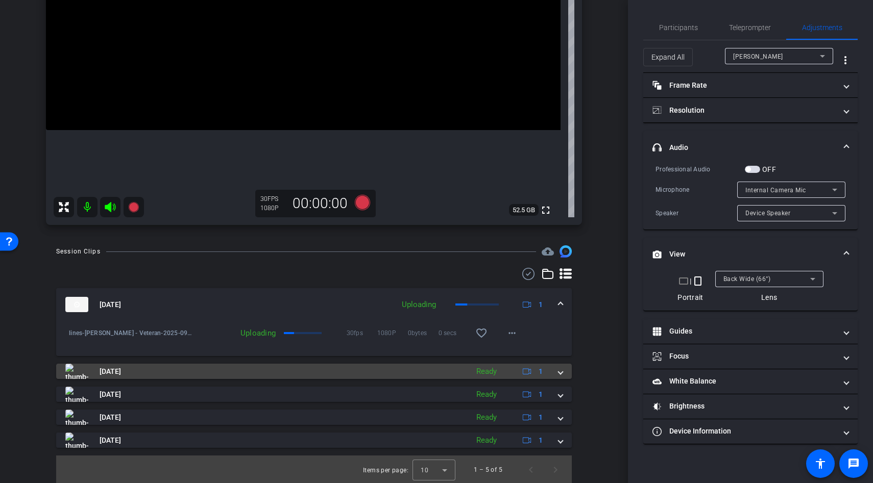
click at [200, 376] on mat-panel-title "[DATE]" at bounding box center [264, 371] width 398 height 15
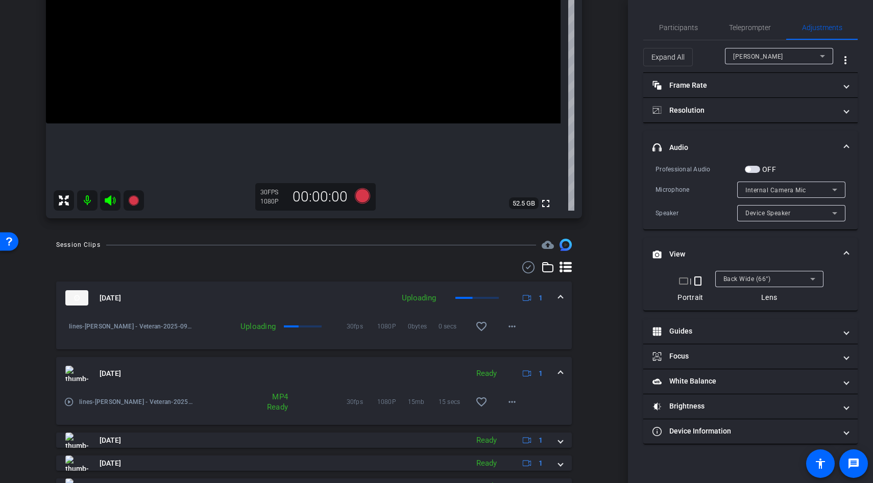
scroll to position [271, 0]
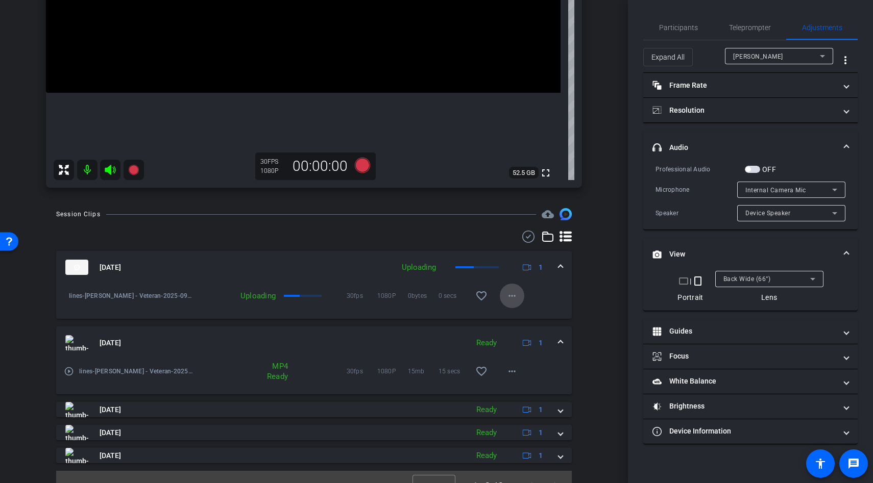
click at [517, 299] on mat-icon "more_horiz" at bounding box center [512, 296] width 12 height 12
click at [566, 282] on div at bounding box center [436, 241] width 873 height 483
click at [516, 295] on mat-icon "more_horiz" at bounding box center [512, 296] width 12 height 12
click at [542, 295] on div at bounding box center [436, 241] width 873 height 483
click at [510, 300] on mat-icon "more_horiz" at bounding box center [512, 296] width 12 height 12
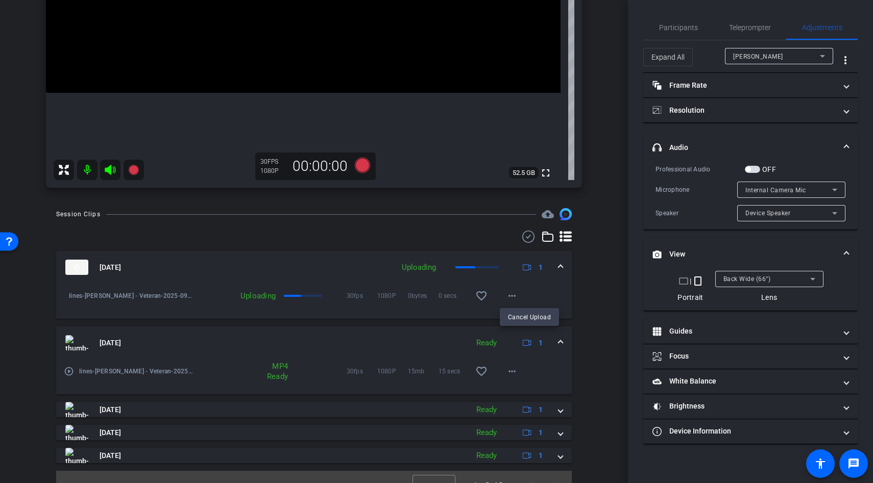
click at [542, 294] on div at bounding box center [436, 241] width 873 height 483
click at [512, 300] on mat-icon "more_horiz" at bounding box center [512, 296] width 12 height 12
click at [527, 297] on div at bounding box center [436, 241] width 873 height 483
click at [509, 298] on mat-icon "more_horiz" at bounding box center [512, 296] width 12 height 12
click at [538, 298] on div at bounding box center [436, 241] width 873 height 483
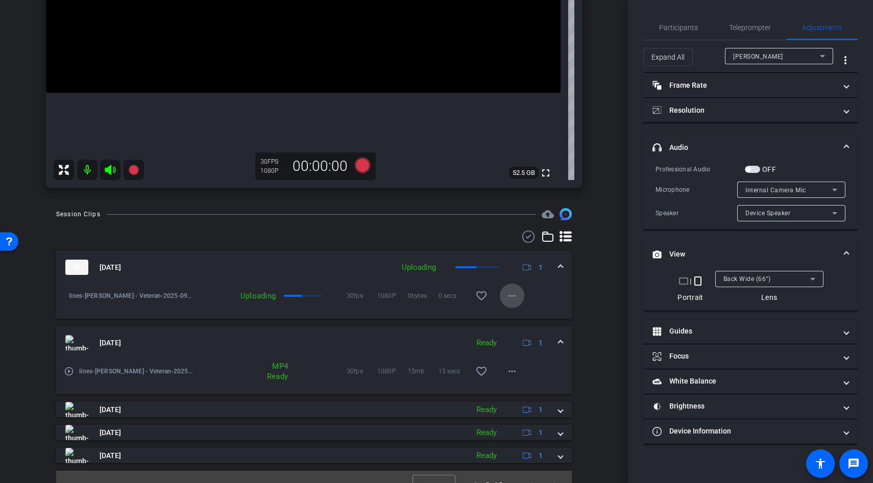
click at [519, 299] on span at bounding box center [512, 296] width 25 height 25
click at [540, 298] on div at bounding box center [436, 241] width 873 height 483
click at [517, 297] on mat-icon "more_horiz" at bounding box center [512, 296] width 12 height 12
click at [541, 297] on div at bounding box center [436, 241] width 873 height 483
click at [518, 295] on span at bounding box center [512, 296] width 25 height 25
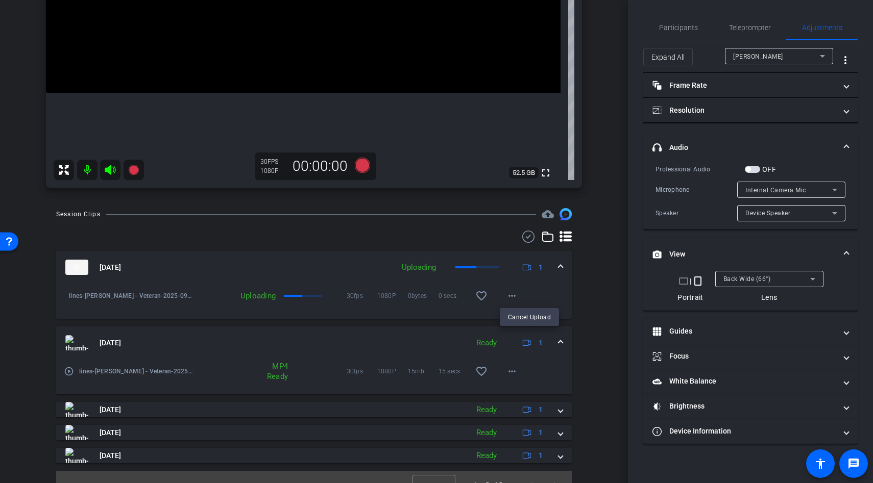
click at [546, 295] on div at bounding box center [436, 241] width 873 height 483
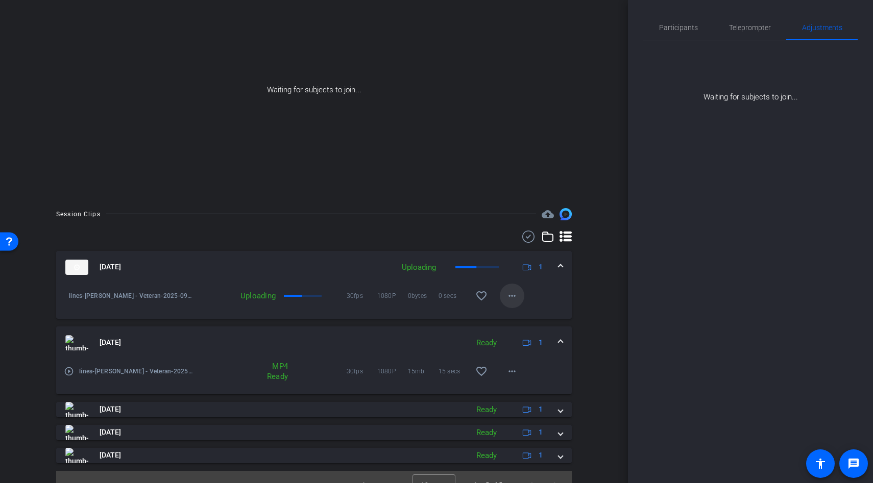
click at [507, 294] on mat-icon "more_horiz" at bounding box center [512, 296] width 12 height 12
click at [541, 296] on div at bounding box center [436, 241] width 873 height 483
click at [512, 296] on mat-icon "more_horiz" at bounding box center [512, 296] width 12 height 12
click at [535, 298] on div at bounding box center [436, 241] width 873 height 483
click at [511, 296] on mat-icon "more_horiz" at bounding box center [512, 296] width 12 height 12
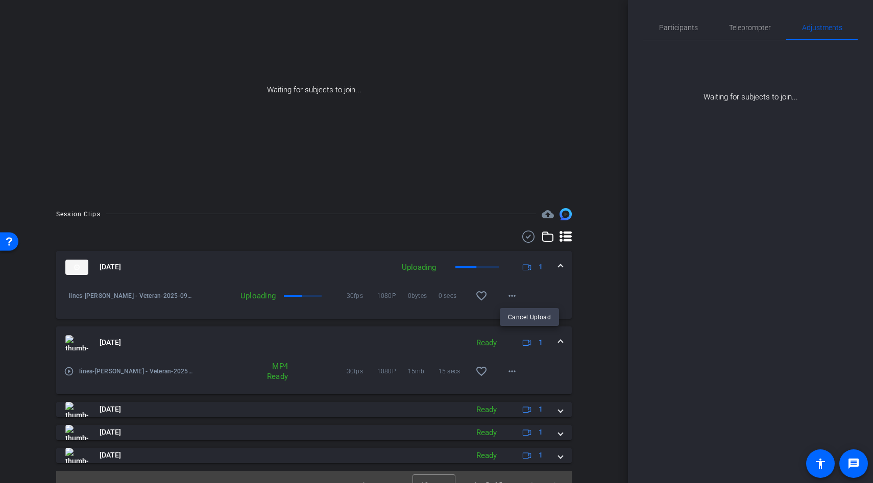
click at [537, 297] on div at bounding box center [436, 241] width 873 height 483
click at [521, 297] on span at bounding box center [512, 296] width 25 height 25
click at [538, 297] on div at bounding box center [436, 241] width 873 height 483
click at [516, 297] on mat-icon "more_horiz" at bounding box center [512, 296] width 12 height 12
click at [545, 297] on div at bounding box center [436, 241] width 873 height 483
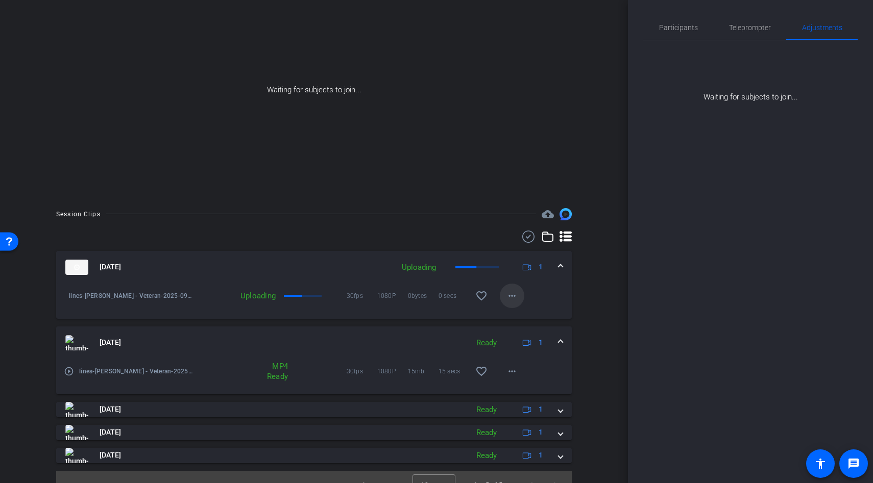
click at [521, 296] on span at bounding box center [512, 296] width 25 height 25
click at [539, 296] on div at bounding box center [436, 241] width 873 height 483
click at [498, 289] on span "favorite_border" at bounding box center [484, 296] width 31 height 25
click at [514, 297] on mat-icon "more_horiz" at bounding box center [512, 296] width 12 height 12
click at [559, 288] on div at bounding box center [436, 241] width 873 height 483
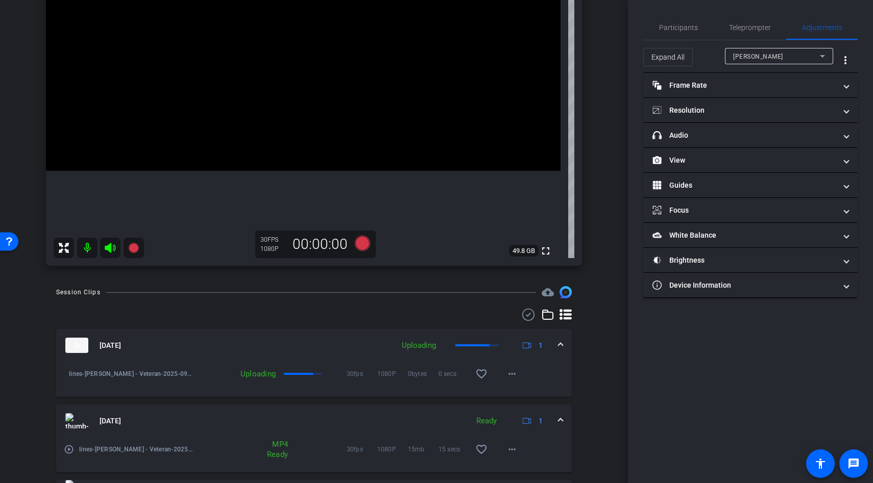
scroll to position [237, 0]
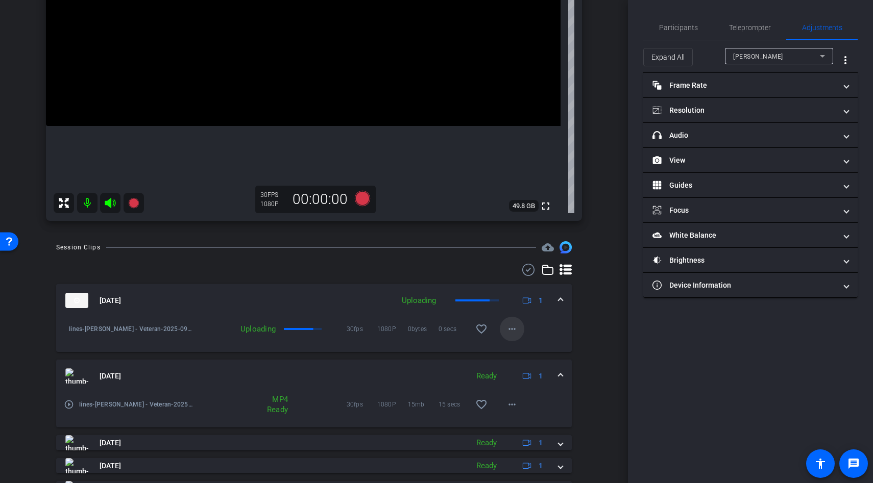
click at [513, 333] on mat-icon "more_horiz" at bounding box center [512, 329] width 12 height 12
click at [592, 288] on div at bounding box center [436, 241] width 873 height 483
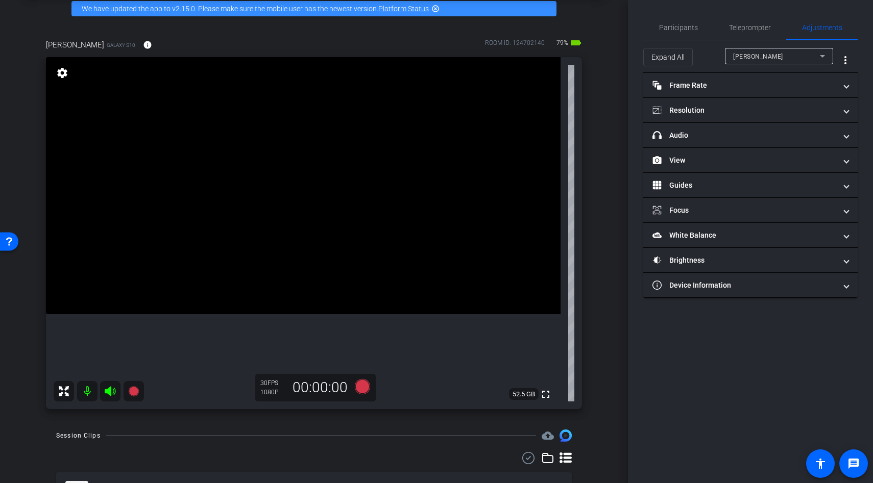
scroll to position [46, 0]
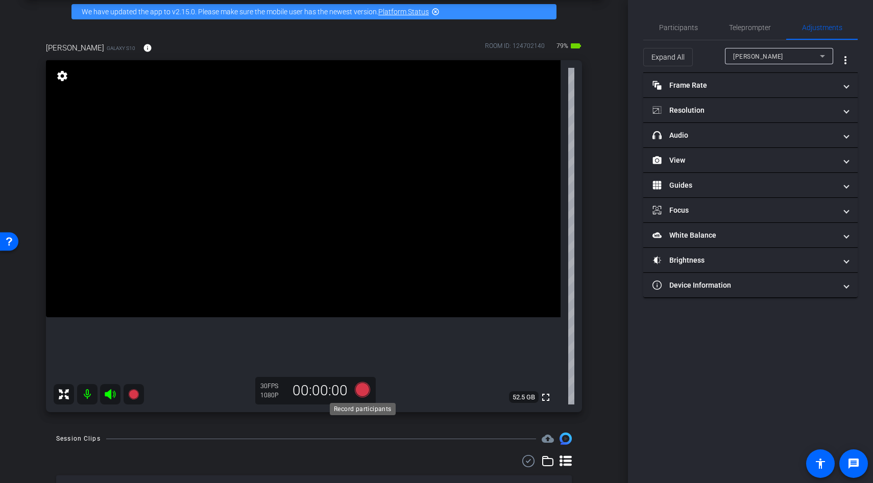
click at [361, 387] on icon at bounding box center [362, 389] width 15 height 15
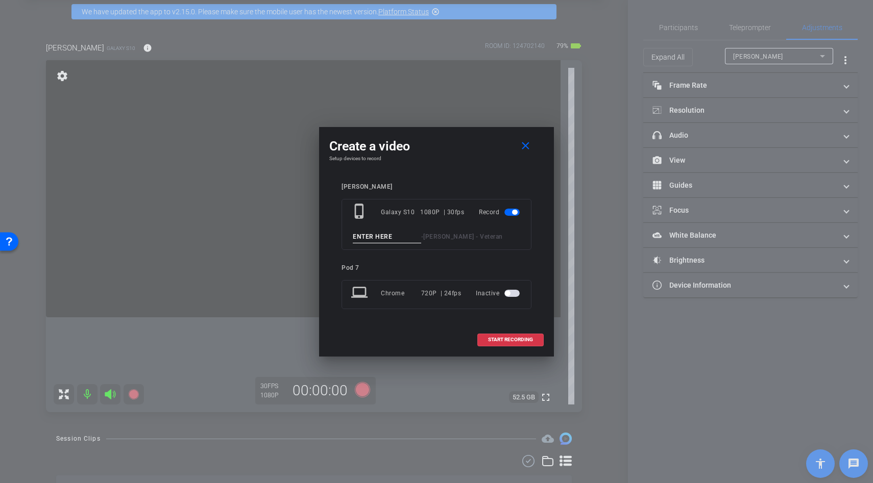
click at [365, 242] on input at bounding box center [387, 237] width 68 height 13
type input "lines"
click at [501, 341] on span "START RECORDING" at bounding box center [510, 339] width 45 height 5
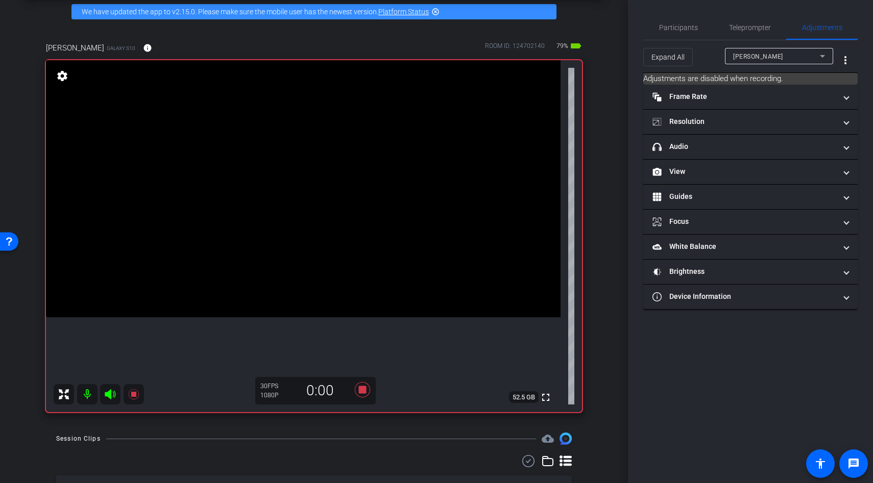
click at [109, 395] on icon at bounding box center [110, 394] width 11 height 10
click at [364, 397] on icon at bounding box center [362, 389] width 15 height 15
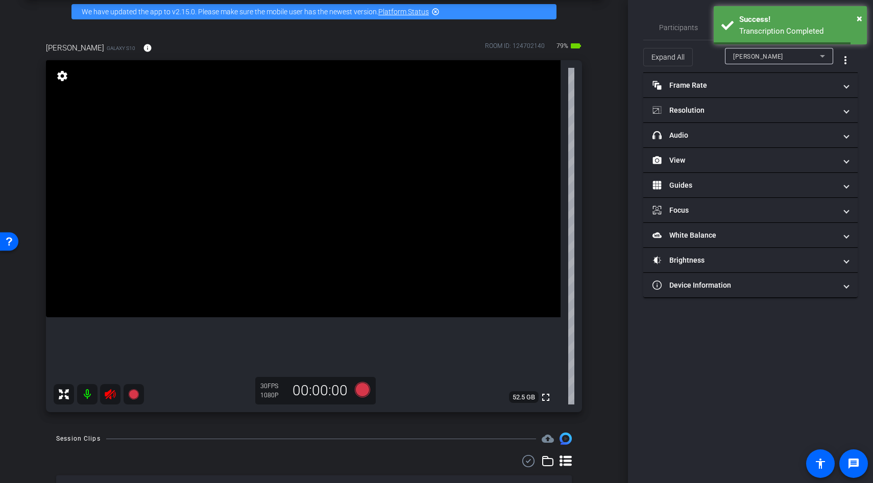
click at [111, 396] on icon at bounding box center [110, 394] width 11 height 10
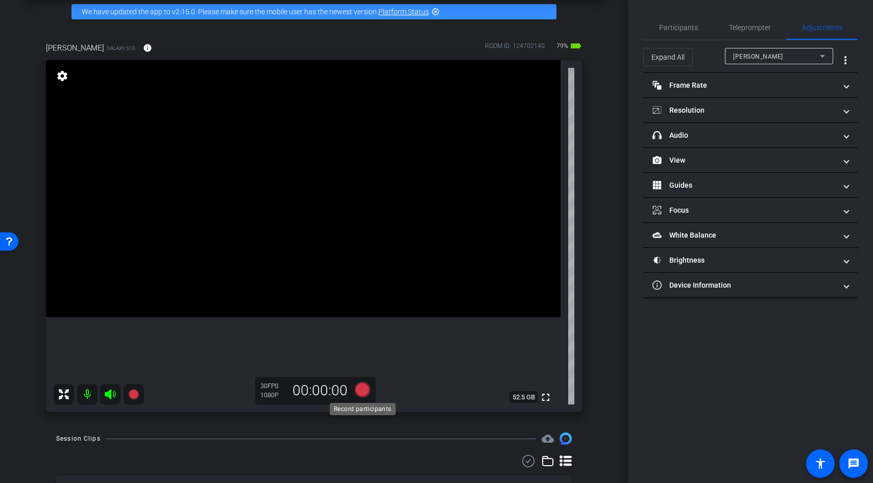
click at [360, 389] on icon at bounding box center [362, 389] width 15 height 15
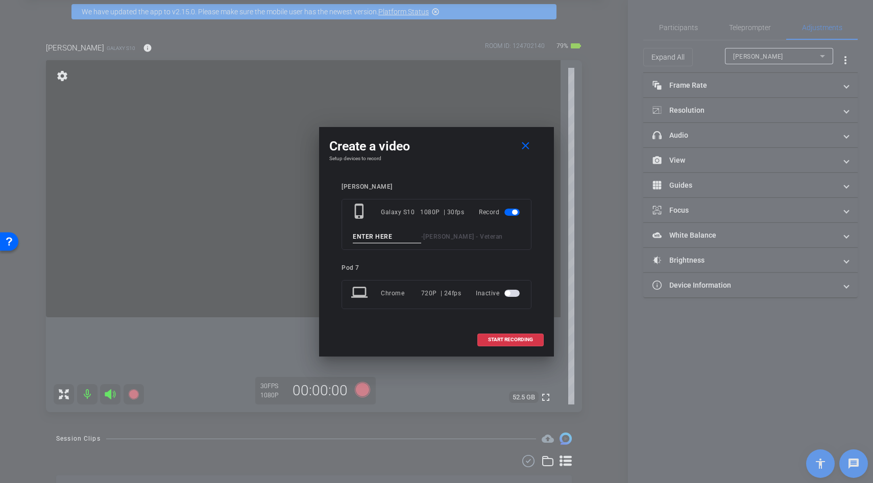
click at [360, 239] on input at bounding box center [387, 237] width 68 height 13
type input "lines"
click at [502, 337] on span "START RECORDING" at bounding box center [510, 339] width 45 height 5
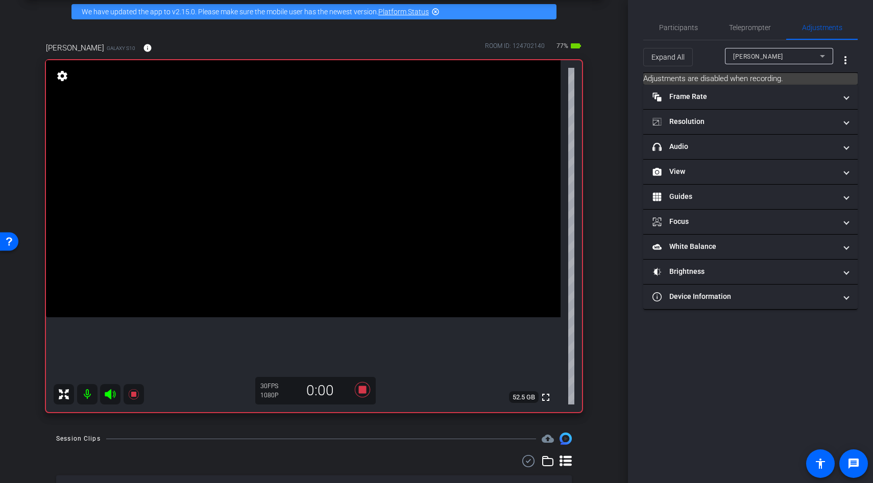
click at [110, 394] on icon at bounding box center [110, 394] width 11 height 10
click at [309, 198] on video at bounding box center [303, 188] width 515 height 257
click at [309, 198] on div at bounding box center [309, 198] width 26 height 26
click at [108, 394] on icon at bounding box center [110, 394] width 11 height 10
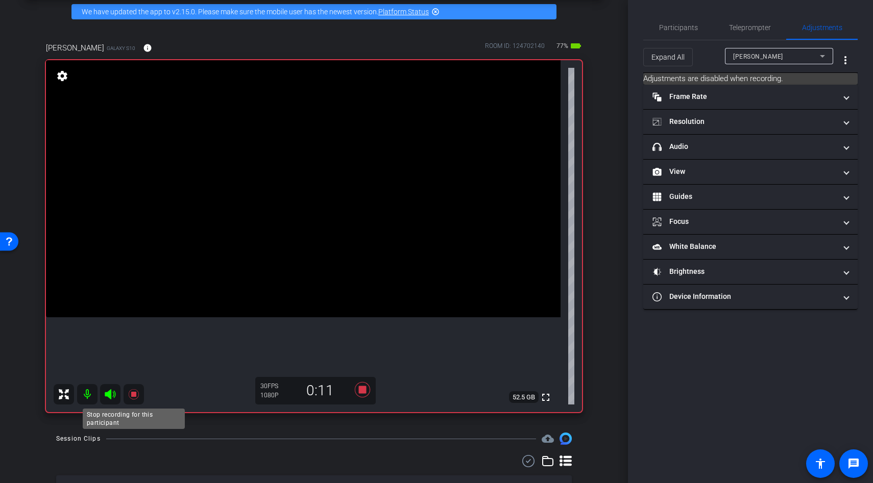
click at [133, 394] on icon at bounding box center [133, 394] width 10 height 10
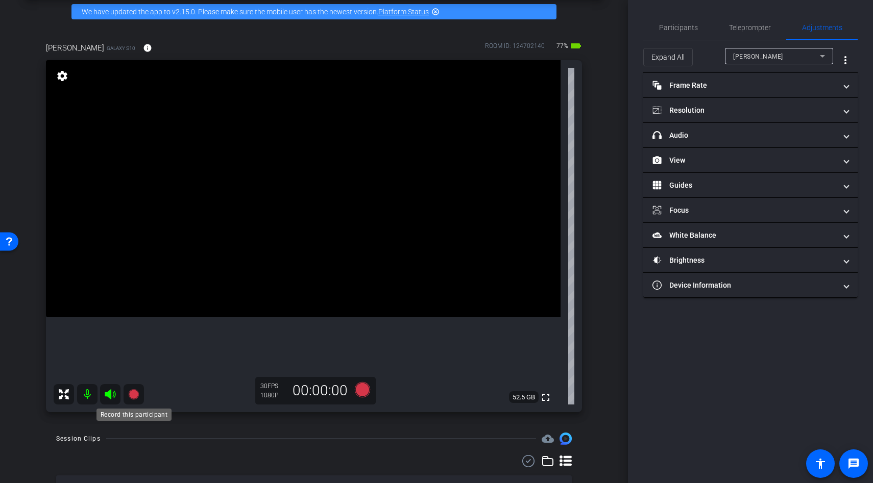
click at [137, 395] on icon at bounding box center [133, 394] width 10 height 10
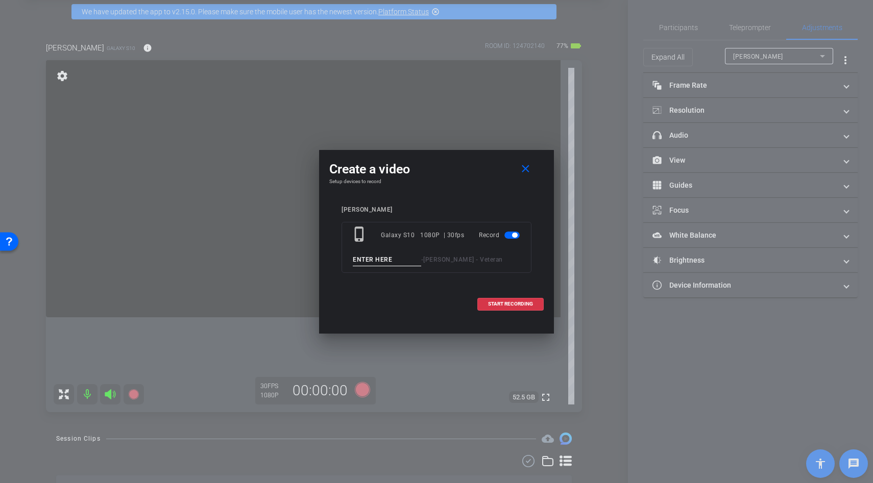
click at [377, 259] on input at bounding box center [387, 260] width 68 height 13
paste input "2RiT"
type input "2"
type input "lines"
click at [511, 307] on button "START RECORDING" at bounding box center [510, 304] width 66 height 13
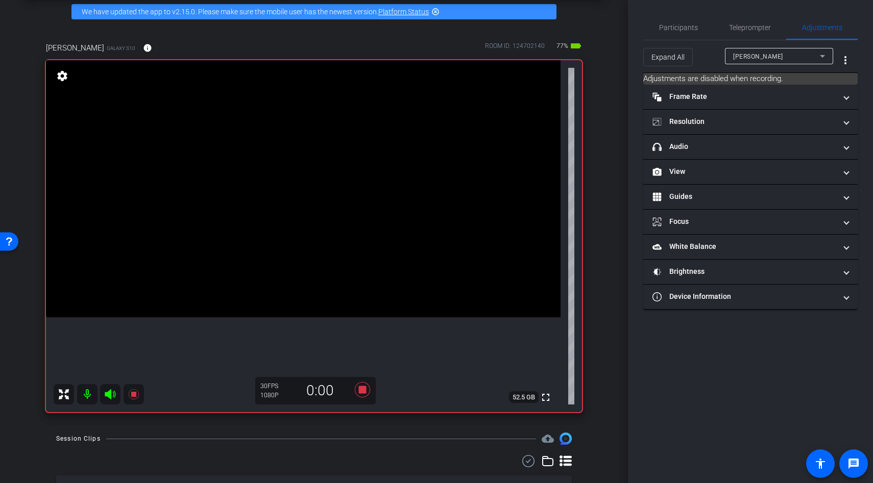
click at [102, 392] on mat-icon at bounding box center [110, 394] width 20 height 20
click at [325, 187] on video at bounding box center [303, 188] width 515 height 257
click at [319, 189] on div at bounding box center [325, 188] width 26 height 26
click at [113, 393] on icon at bounding box center [110, 394] width 12 height 12
click at [133, 395] on icon at bounding box center [133, 394] width 10 height 10
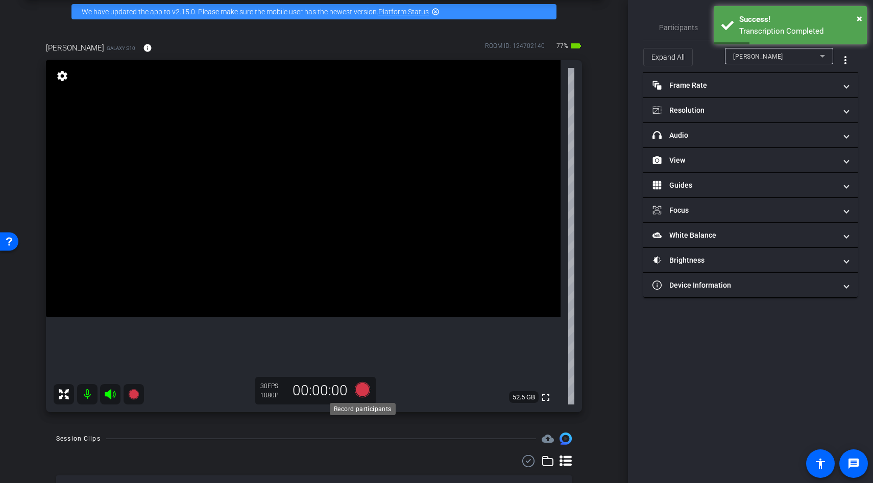
click at [368, 390] on icon at bounding box center [362, 389] width 15 height 15
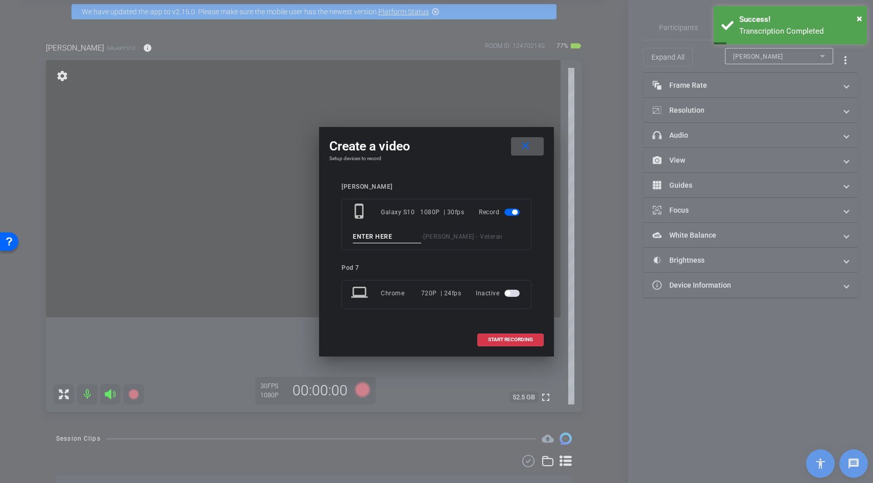
click at [370, 237] on input at bounding box center [387, 237] width 68 height 13
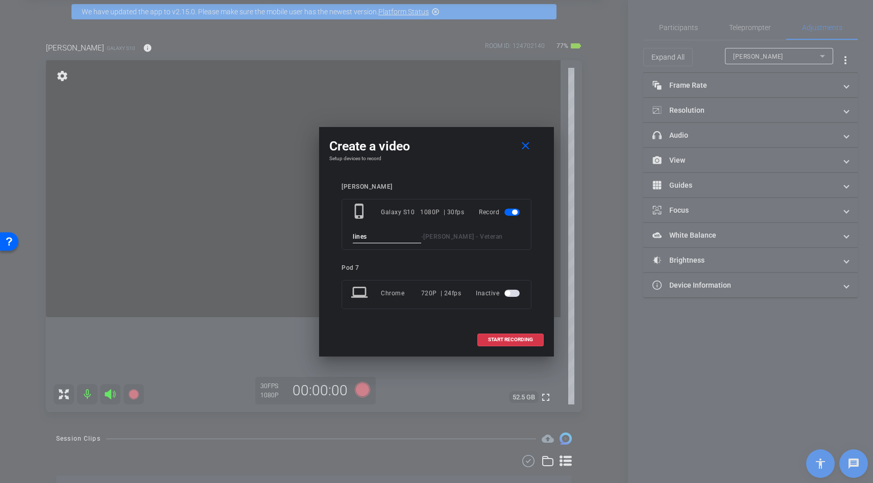
click at [370, 239] on input "lines" at bounding box center [387, 237] width 68 height 13
type input "lines"
click at [521, 342] on span "START RECORDING" at bounding box center [510, 339] width 45 height 5
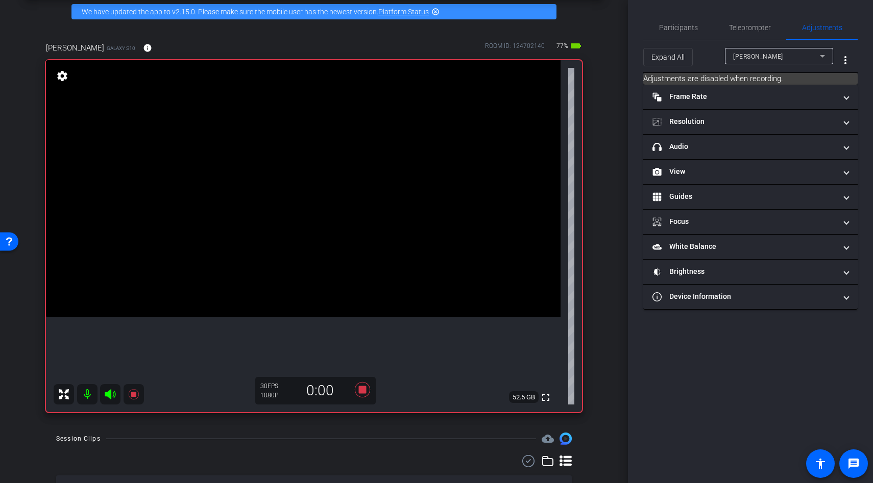
click at [106, 389] on icon at bounding box center [110, 394] width 12 height 12
click at [108, 394] on icon at bounding box center [110, 394] width 11 height 10
click at [133, 394] on icon at bounding box center [133, 394] width 10 height 10
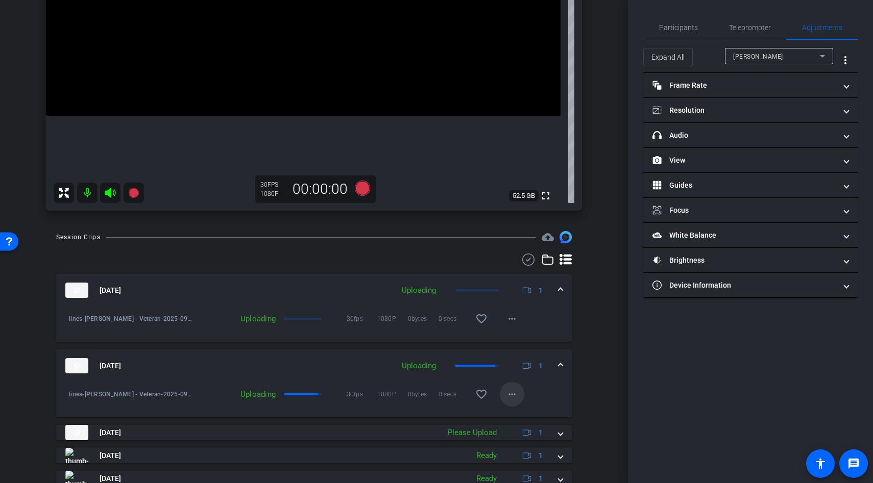
scroll to position [251, 0]
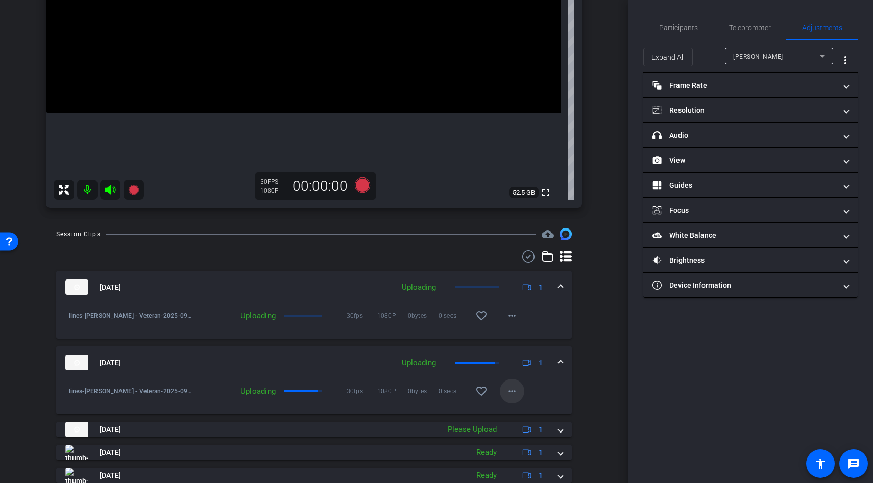
click at [512, 397] on mat-icon "more_horiz" at bounding box center [512, 391] width 12 height 12
click at [557, 383] on div at bounding box center [436, 241] width 873 height 483
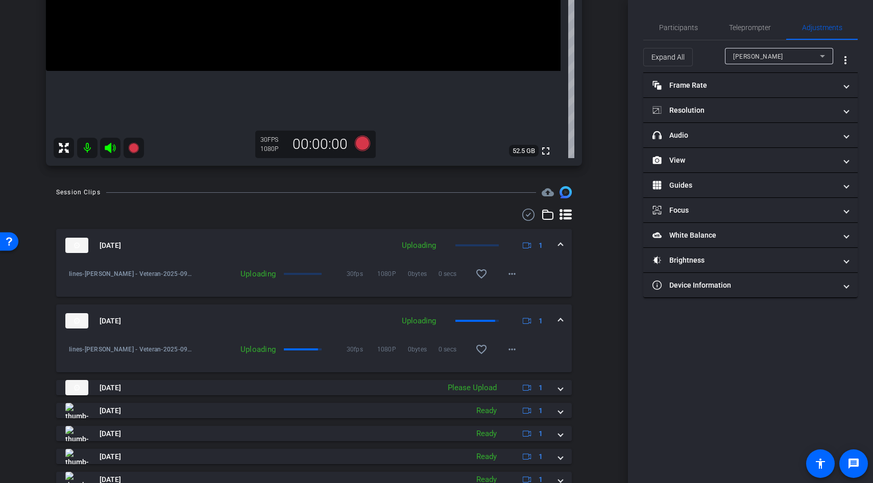
scroll to position [306, 0]
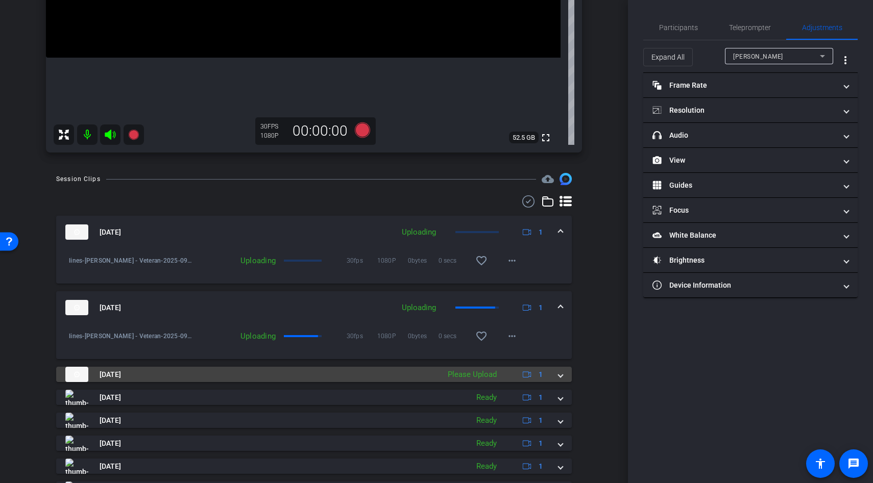
click at [480, 378] on div "Please Upload" at bounding box center [472, 375] width 59 height 12
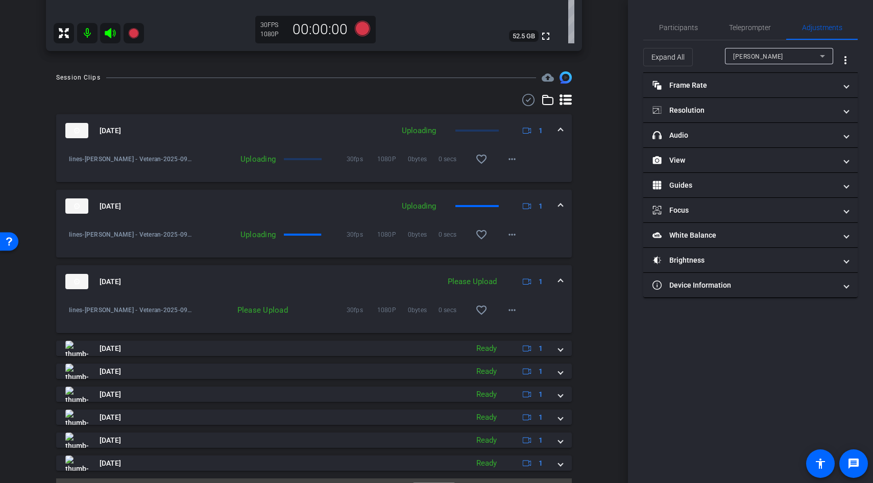
scroll to position [408, 0]
click at [517, 236] on mat-icon "more_horiz" at bounding box center [512, 234] width 12 height 12
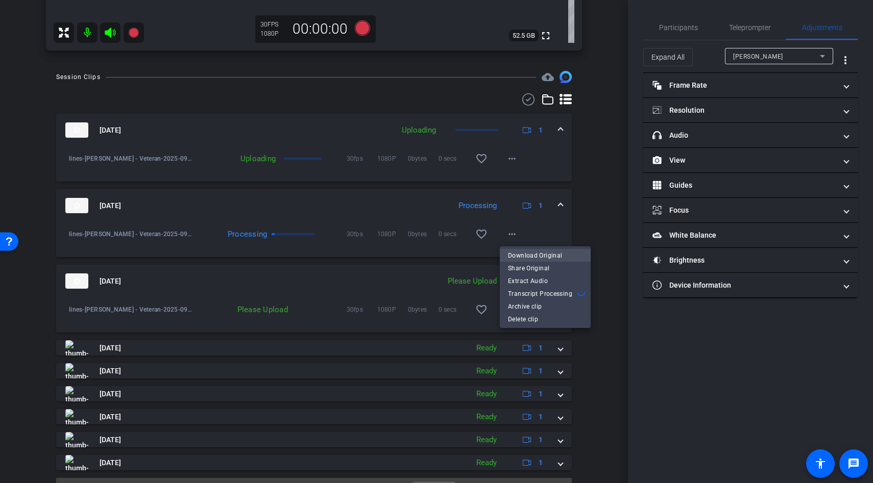
click at [519, 258] on span "Download Original" at bounding box center [545, 256] width 75 height 12
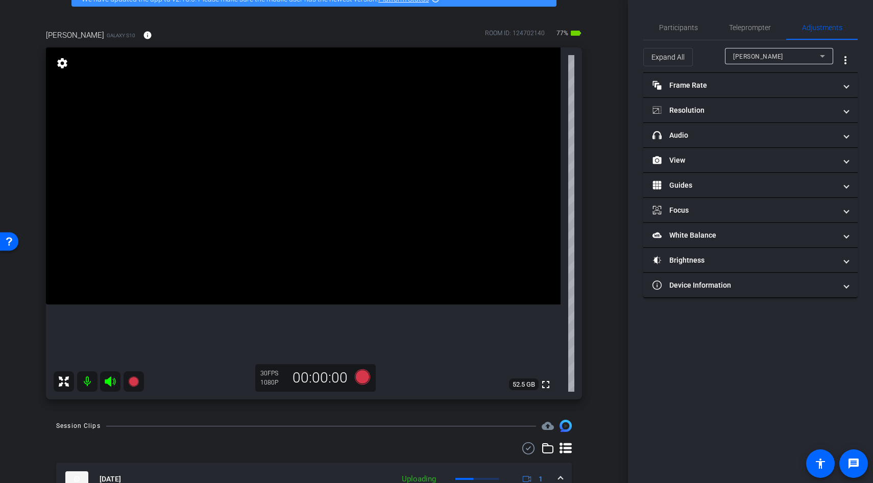
scroll to position [75, 0]
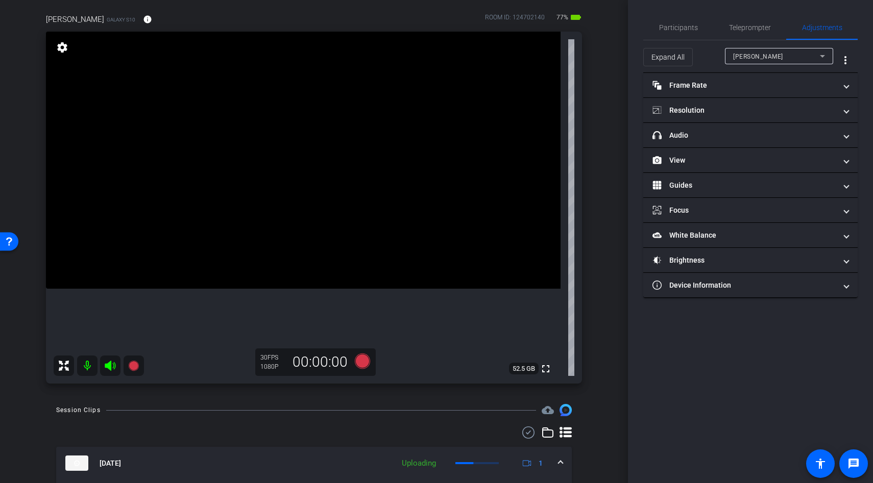
click at [109, 235] on video at bounding box center [303, 160] width 515 height 257
click at [359, 358] on icon at bounding box center [362, 361] width 15 height 15
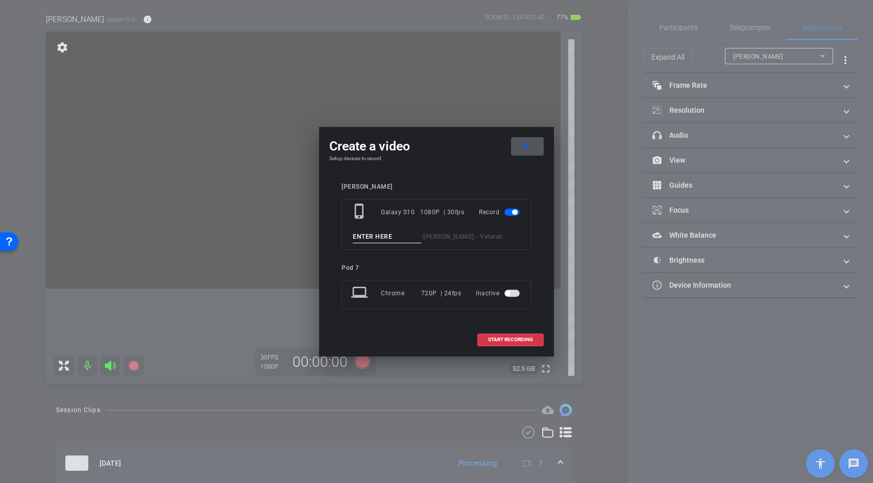
click at [365, 238] on input at bounding box center [387, 237] width 68 height 13
paste input "lines"
click at [369, 238] on input "lines" at bounding box center [387, 237] width 68 height 13
type input "lines"
click at [493, 338] on span "START RECORDING" at bounding box center [510, 339] width 45 height 5
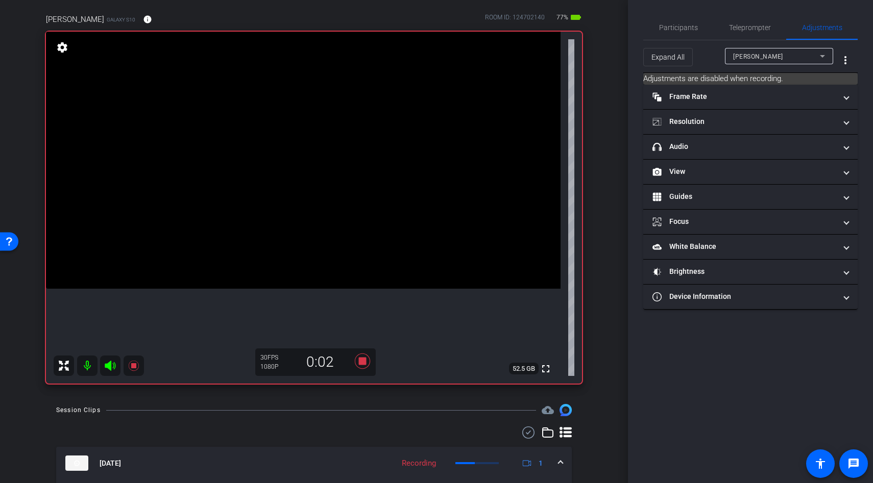
click at [109, 366] on icon at bounding box center [110, 366] width 11 height 10
click at [111, 369] on icon at bounding box center [110, 366] width 11 height 10
click at [133, 366] on icon at bounding box center [133, 366] width 10 height 10
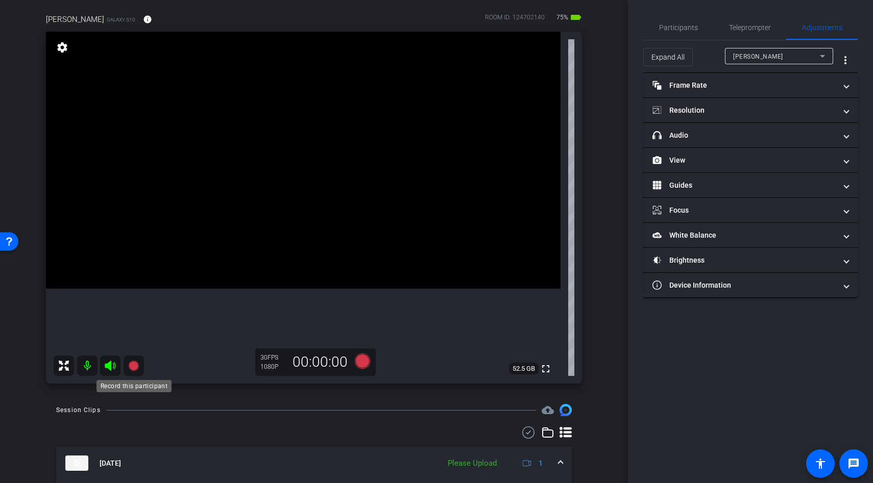
click at [133, 366] on icon at bounding box center [133, 366] width 10 height 10
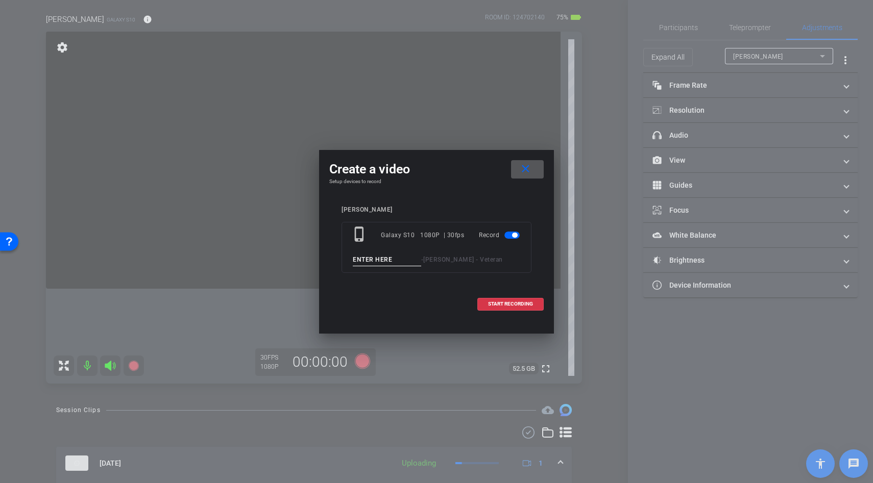
click at [377, 259] on input at bounding box center [387, 260] width 68 height 13
type input "lines"
click at [491, 304] on span "START RECORDING" at bounding box center [510, 304] width 45 height 5
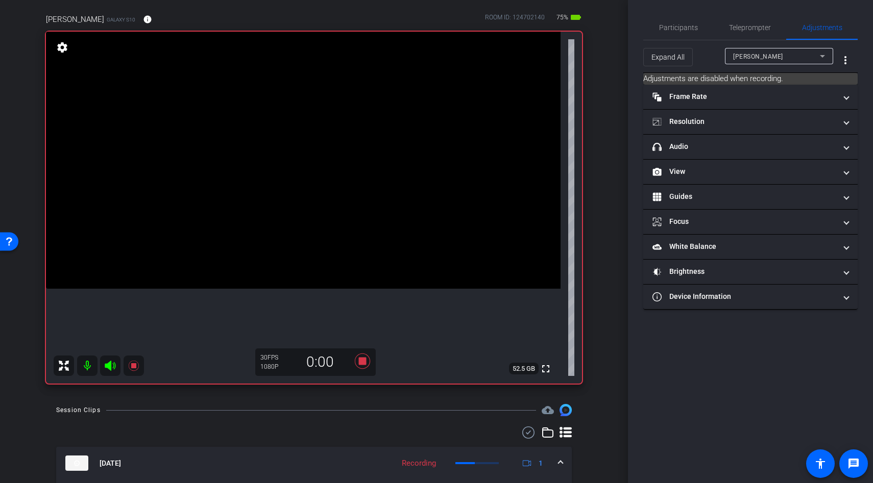
click at [110, 365] on icon at bounding box center [110, 366] width 11 height 10
click at [133, 365] on icon at bounding box center [133, 366] width 10 height 10
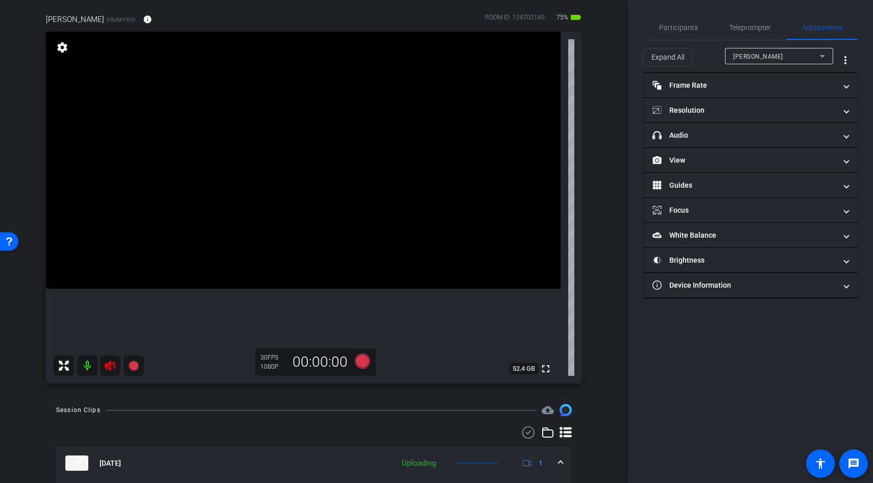
click at [108, 369] on icon at bounding box center [110, 366] width 12 height 12
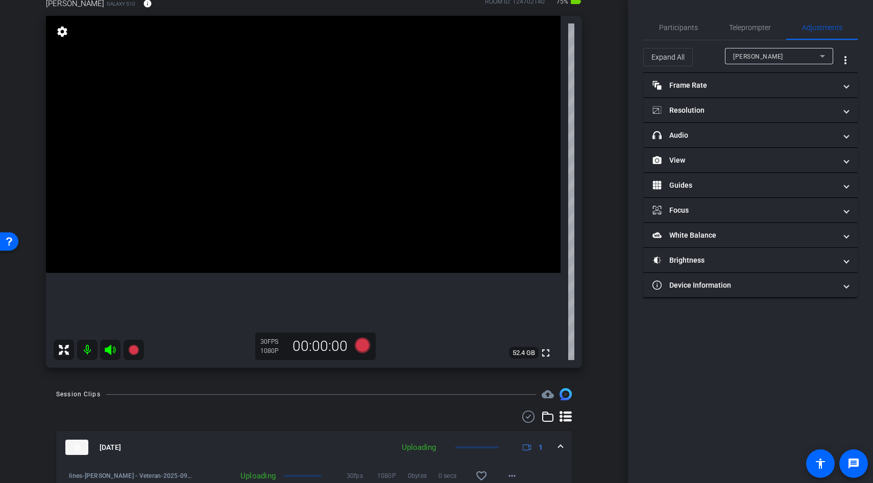
scroll to position [83, 0]
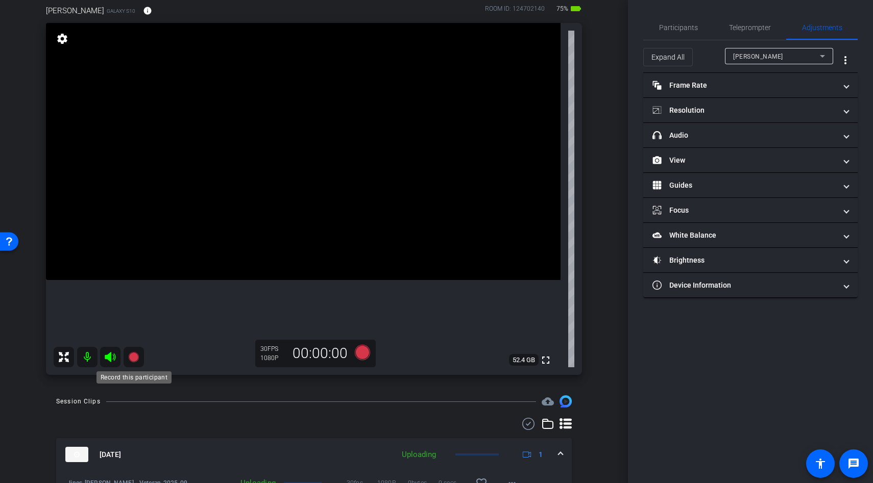
click at [132, 355] on icon at bounding box center [133, 357] width 10 height 10
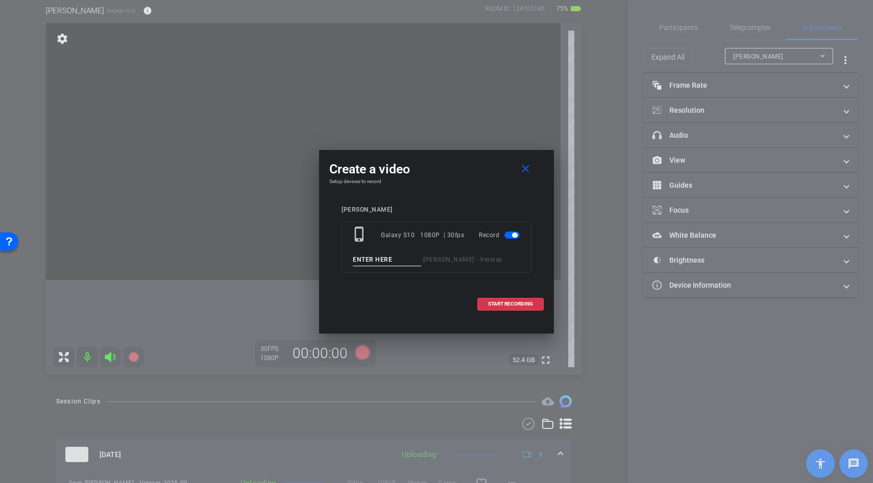
click at [373, 252] on div "phone_iphone Galaxy S10 1080P | 30fps Record - Rick - Veteran" at bounding box center [436, 247] width 190 height 51
click at [371, 256] on input at bounding box center [387, 260] width 68 height 13
paste input "lines"
type input "lines"
click at [501, 304] on span "START RECORDING" at bounding box center [510, 304] width 45 height 5
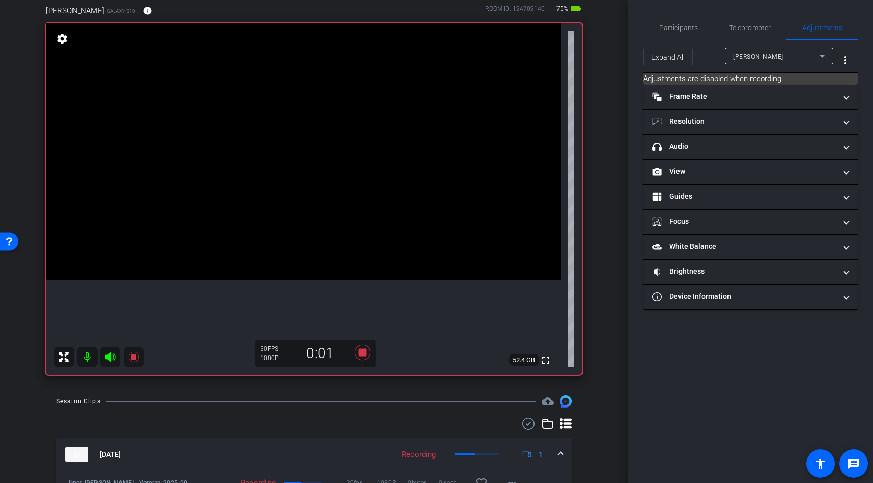
click at [111, 356] on icon at bounding box center [110, 357] width 11 height 10
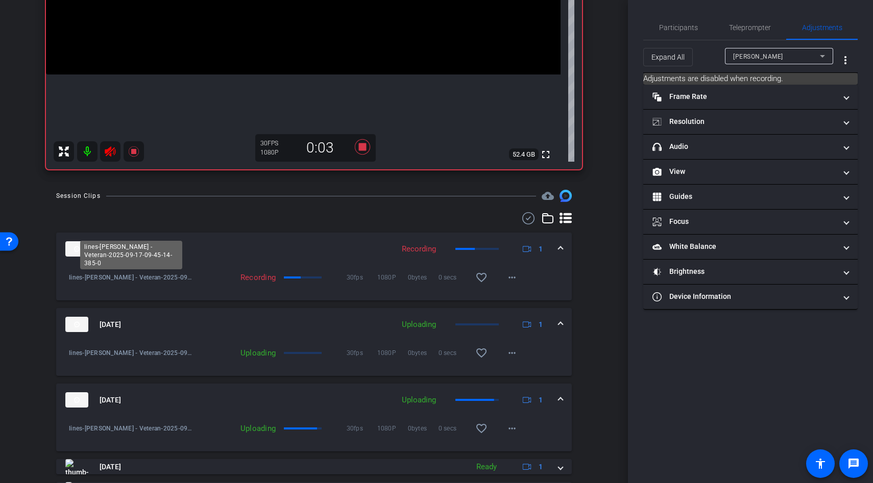
scroll to position [306, 0]
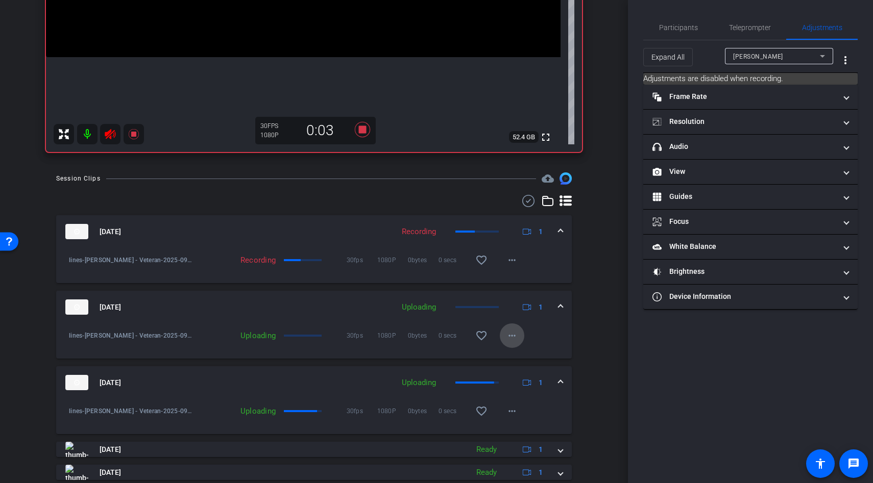
click at [512, 337] on mat-icon "more_horiz" at bounding box center [512, 336] width 12 height 12
click at [595, 343] on div at bounding box center [436, 241] width 873 height 483
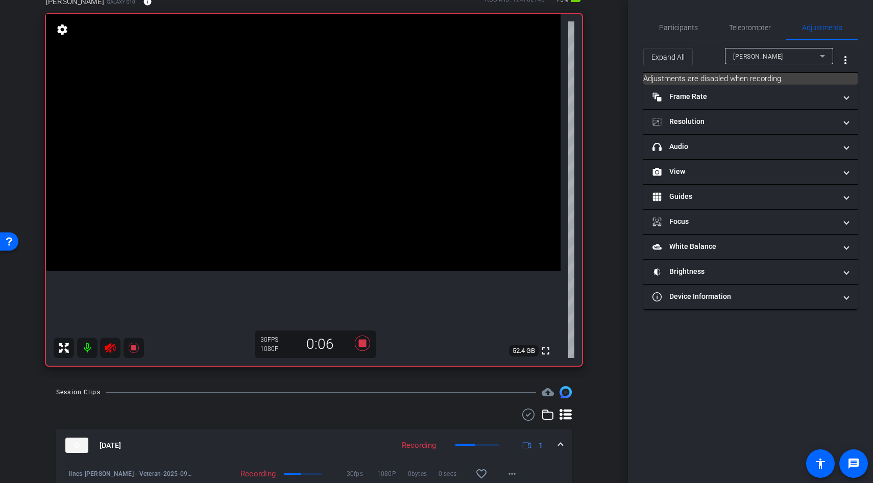
scroll to position [91, 0]
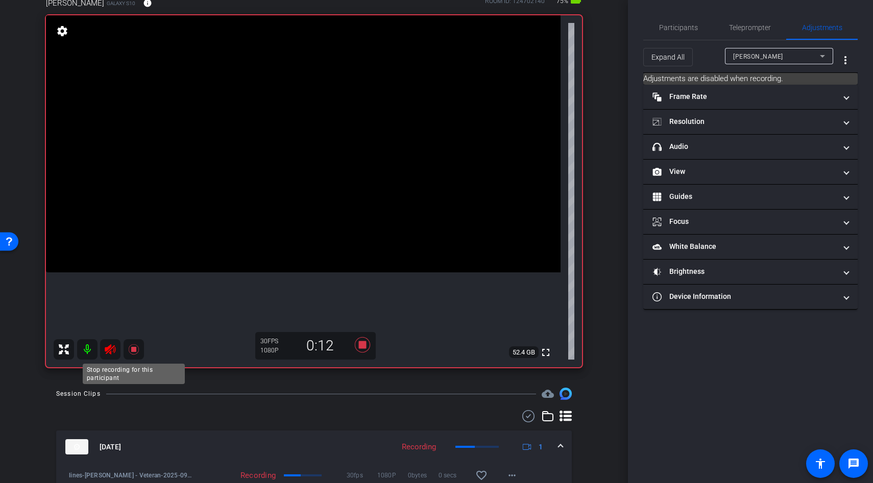
click at [134, 348] on icon at bounding box center [133, 350] width 10 height 10
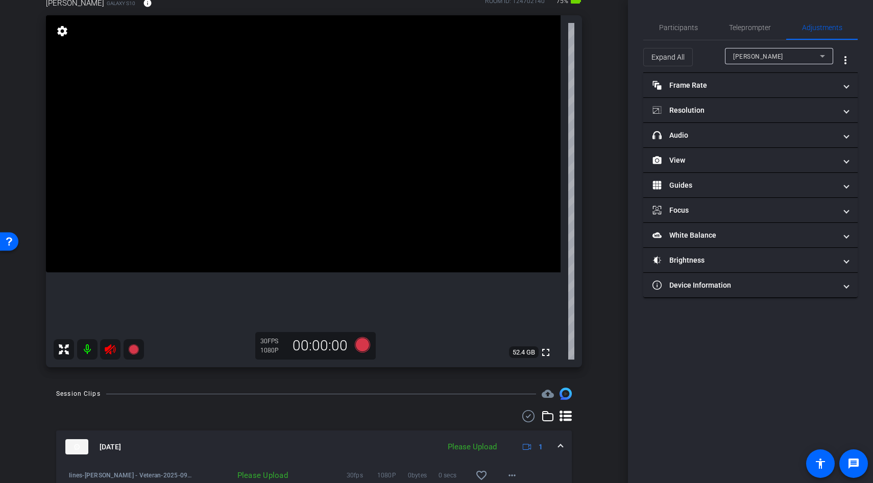
click at [109, 350] on icon at bounding box center [110, 350] width 12 height 12
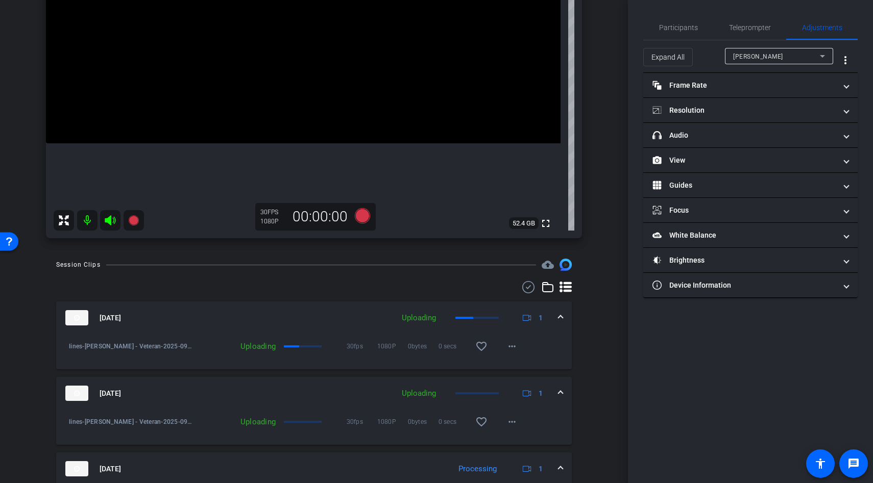
scroll to position [249, 0]
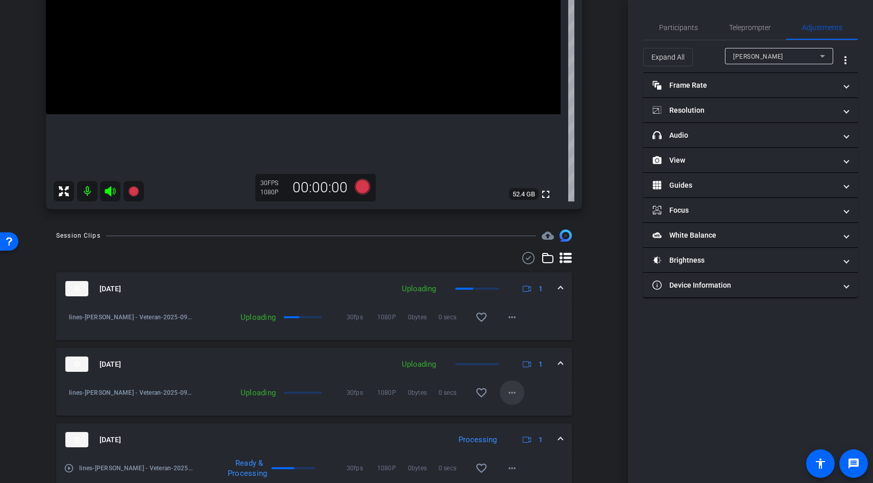
click at [503, 390] on span at bounding box center [512, 393] width 25 height 25
click at [580, 372] on div at bounding box center [436, 241] width 873 height 483
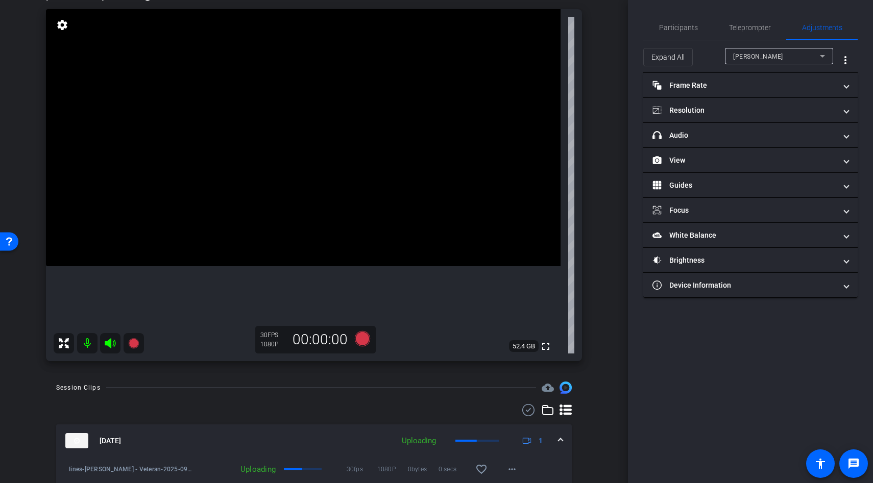
scroll to position [90, 0]
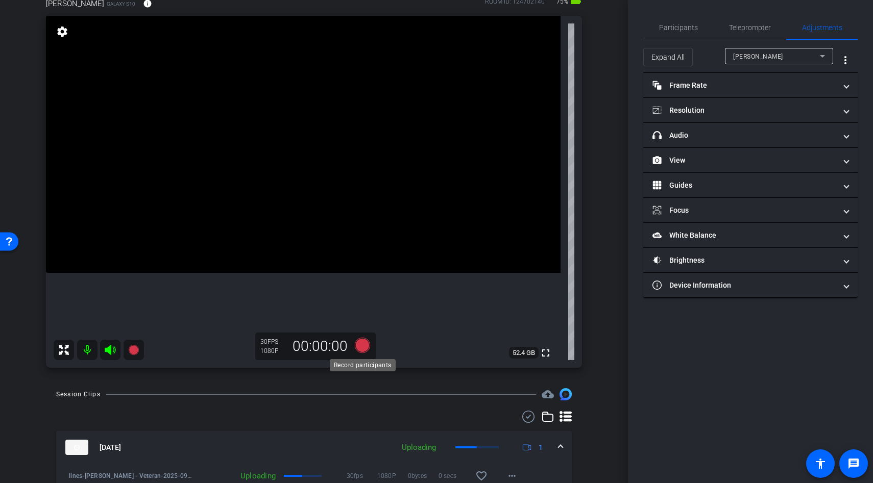
click at [363, 346] on icon at bounding box center [362, 345] width 15 height 15
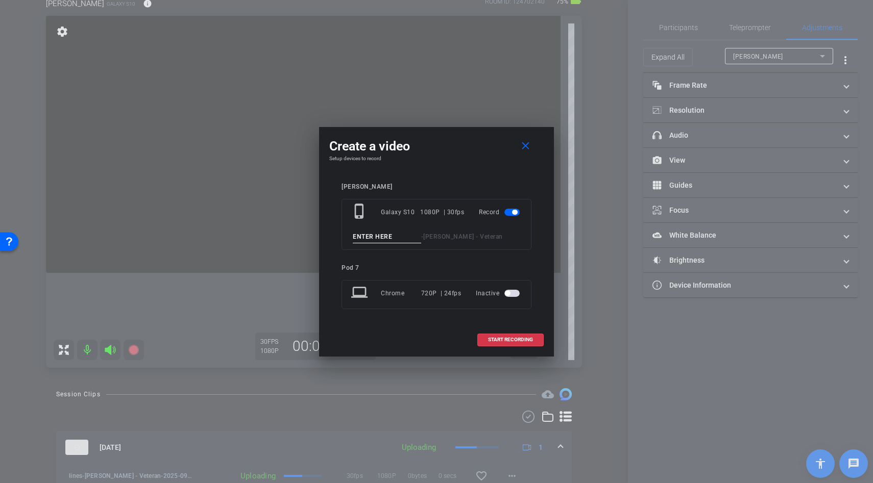
click at [383, 238] on input at bounding box center [387, 237] width 68 height 13
type input "o"
type input "lines"
click at [519, 341] on span "START RECORDING" at bounding box center [510, 339] width 45 height 5
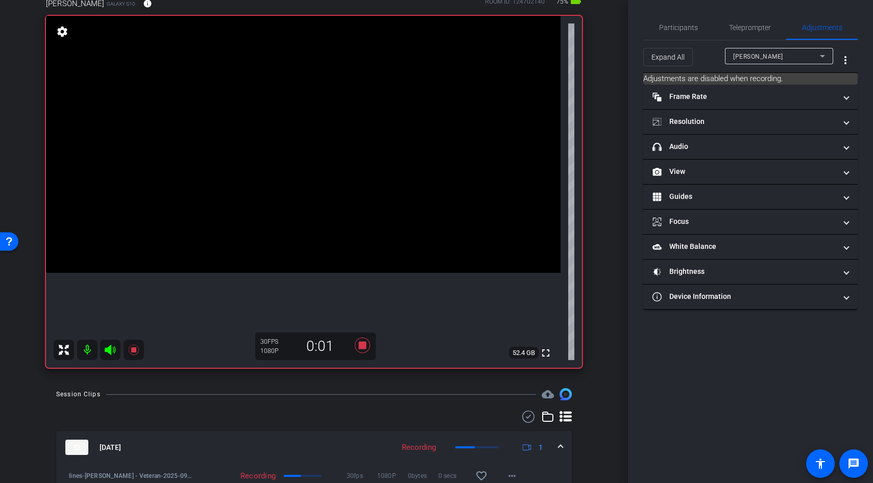
click at [109, 350] on icon at bounding box center [110, 350] width 11 height 10
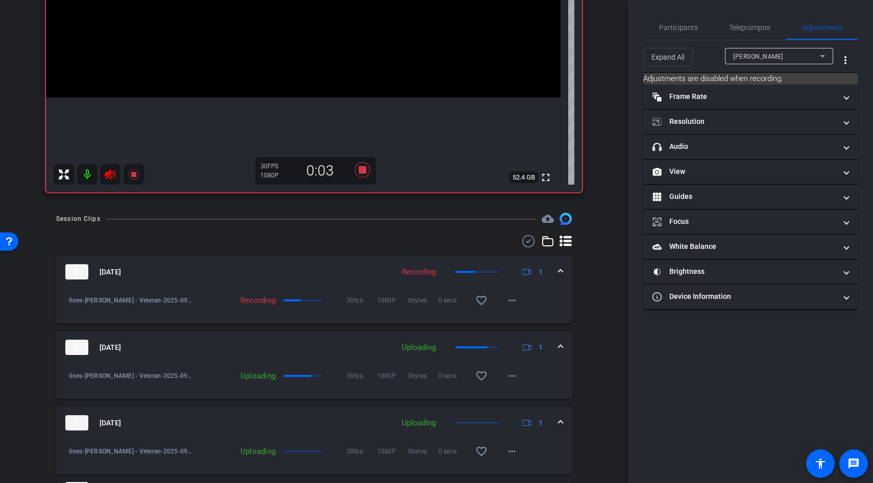
scroll to position [276, 0]
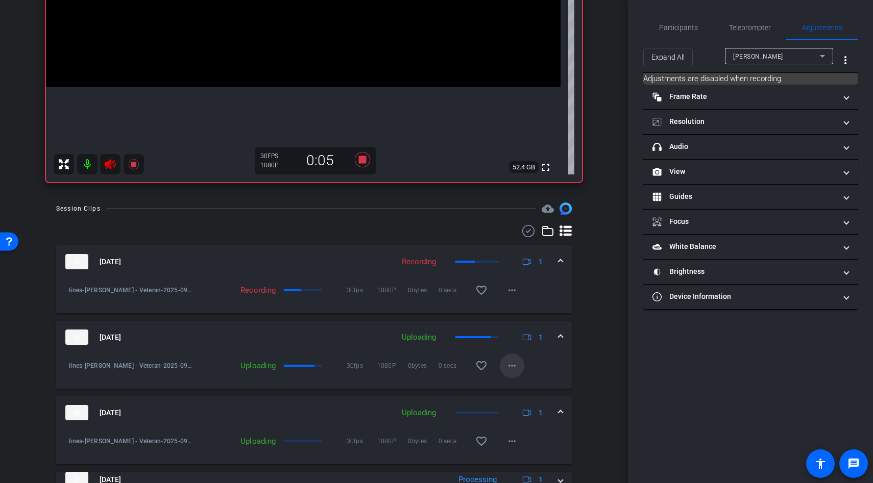
click at [520, 368] on span at bounding box center [512, 366] width 25 height 25
click at [560, 372] on div at bounding box center [436, 241] width 873 height 483
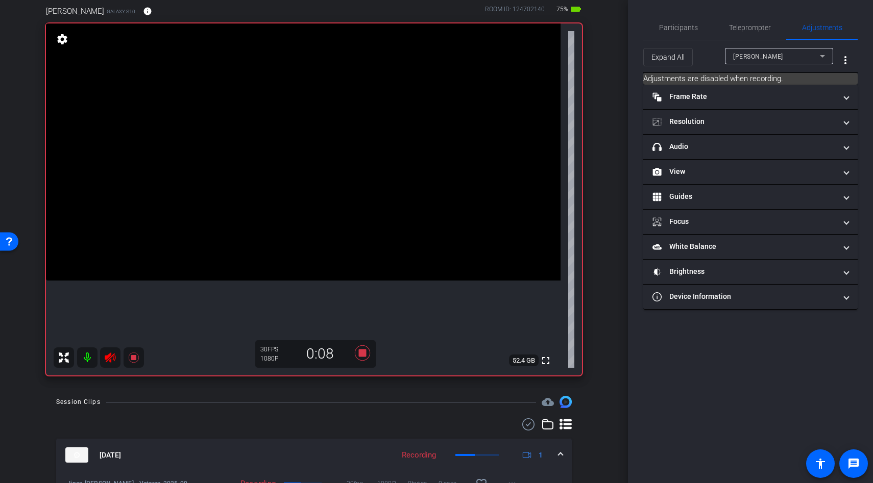
scroll to position [80, 0]
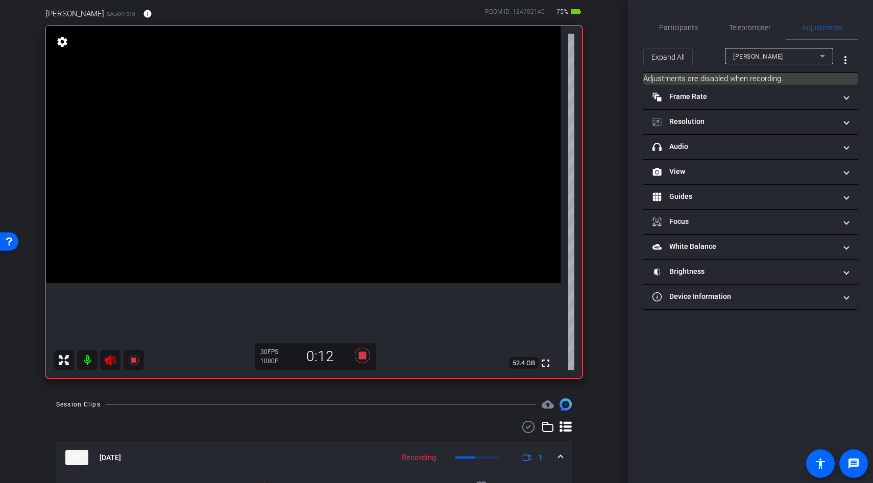
click at [108, 363] on icon at bounding box center [110, 360] width 12 height 12
click at [132, 362] on icon at bounding box center [133, 360] width 10 height 10
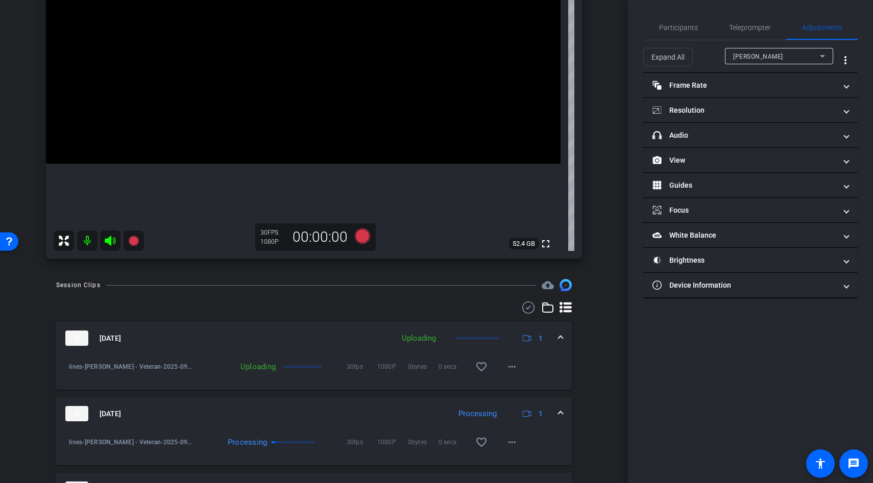
scroll to position [200, 0]
click at [512, 368] on mat-icon "more_horiz" at bounding box center [512, 366] width 12 height 12
click at [597, 370] on div at bounding box center [436, 241] width 873 height 483
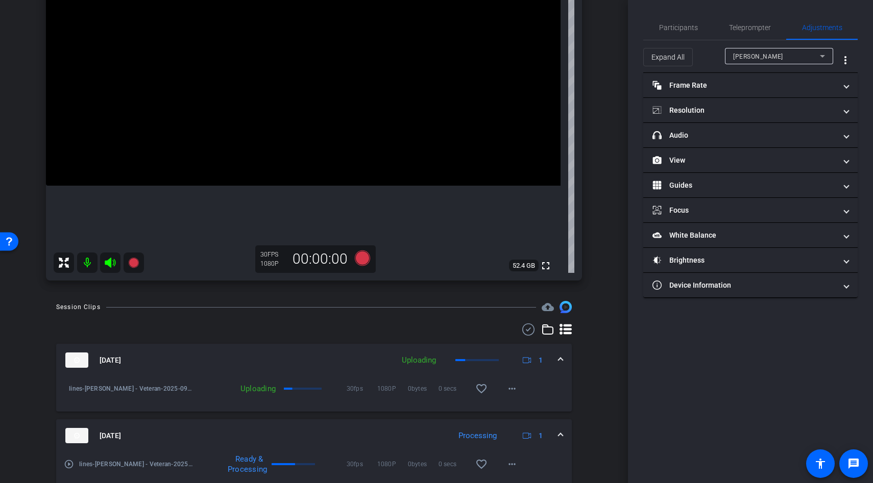
scroll to position [238, 0]
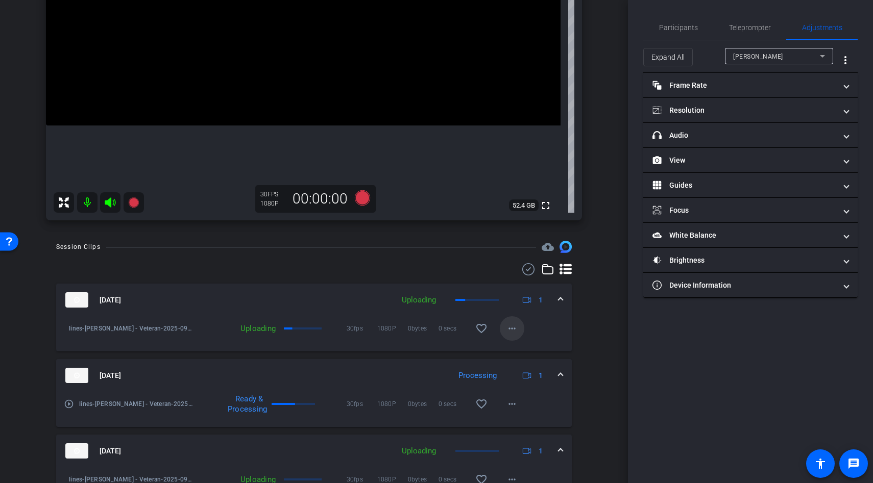
click at [512, 335] on mat-icon "more_horiz" at bounding box center [512, 329] width 12 height 12
click at [536, 330] on div at bounding box center [436, 241] width 873 height 483
click at [514, 331] on mat-icon "more_horiz" at bounding box center [512, 329] width 12 height 12
click at [574, 330] on div at bounding box center [436, 241] width 873 height 483
click at [515, 331] on mat-icon "more_horiz" at bounding box center [512, 329] width 12 height 12
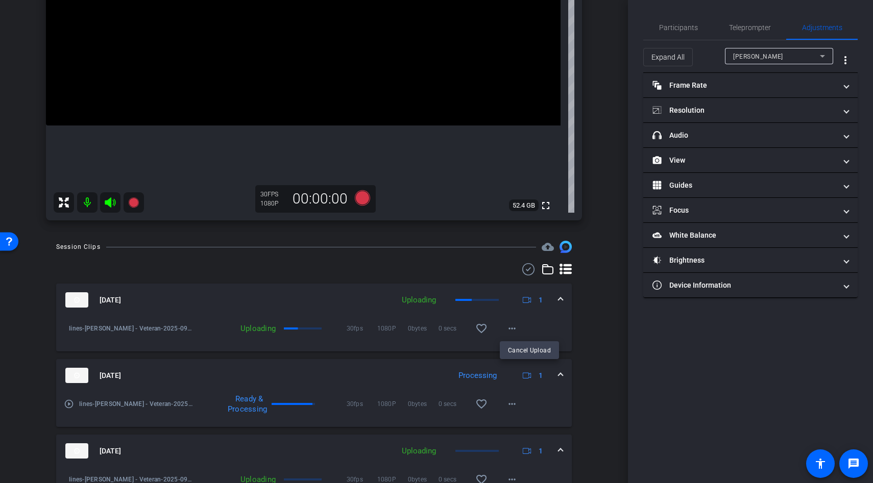
click at [561, 324] on div at bounding box center [436, 241] width 873 height 483
click at [753, 34] on span "Teleprompter" at bounding box center [750, 27] width 42 height 25
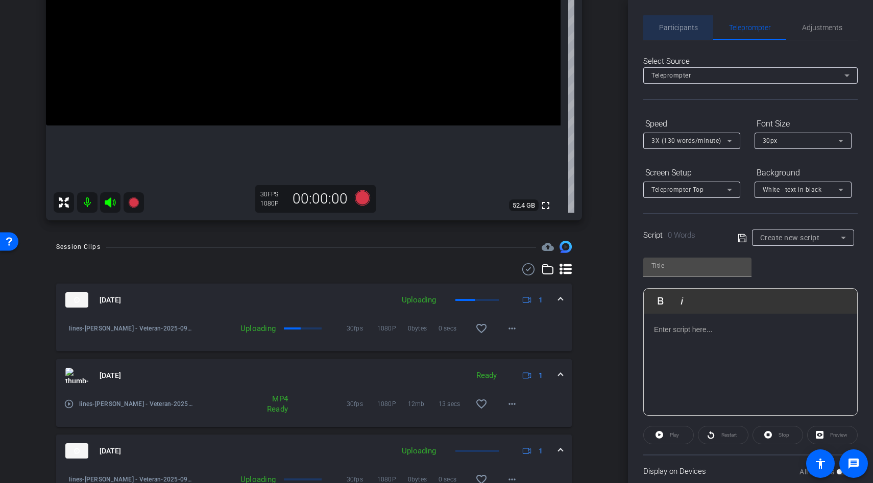
click at [696, 34] on span "Participants" at bounding box center [678, 27] width 39 height 25
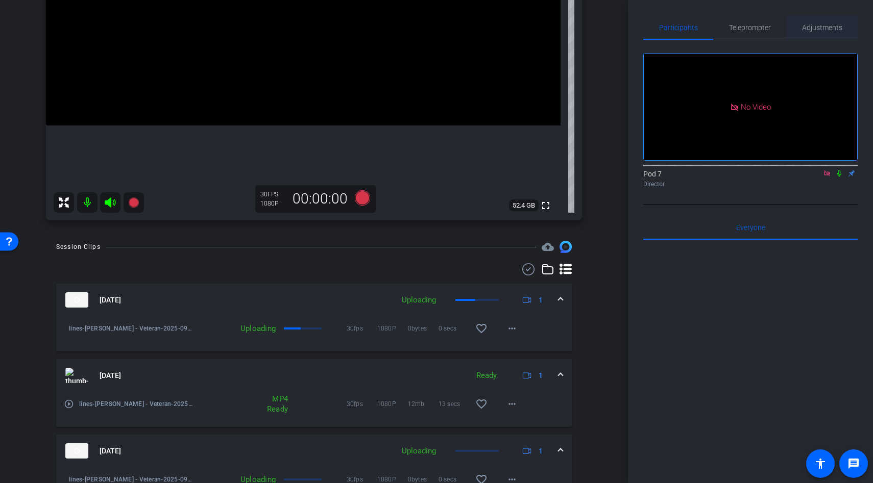
click at [806, 22] on span "Adjustments" at bounding box center [822, 27] width 40 height 25
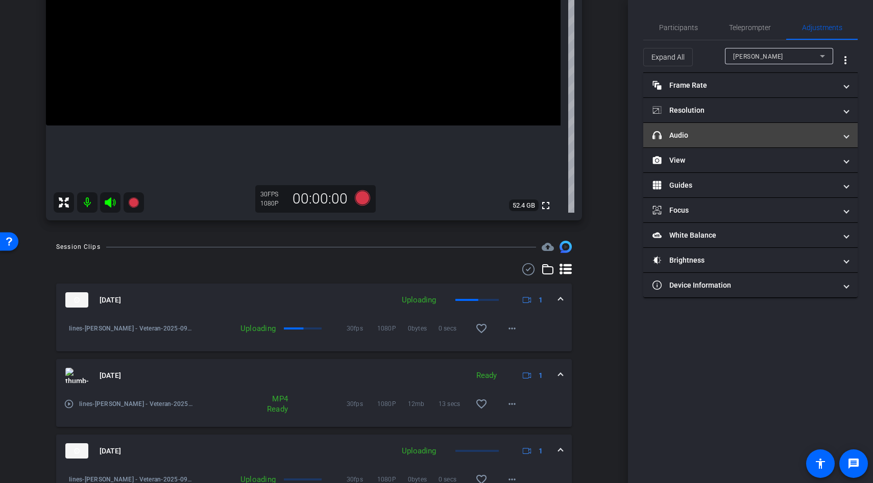
click at [697, 135] on mat-panel-title "headphone icon Audio" at bounding box center [744, 135] width 184 height 11
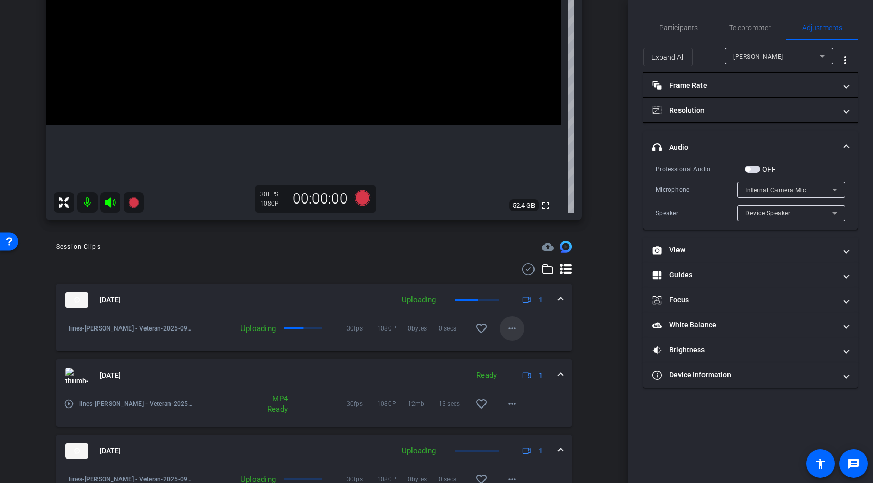
click at [506, 328] on mat-icon "more_horiz" at bounding box center [512, 329] width 12 height 12
click at [539, 329] on div at bounding box center [436, 241] width 873 height 483
click at [518, 336] on span at bounding box center [512, 328] width 25 height 25
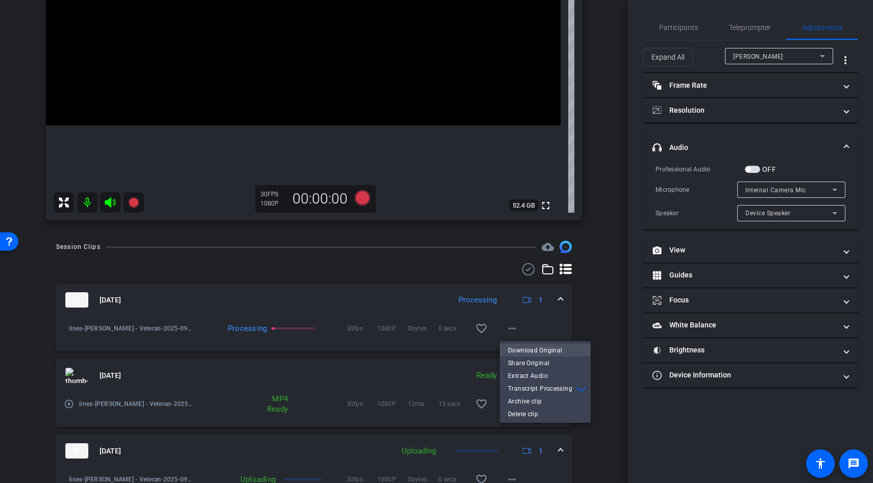
click at [523, 351] on span "Download Original" at bounding box center [545, 350] width 75 height 12
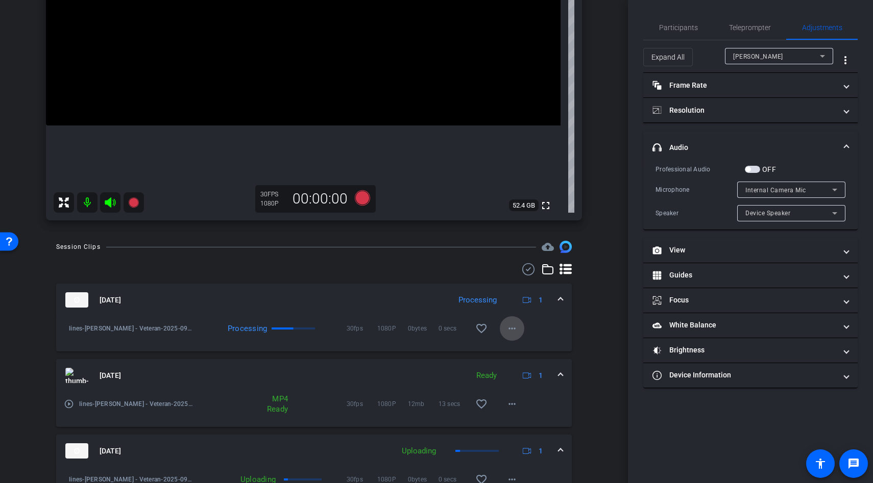
click at [512, 336] on span at bounding box center [512, 328] width 25 height 25
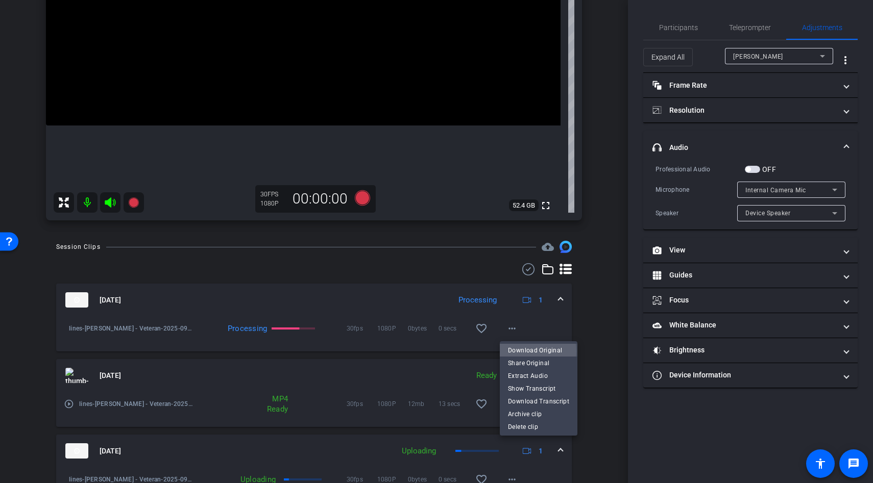
click at [527, 351] on span "Download Original" at bounding box center [538, 350] width 61 height 12
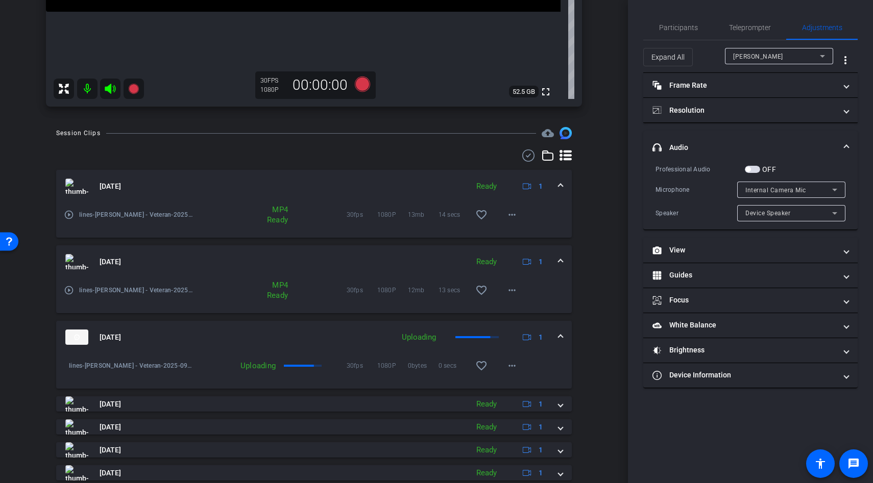
scroll to position [454, 0]
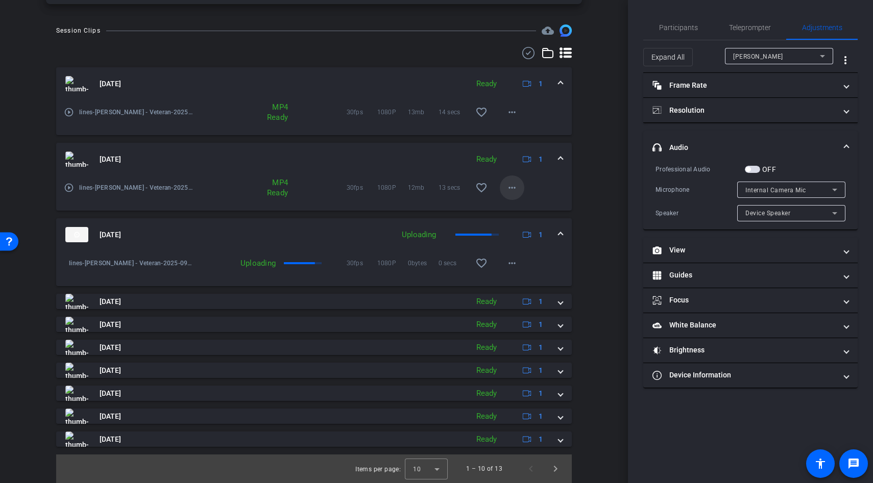
click at [511, 187] on mat-icon "more_horiz" at bounding box center [512, 188] width 12 height 12
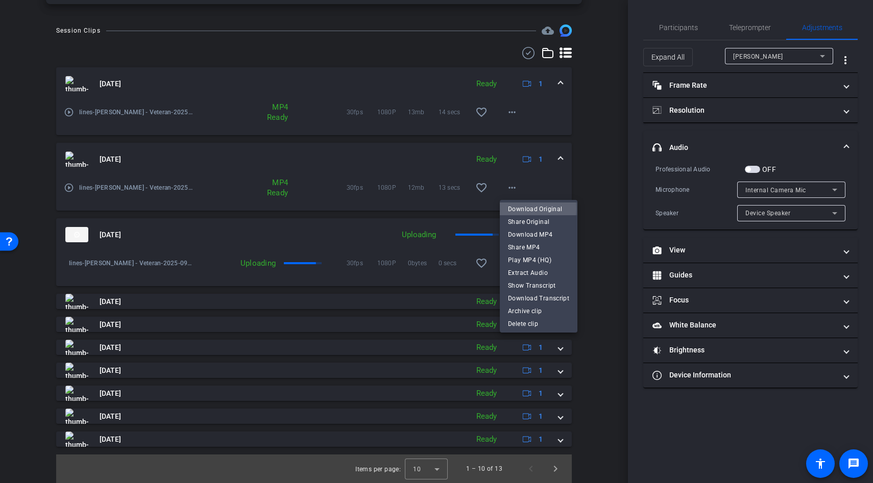
click at [525, 209] on span "Download Original" at bounding box center [538, 209] width 61 height 12
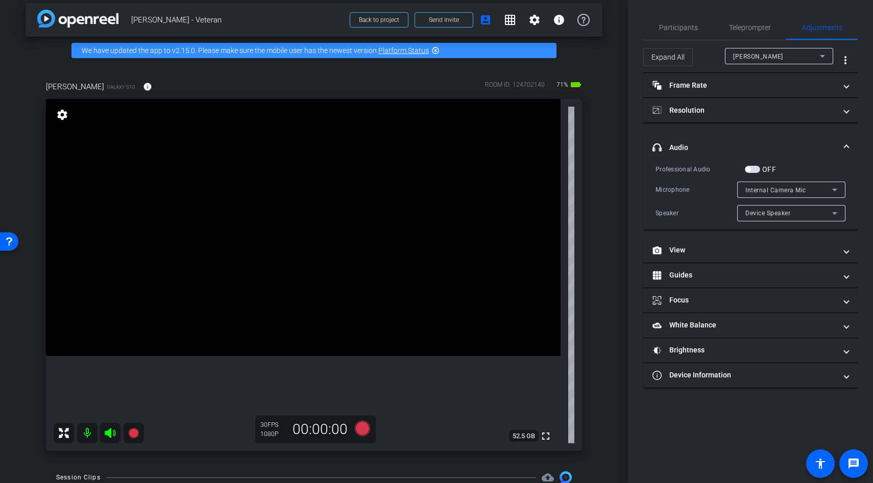
scroll to position [0, 0]
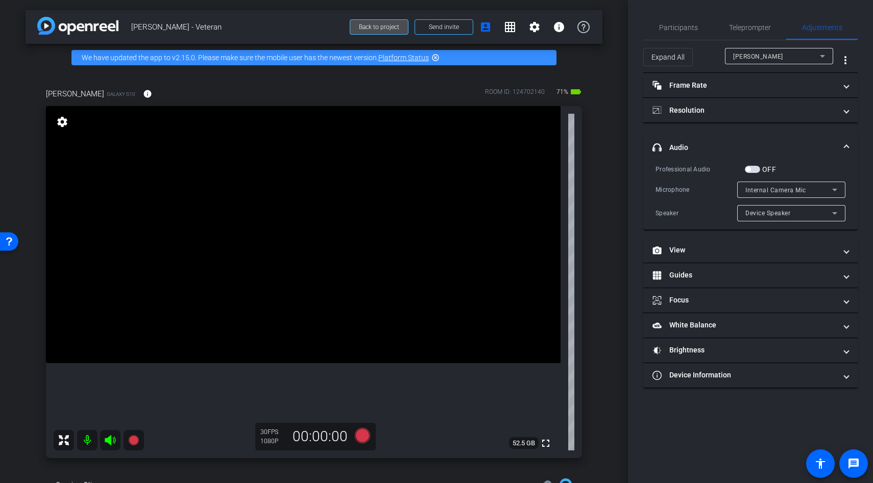
click at [369, 25] on span "Back to project" at bounding box center [379, 26] width 40 height 7
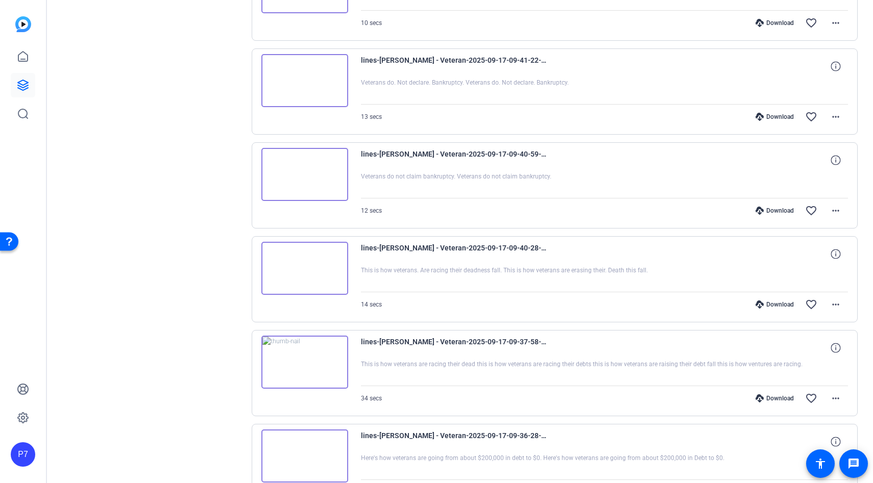
scroll to position [646, 0]
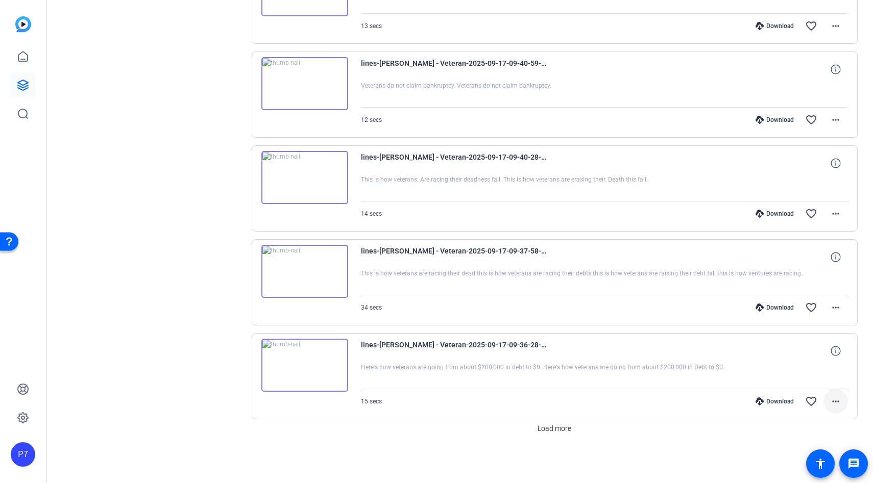
click at [833, 403] on mat-icon "more_horiz" at bounding box center [835, 402] width 12 height 12
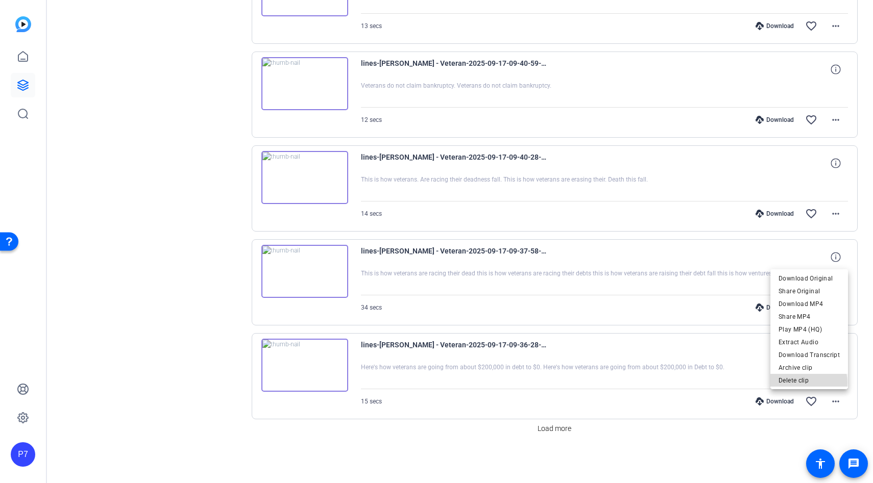
click at [807, 383] on span "Delete clip" at bounding box center [808, 381] width 61 height 12
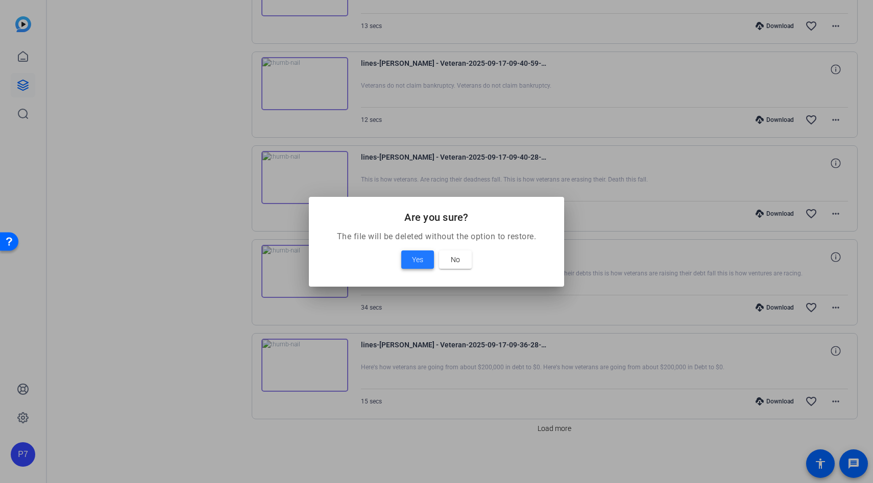
click at [415, 258] on span "Yes" at bounding box center [417, 260] width 11 height 12
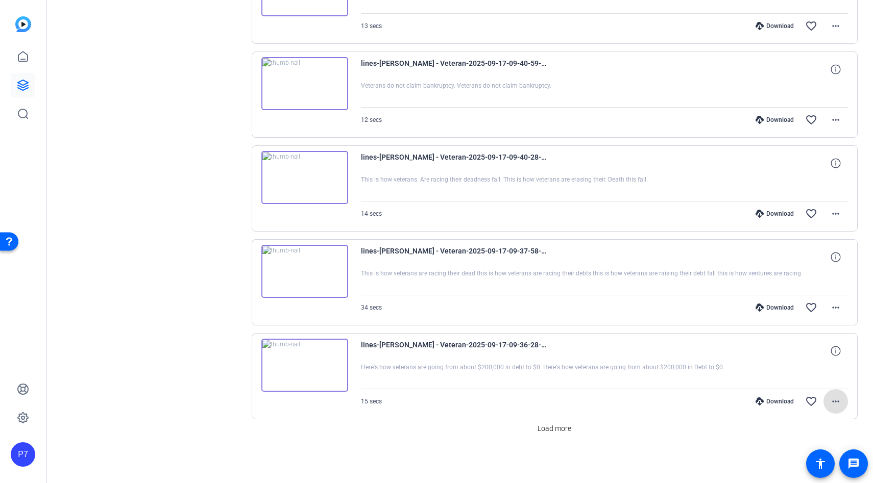
scroll to position [552, 0]
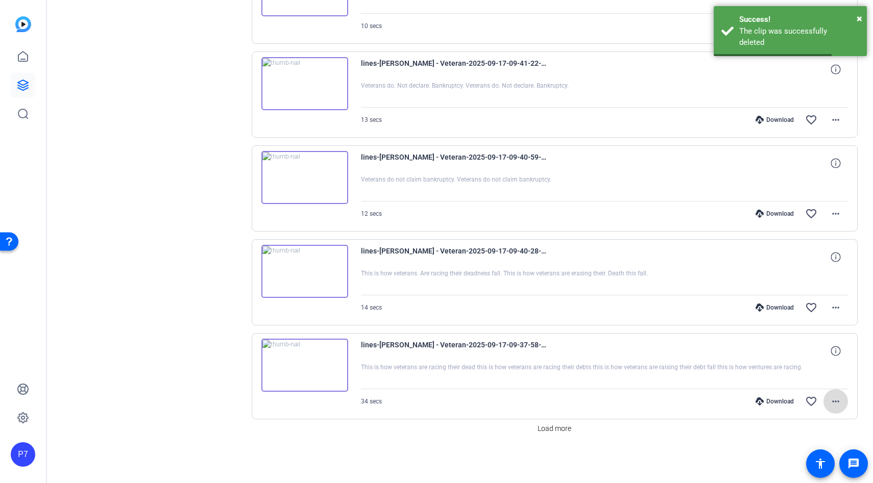
click at [844, 407] on span at bounding box center [835, 401] width 25 height 25
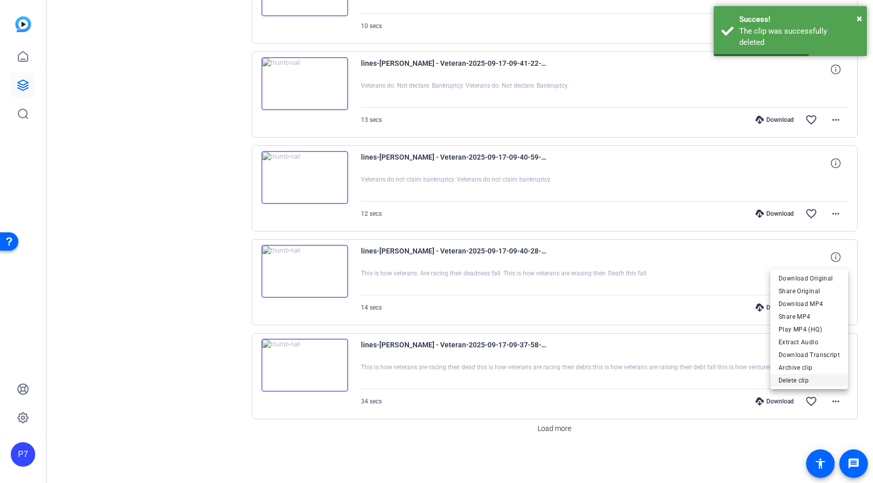
click at [804, 380] on span "Delete clip" at bounding box center [808, 381] width 61 height 12
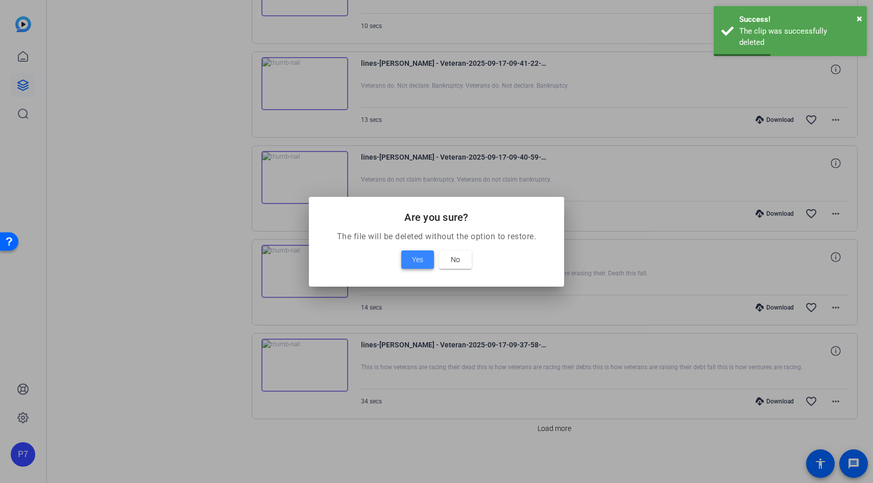
click at [420, 258] on span "Yes" at bounding box center [417, 260] width 11 height 12
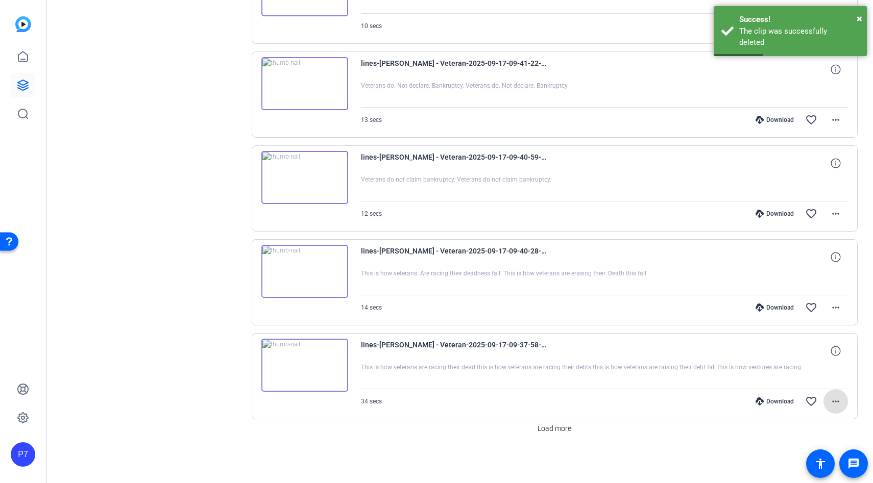
scroll to position [458, 0]
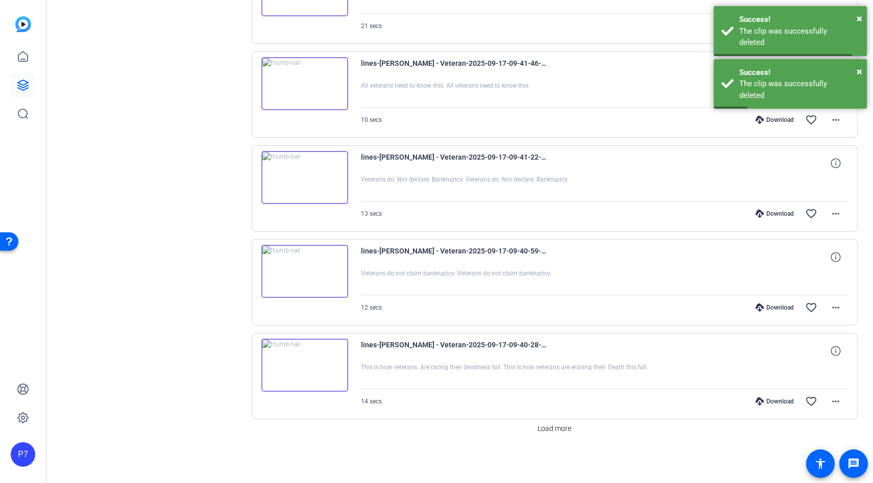
click at [302, 187] on img at bounding box center [304, 177] width 87 height 53
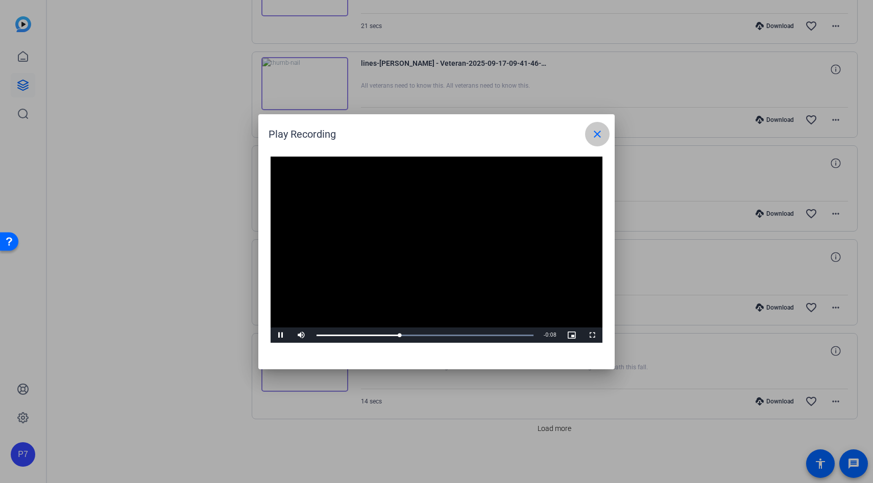
click at [597, 141] on span at bounding box center [597, 134] width 25 height 25
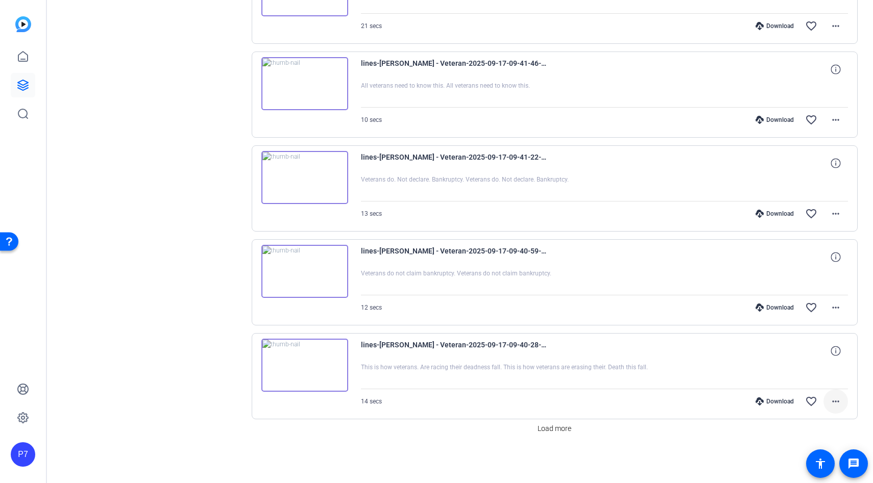
click at [831, 399] on mat-icon "more_horiz" at bounding box center [835, 402] width 12 height 12
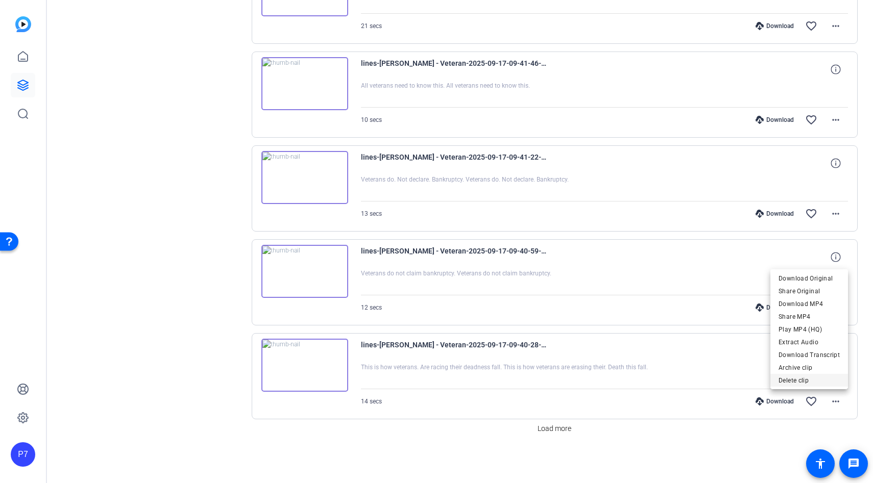
click at [791, 381] on span "Delete clip" at bounding box center [808, 381] width 61 height 12
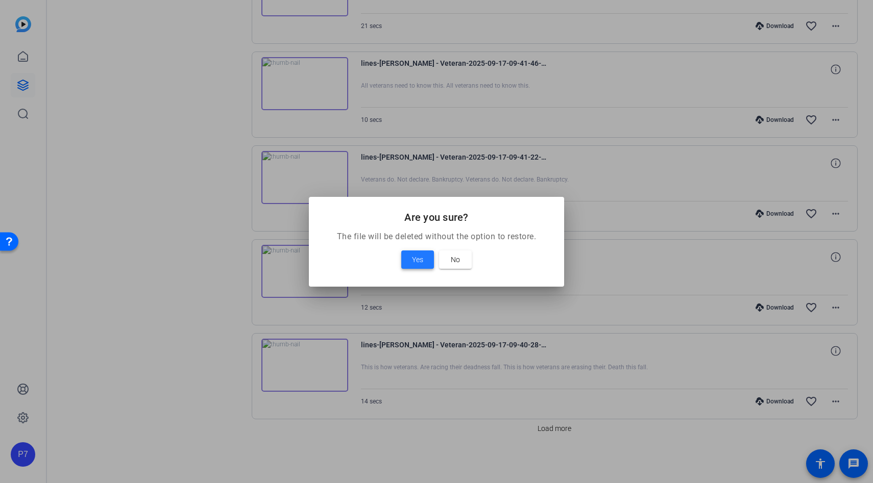
click at [419, 262] on span "Yes" at bounding box center [417, 260] width 11 height 12
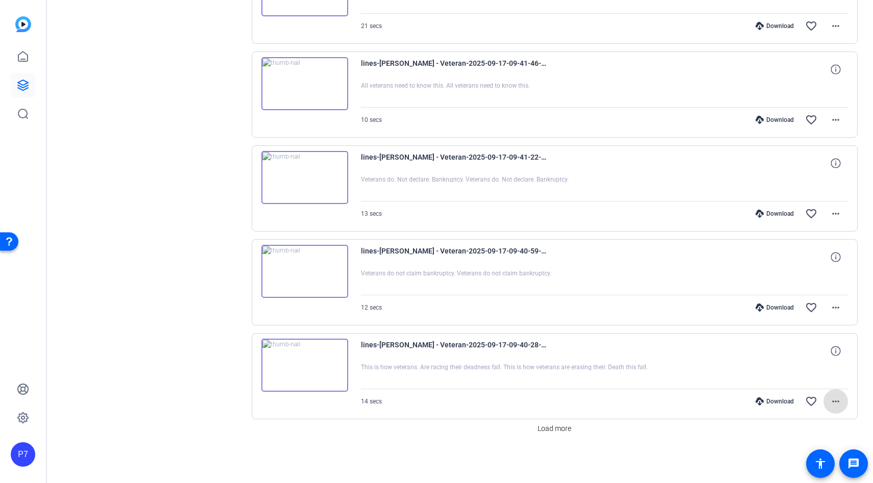
scroll to position [346, 0]
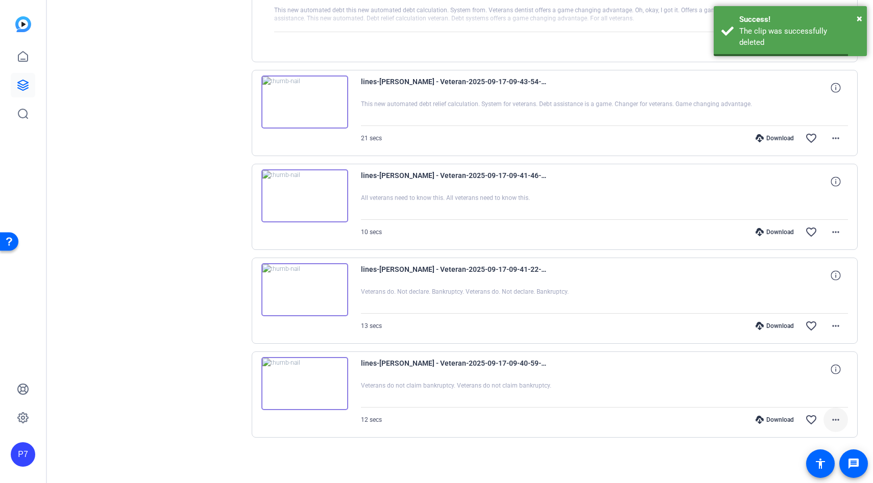
click at [826, 418] on span at bounding box center [835, 420] width 25 height 25
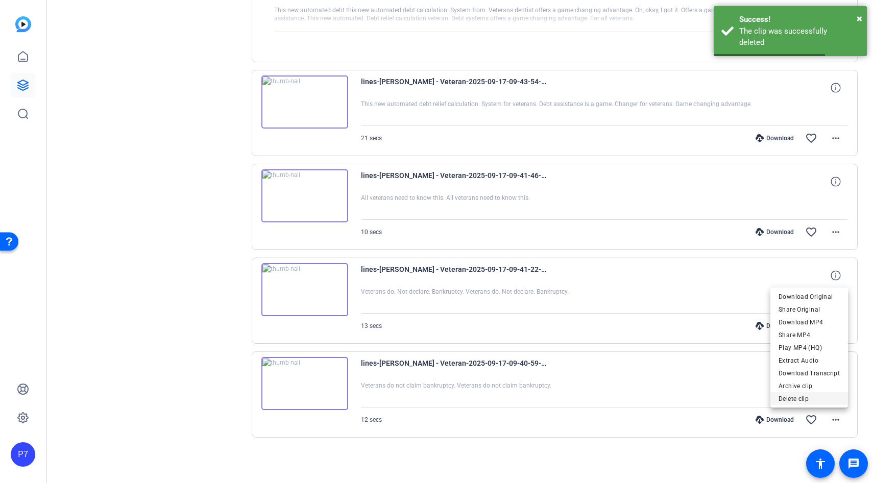
click at [784, 398] on span "Delete clip" at bounding box center [808, 399] width 61 height 12
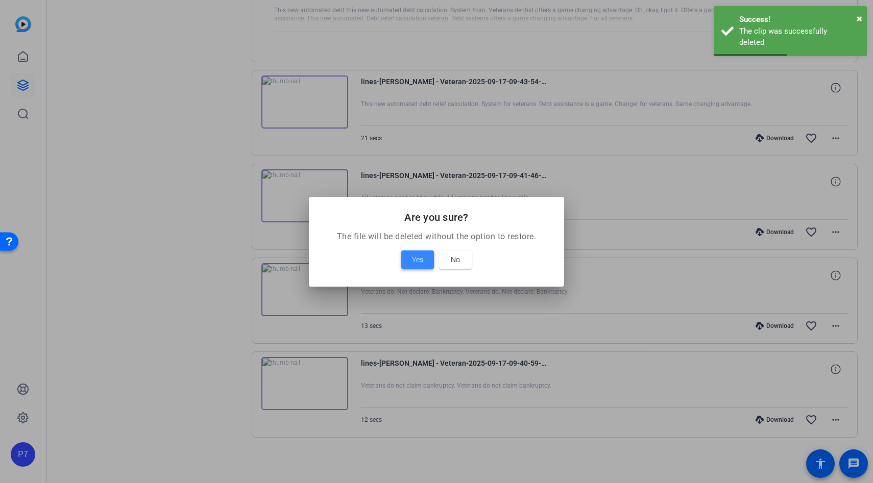
click at [420, 261] on span "Yes" at bounding box center [417, 260] width 11 height 12
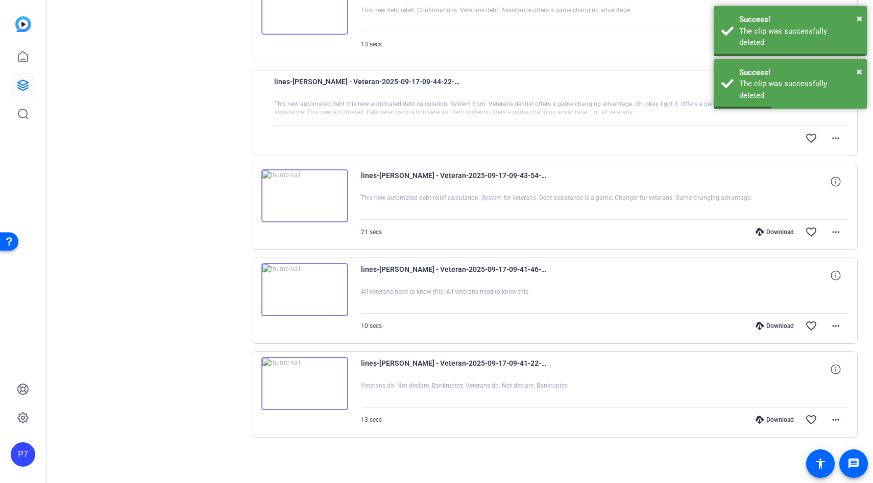
scroll to position [252, 0]
click at [831, 420] on mat-icon "more_horiz" at bounding box center [835, 420] width 12 height 12
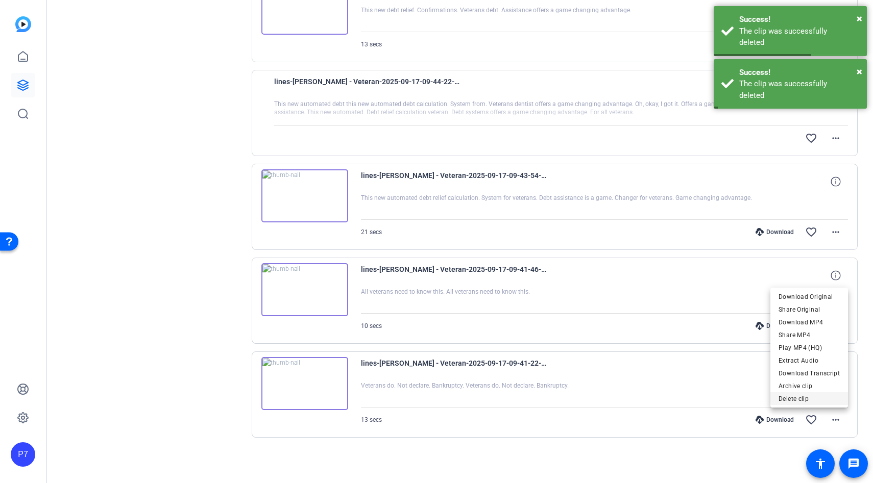
click at [794, 395] on span "Delete clip" at bounding box center [808, 399] width 61 height 12
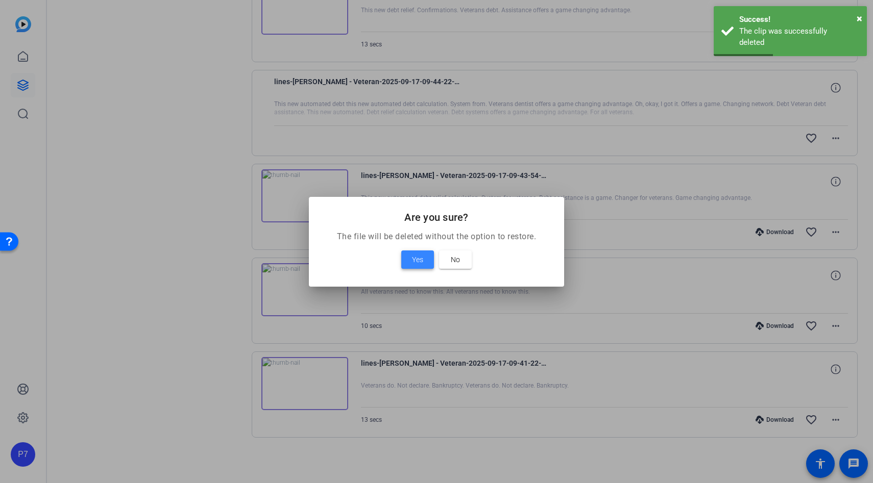
click at [417, 261] on span "Yes" at bounding box center [417, 260] width 11 height 12
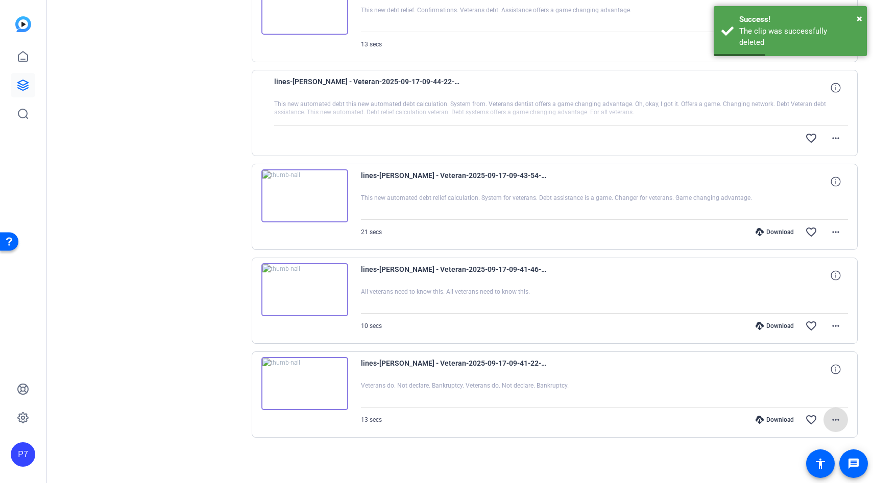
scroll to position [158, 0]
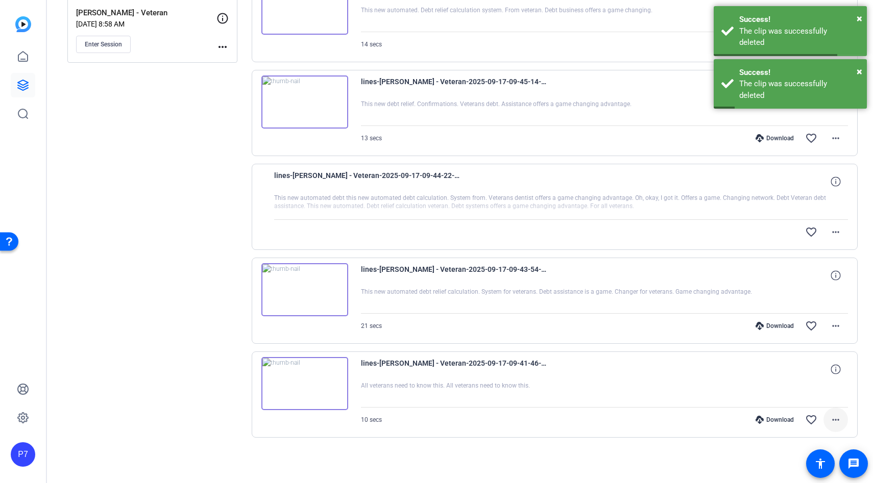
click at [836, 426] on mat-icon "more_horiz" at bounding box center [835, 420] width 12 height 12
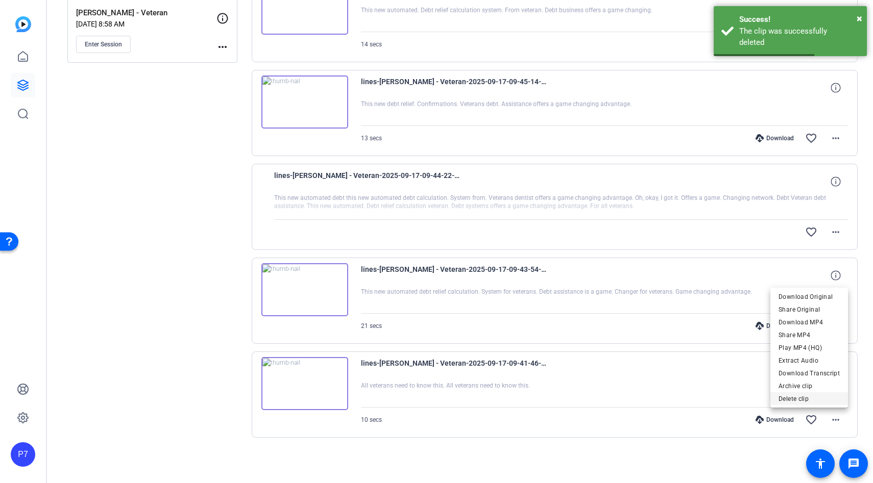
click at [797, 400] on span "Delete clip" at bounding box center [808, 399] width 61 height 12
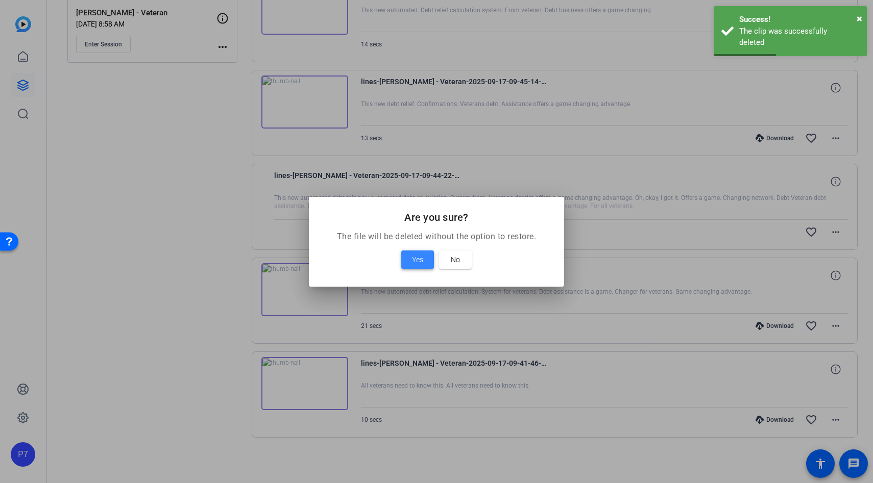
click at [405, 264] on span at bounding box center [417, 260] width 33 height 25
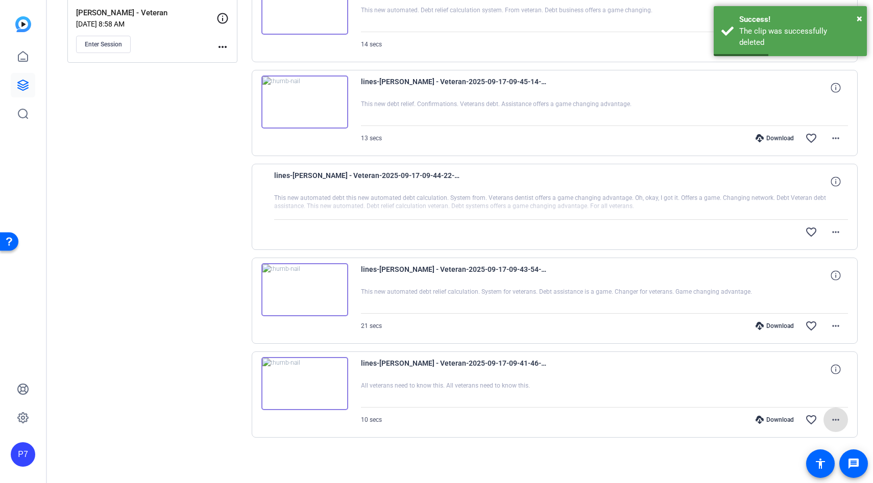
scroll to position [64, 0]
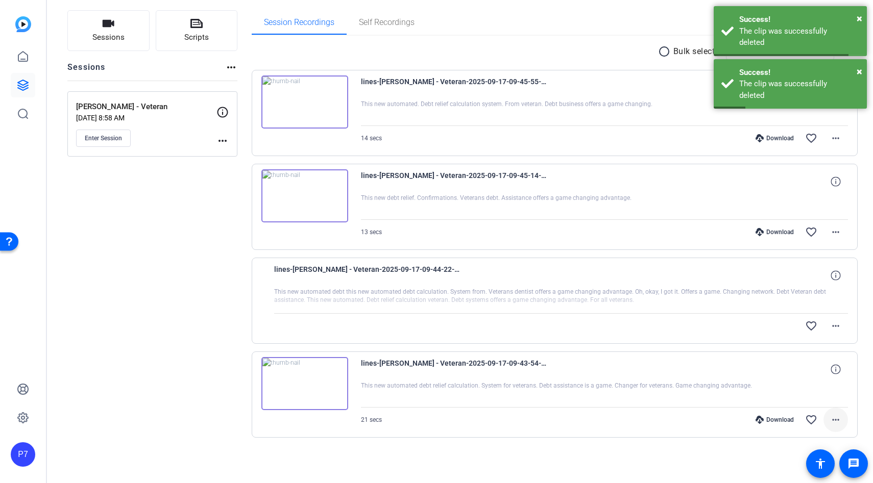
click at [834, 423] on mat-icon "more_horiz" at bounding box center [835, 420] width 12 height 12
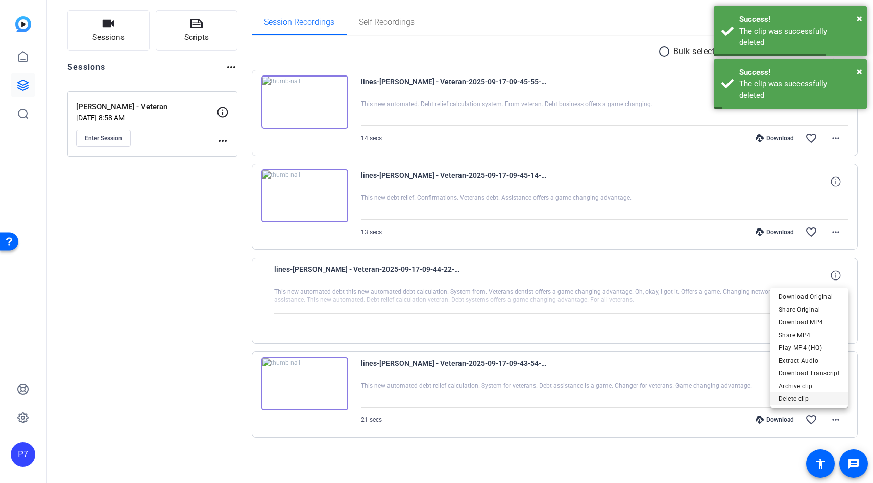
click at [800, 401] on span "Delete clip" at bounding box center [808, 399] width 61 height 12
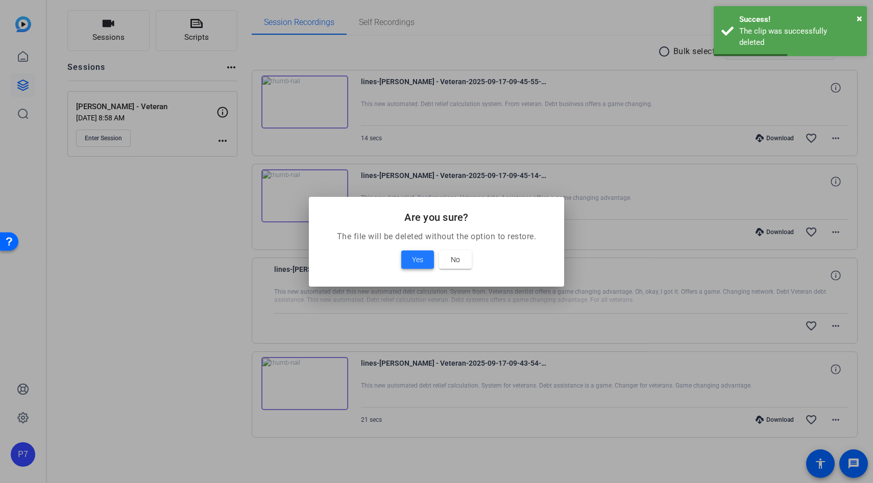
click at [419, 267] on span at bounding box center [417, 260] width 33 height 25
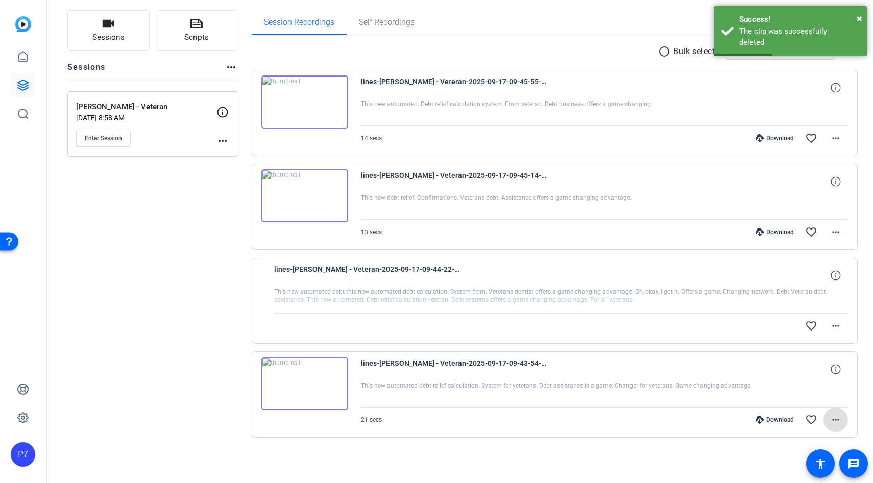
scroll to position [0, 0]
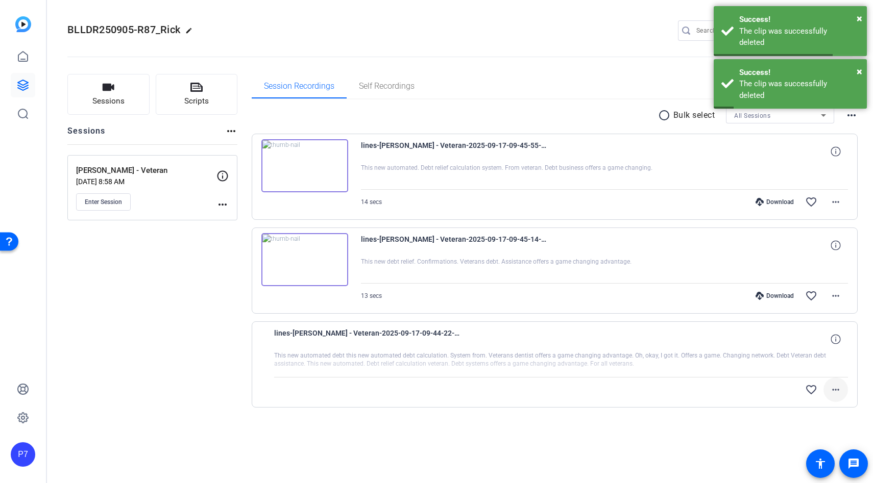
click at [828, 387] on span at bounding box center [835, 390] width 25 height 25
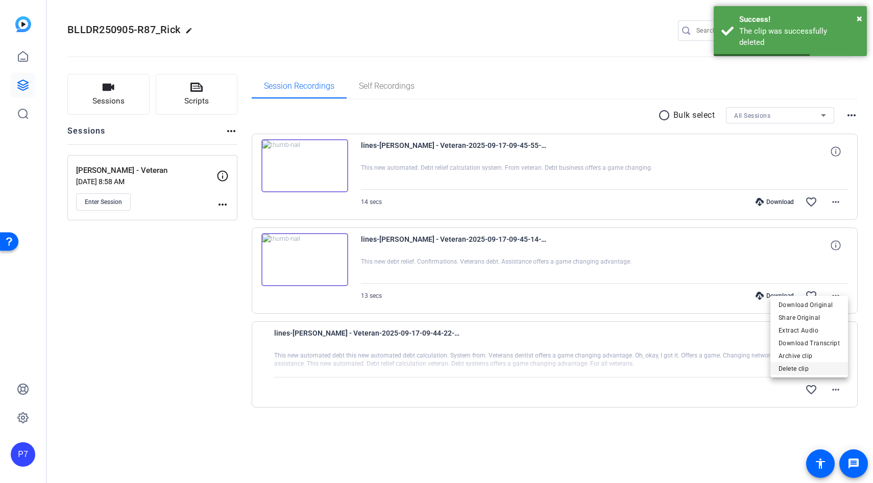
click at [792, 365] on span "Delete clip" at bounding box center [808, 369] width 61 height 12
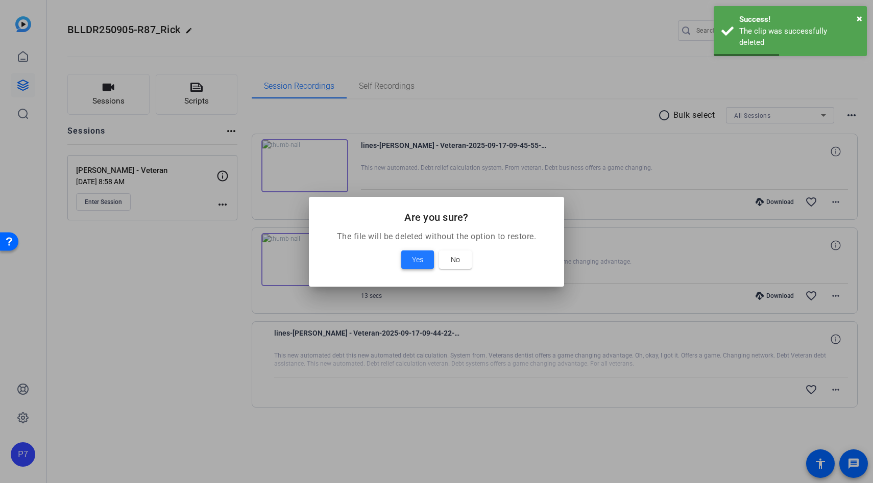
click at [415, 253] on span at bounding box center [417, 260] width 33 height 25
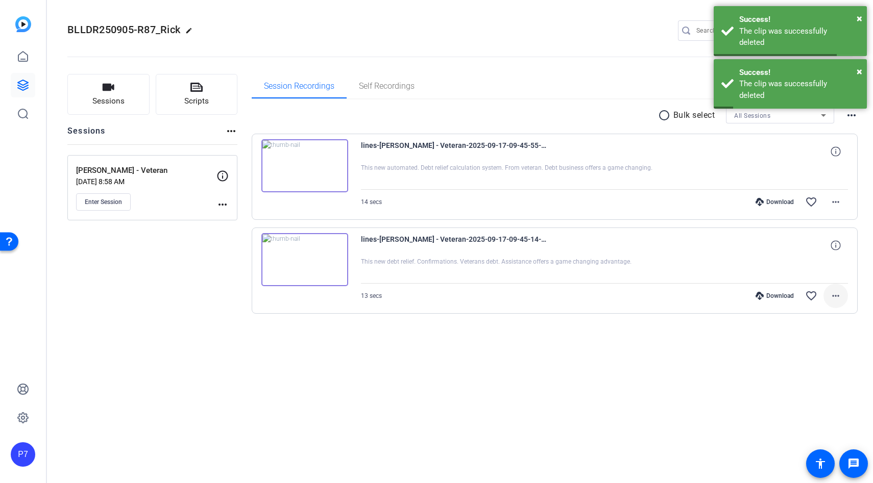
click at [830, 296] on mat-icon "more_horiz" at bounding box center [835, 296] width 12 height 12
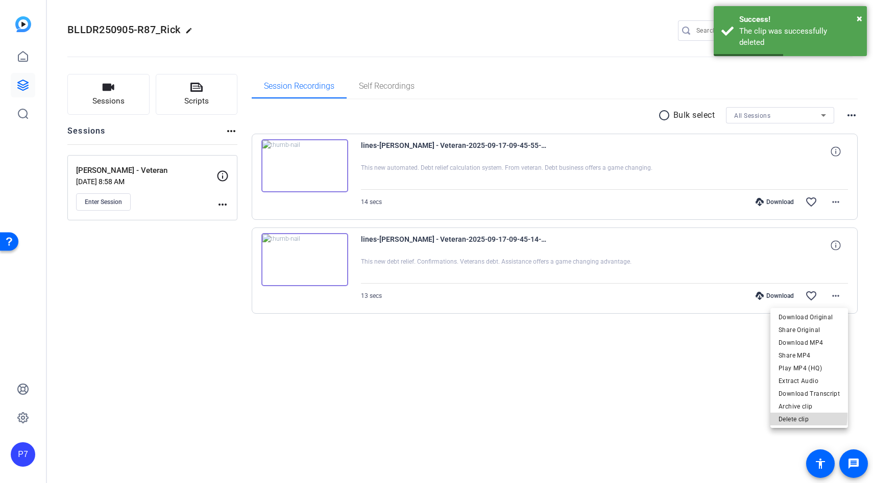
click at [787, 415] on span "Delete clip" at bounding box center [808, 419] width 61 height 12
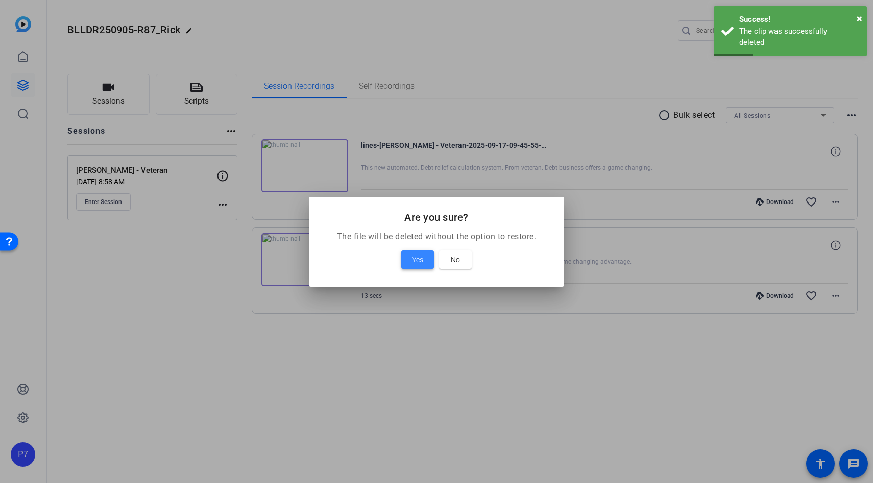
click at [407, 254] on span at bounding box center [417, 260] width 33 height 25
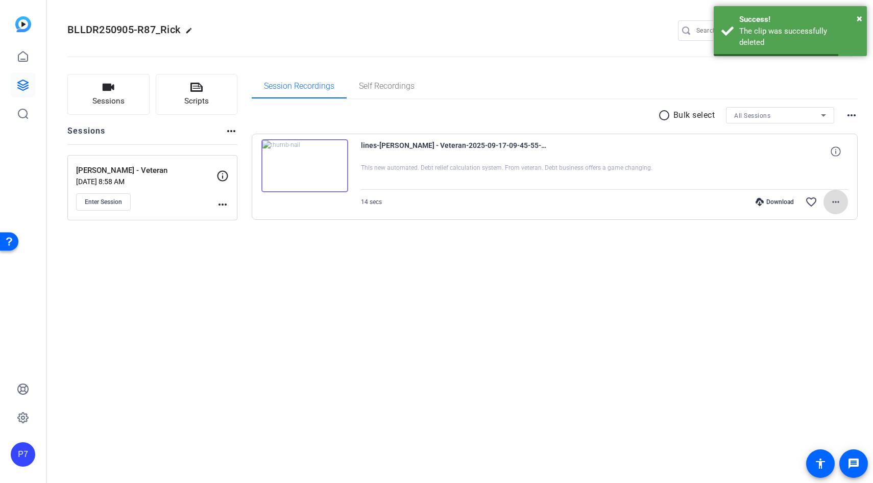
click at [836, 206] on mat-icon "more_horiz" at bounding box center [835, 202] width 12 height 12
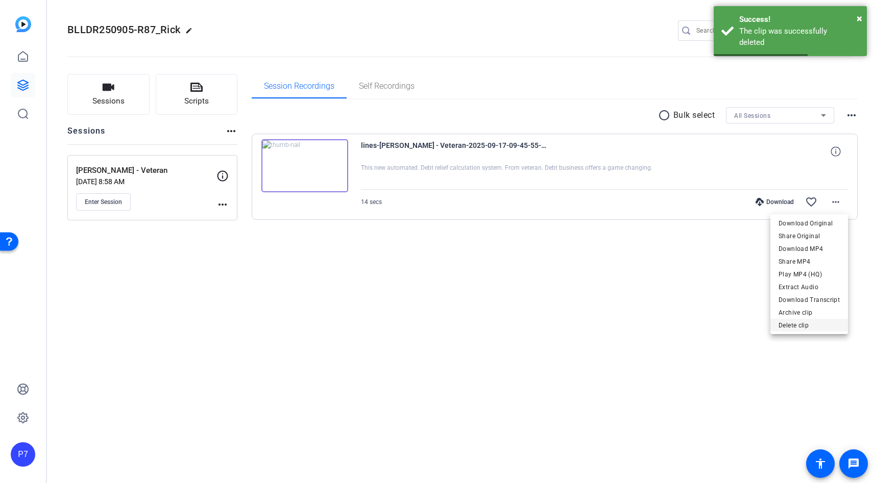
click at [798, 321] on span "Delete clip" at bounding box center [808, 326] width 61 height 12
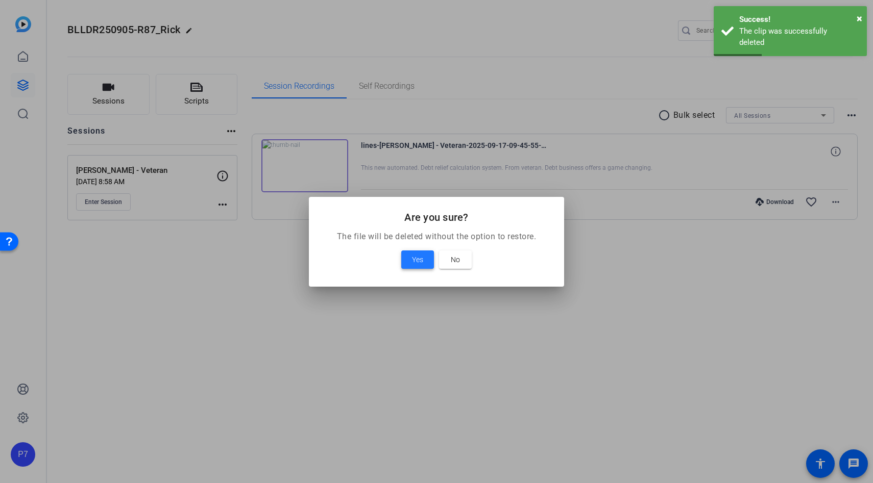
click at [416, 261] on span "Yes" at bounding box center [417, 260] width 11 height 12
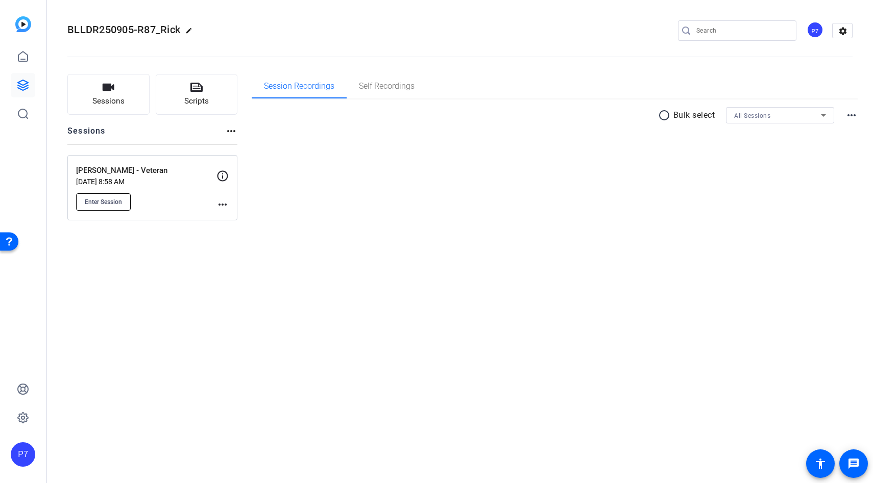
click at [115, 207] on button "Enter Session" at bounding box center [103, 201] width 55 height 17
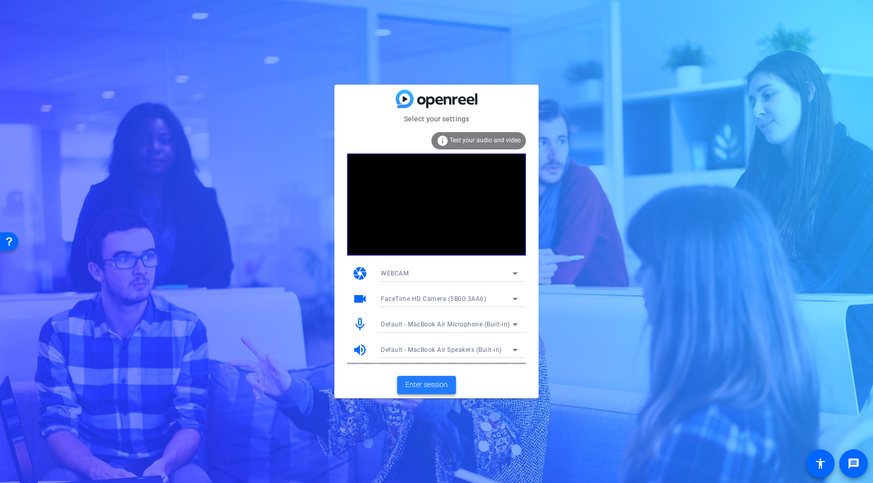
click at [421, 378] on span at bounding box center [426, 385] width 59 height 25
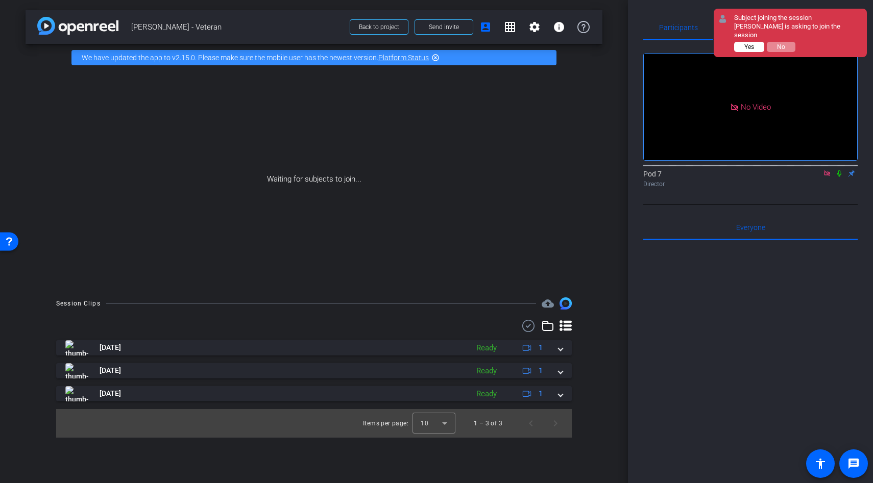
click at [753, 43] on span "Yes" at bounding box center [749, 46] width 10 height 7
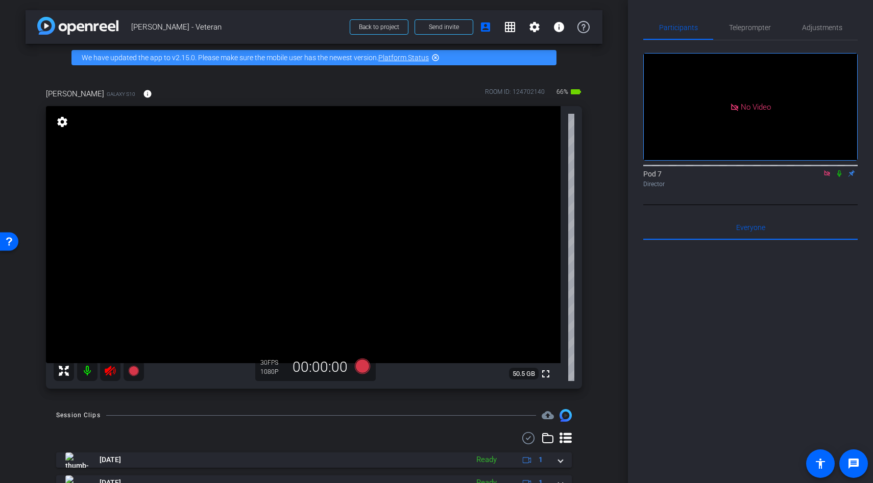
click at [112, 376] on icon at bounding box center [110, 371] width 12 height 12
click at [824, 36] on span "Adjustments" at bounding box center [822, 27] width 40 height 25
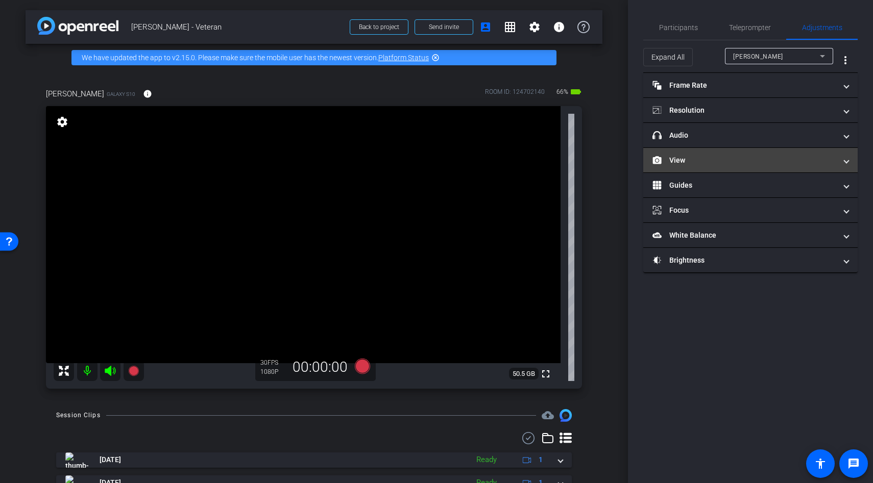
click at [681, 157] on mat-panel-title "View" at bounding box center [744, 160] width 184 height 11
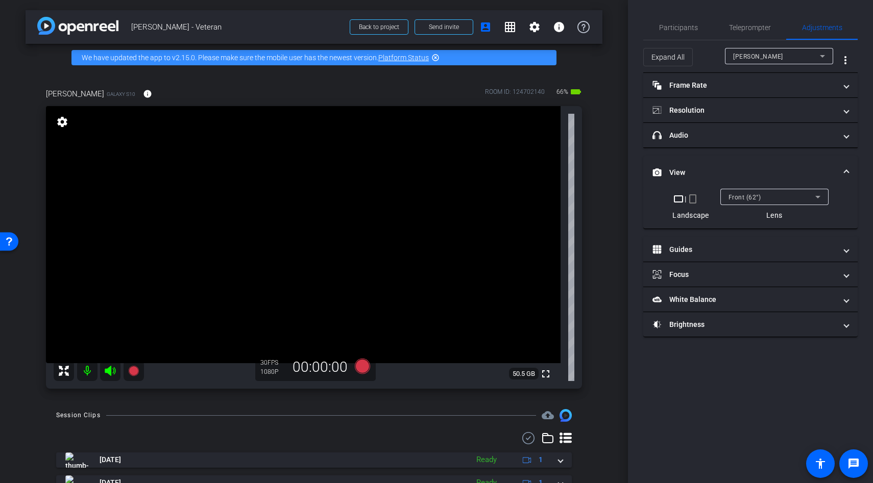
click at [691, 199] on mat-icon "crop_portrait" at bounding box center [693, 199] width 12 height 12
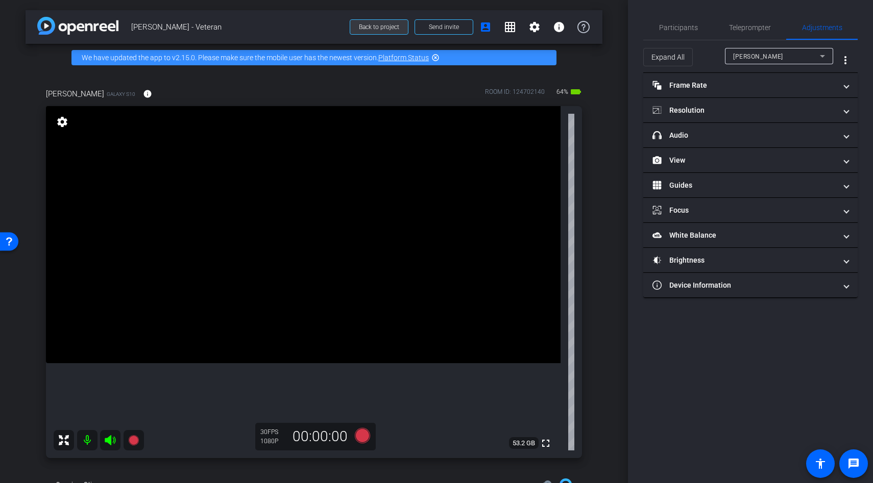
click at [382, 25] on span "Back to project" at bounding box center [379, 26] width 40 height 7
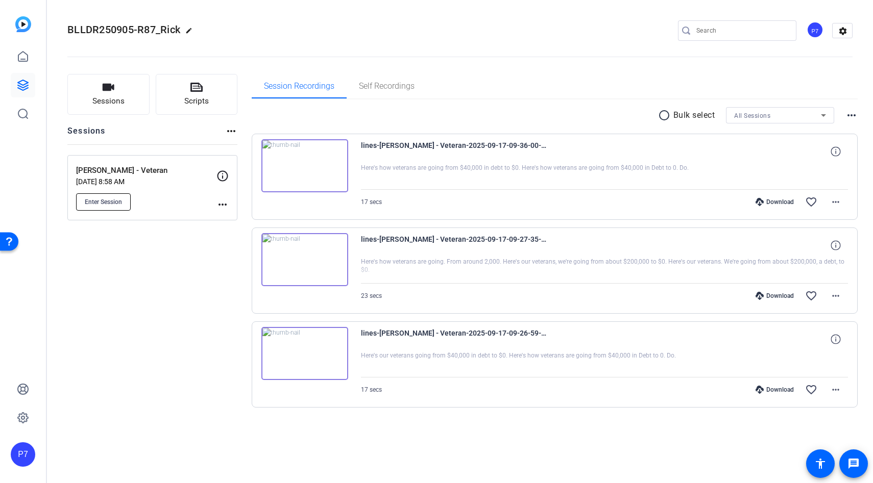
click at [104, 197] on button "Enter Session" at bounding box center [103, 201] width 55 height 17
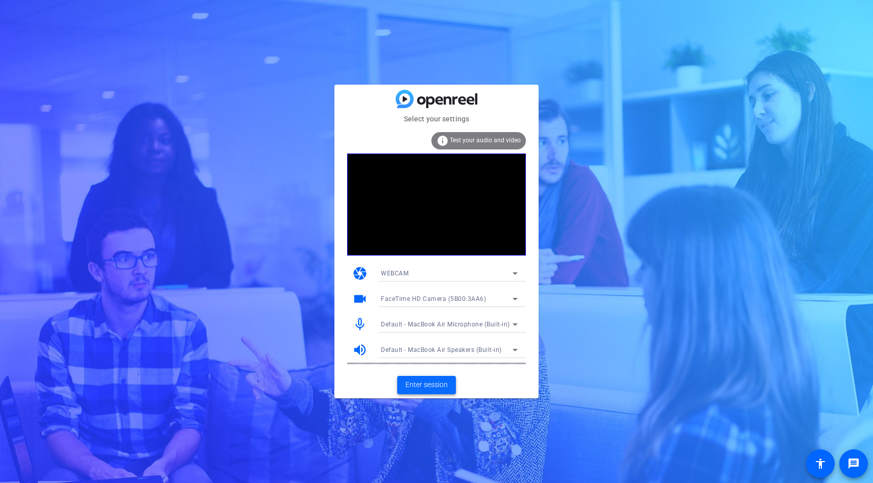
click at [437, 382] on span "Enter session" at bounding box center [426, 385] width 42 height 11
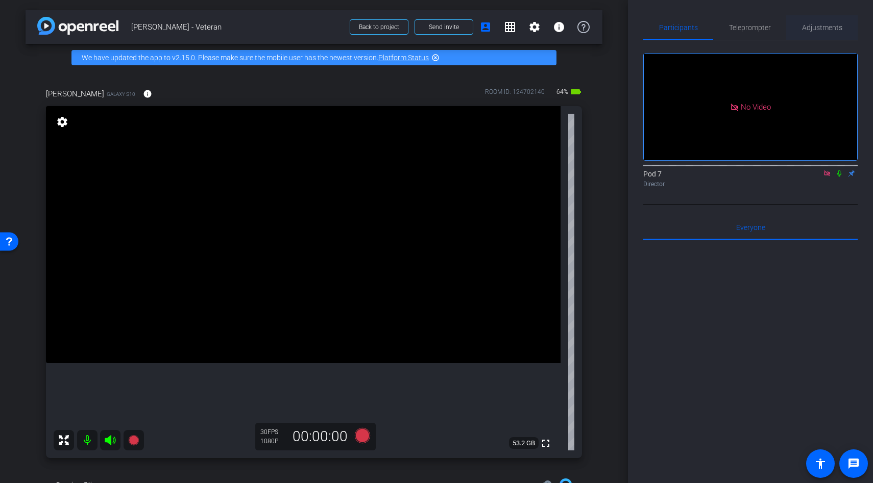
click at [825, 26] on span "Adjustments" at bounding box center [822, 27] width 40 height 7
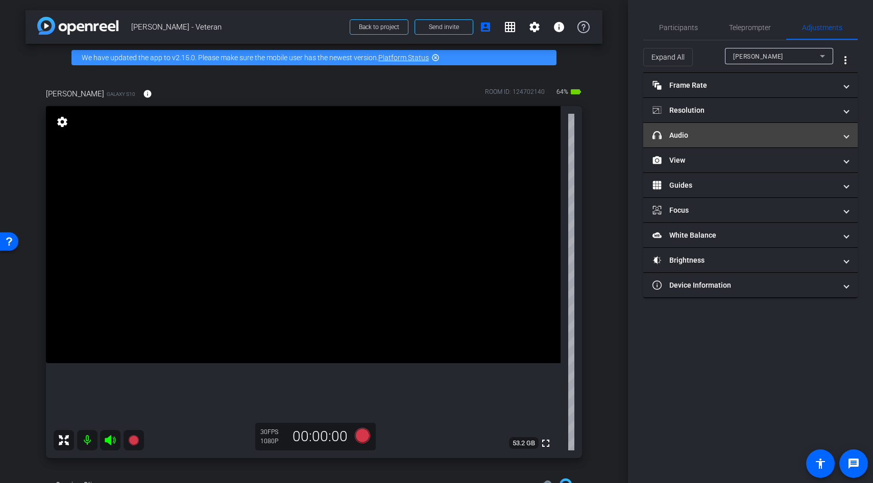
click at [707, 134] on mat-panel-title "headphone icon Audio" at bounding box center [744, 135] width 184 height 11
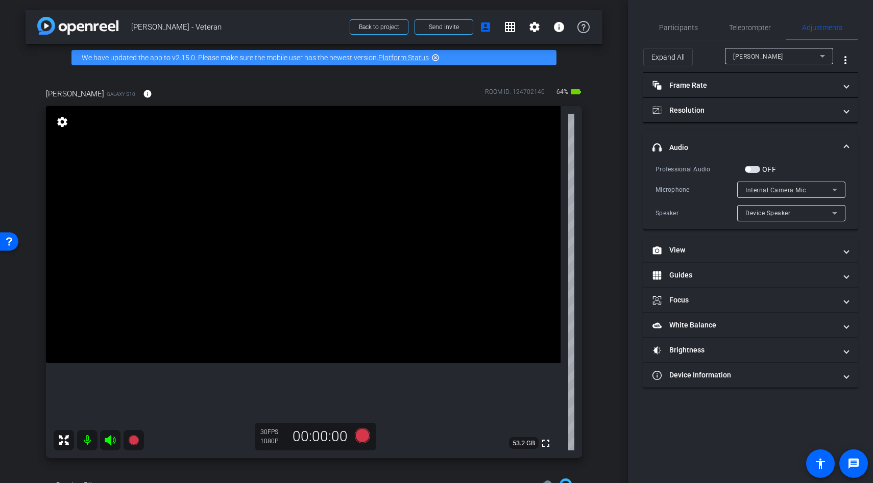
click at [387, 230] on video at bounding box center [303, 234] width 515 height 257
click at [376, 33] on span at bounding box center [379, 27] width 58 height 25
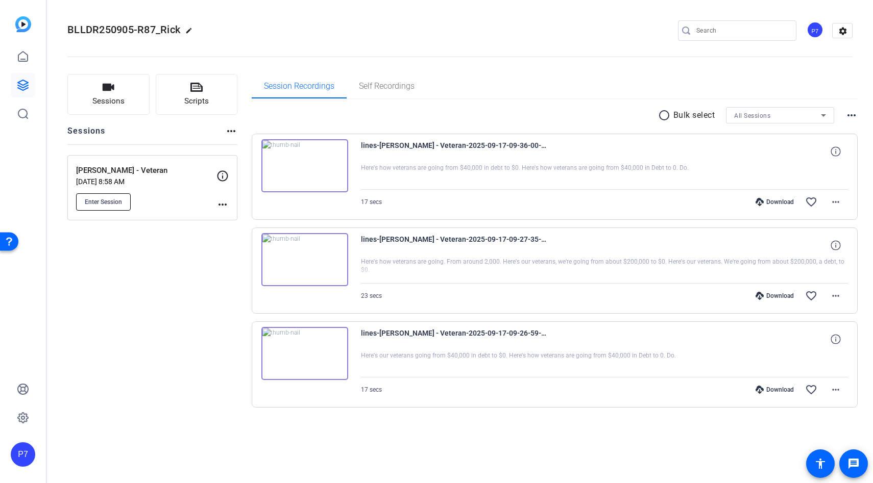
click at [104, 201] on span "Enter Session" at bounding box center [103, 202] width 37 height 8
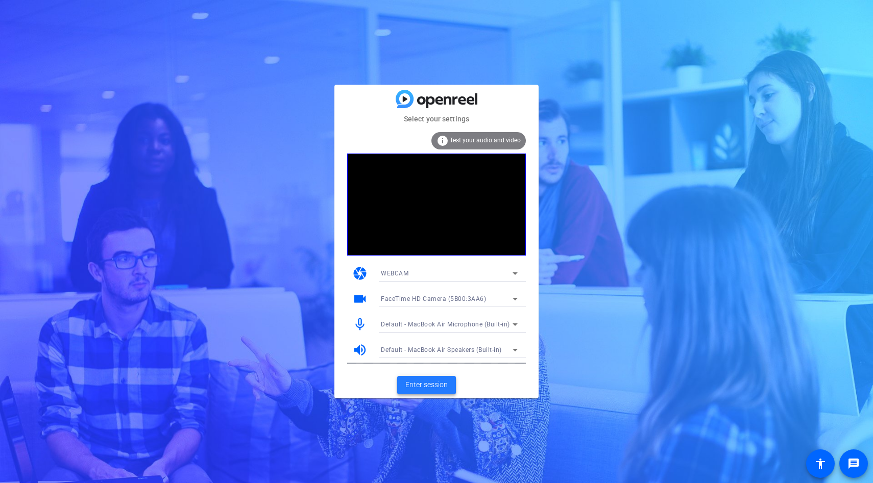
click at [428, 388] on span "Enter session" at bounding box center [426, 385] width 42 height 11
